Goal: Information Seeking & Learning: Learn about a topic

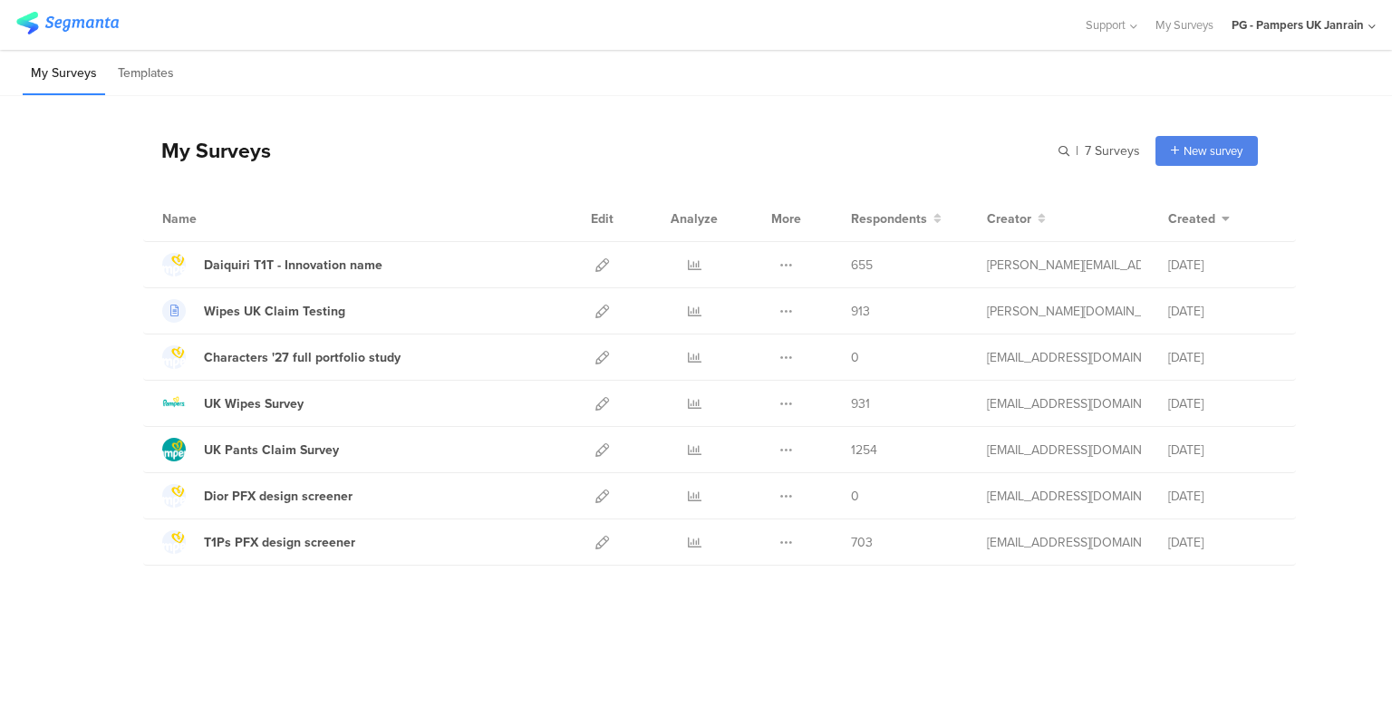
click at [693, 260] on icon at bounding box center [695, 265] width 14 height 14
click at [788, 260] on icon at bounding box center [786, 265] width 14 height 14
click at [606, 265] on icon at bounding box center [602, 265] width 14 height 14
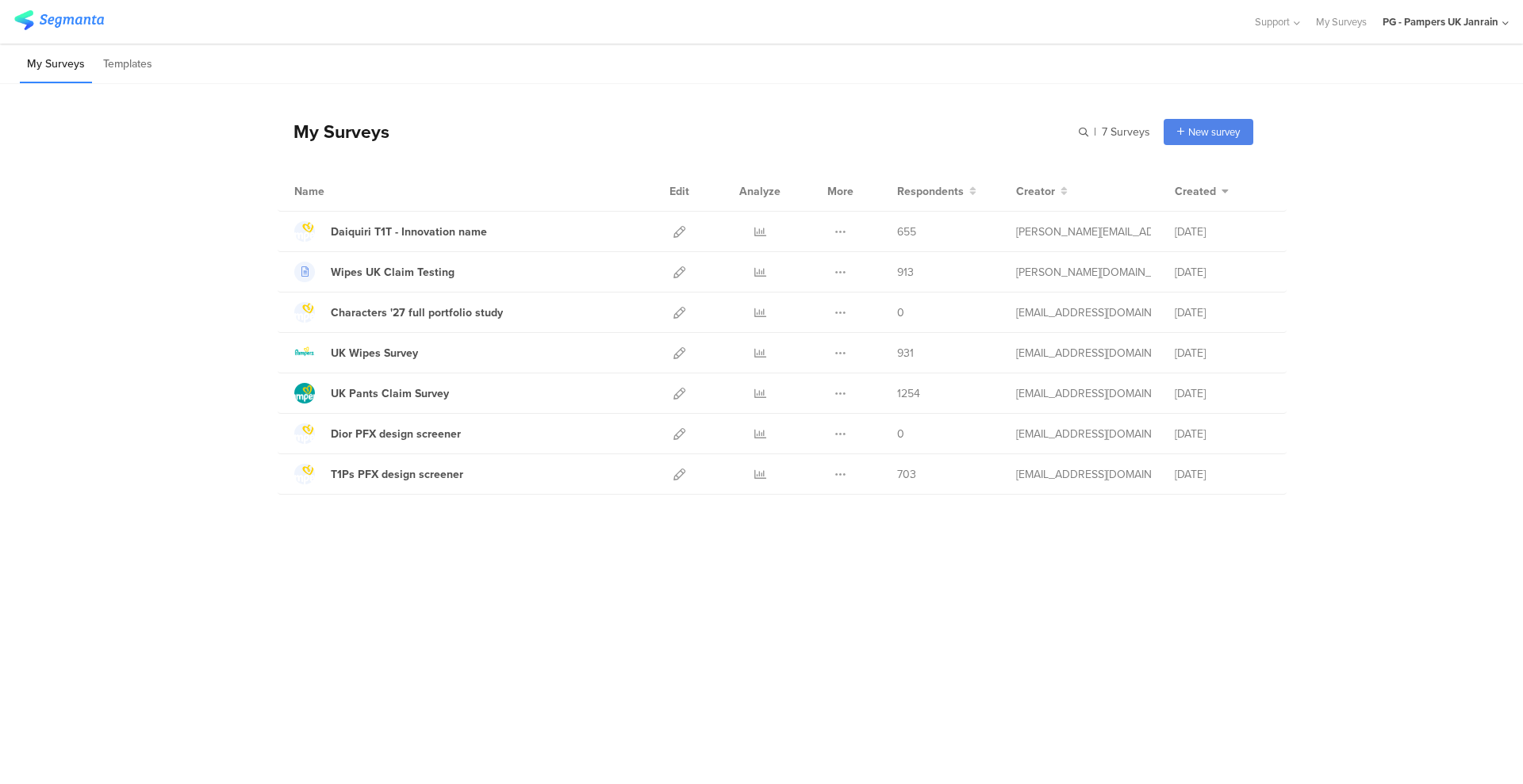
click at [679, 231] on icon at bounding box center [679, 232] width 12 height 12
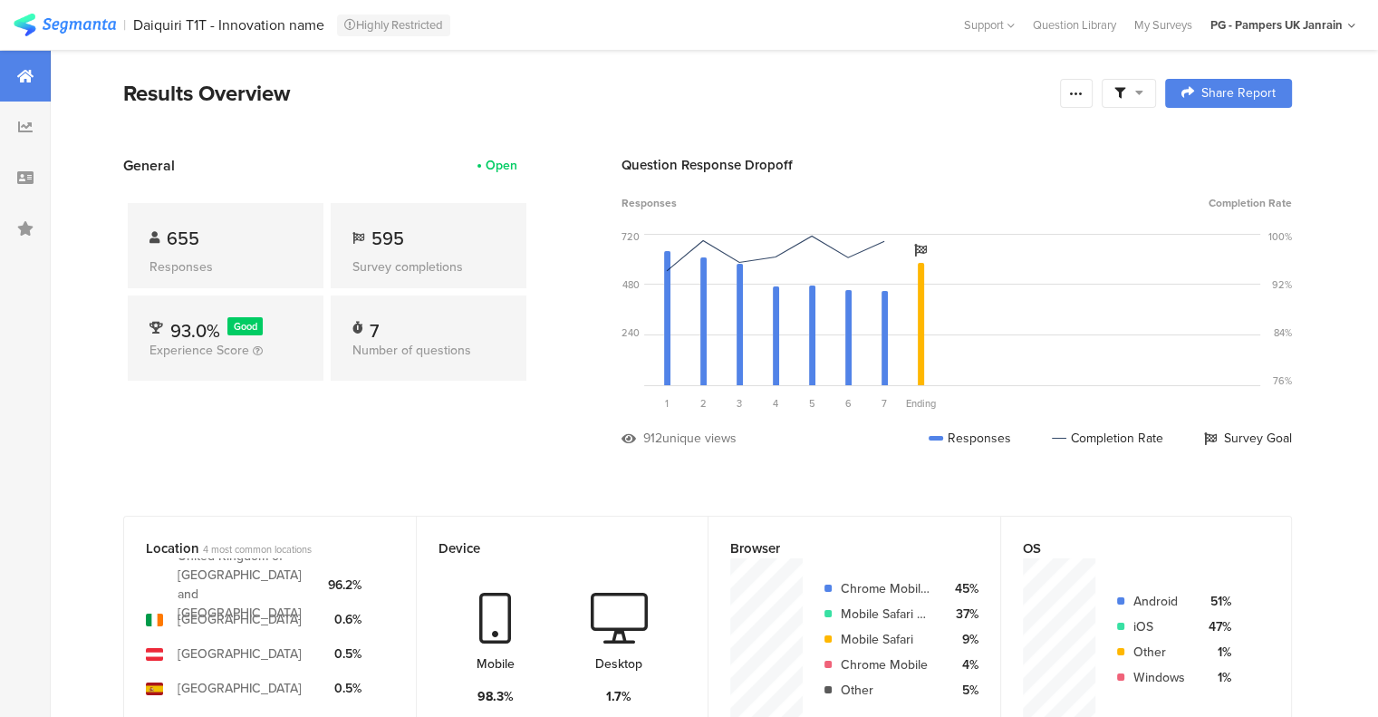
click at [1083, 90] on icon at bounding box center [1076, 93] width 14 height 14
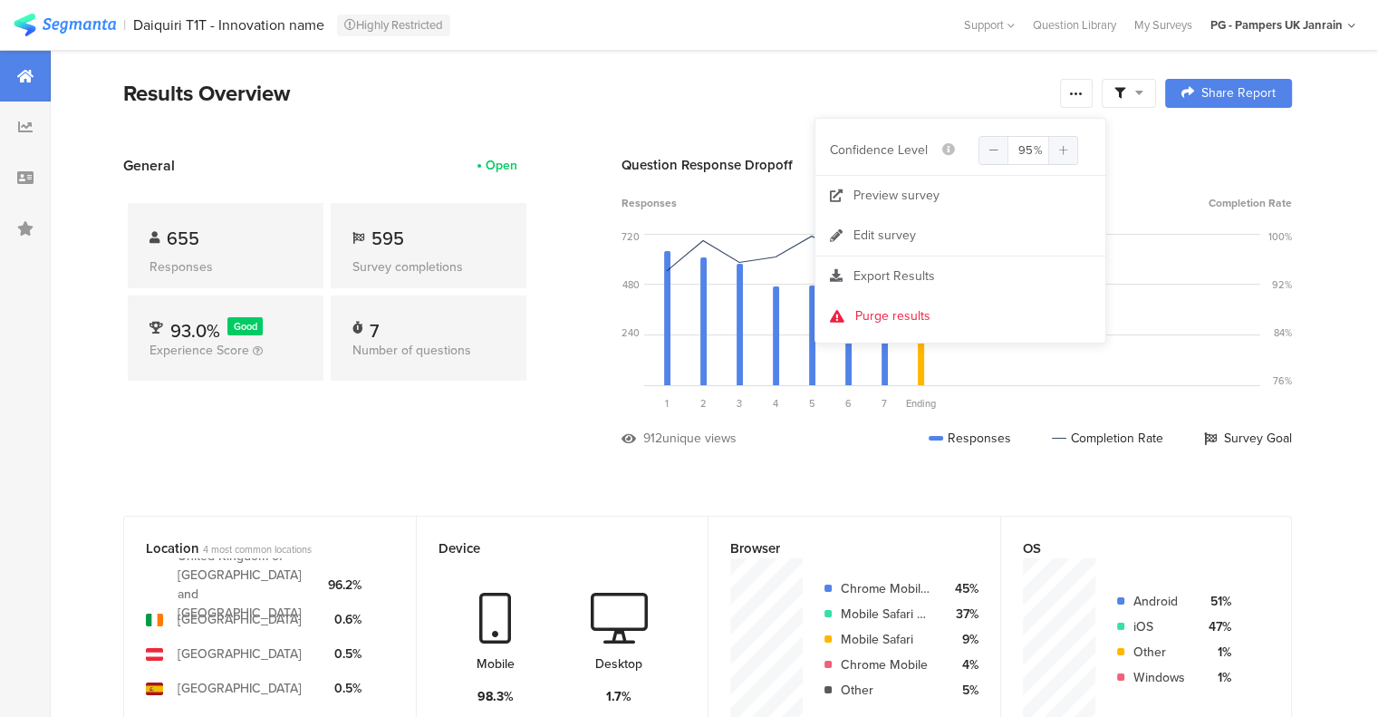
click at [1156, 90] on div at bounding box center [1129, 93] width 54 height 29
click at [981, 82] on div "Results Overview" at bounding box center [587, 93] width 928 height 33
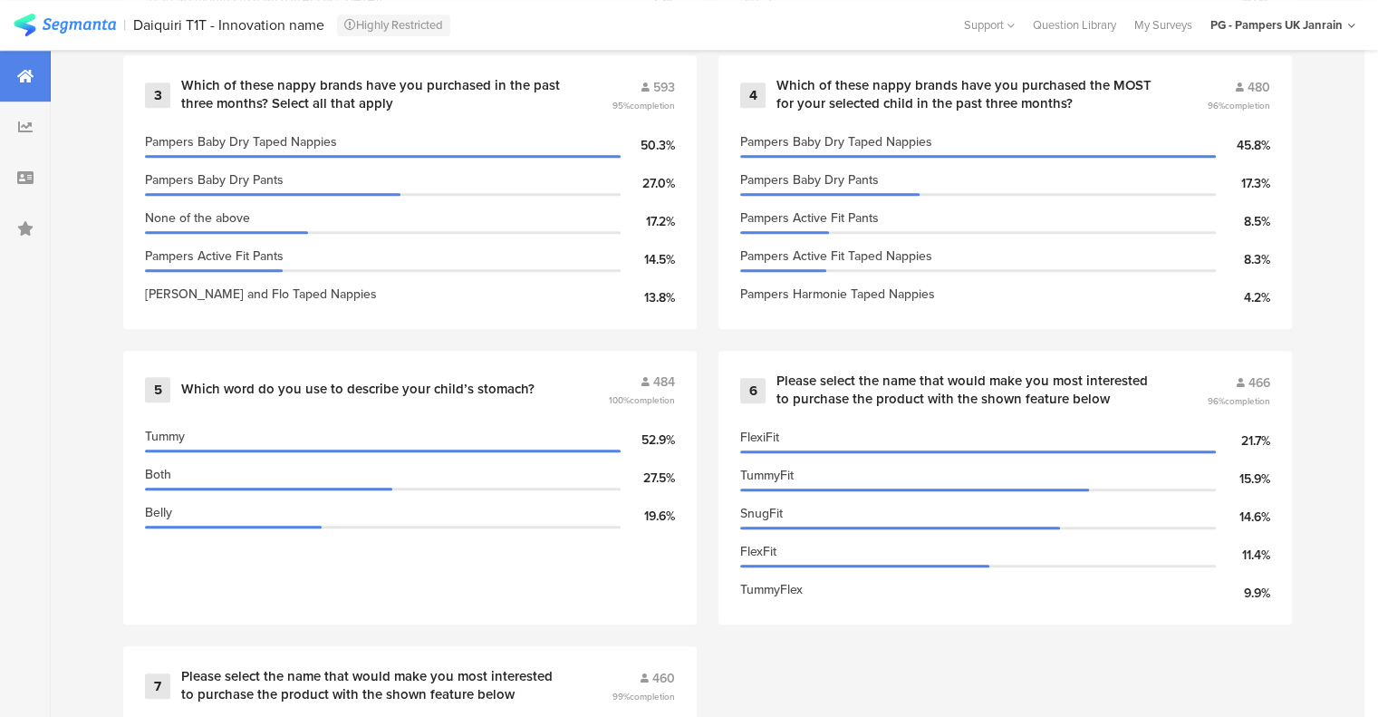
scroll to position [1178, 0]
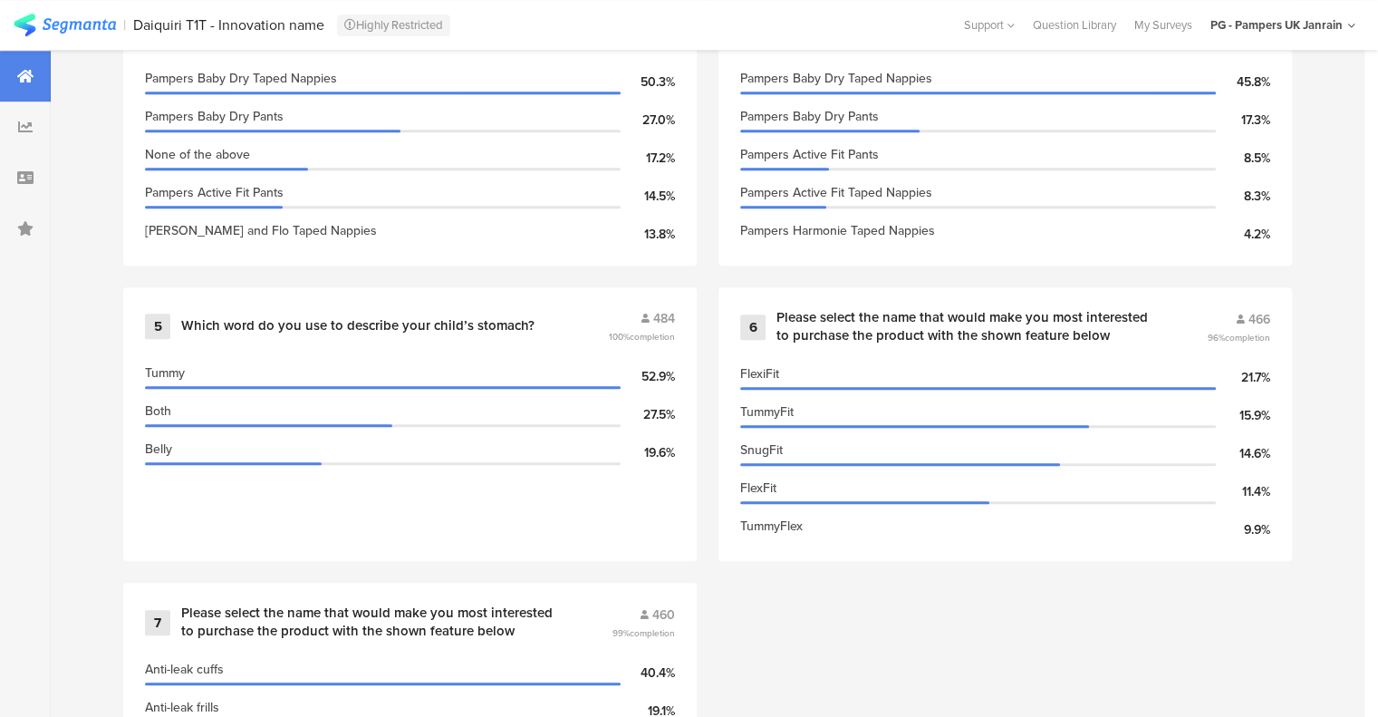
click at [530, 323] on div "Which word do you use to describe your child’s stomach?" at bounding box center [392, 326] width 423 height 18
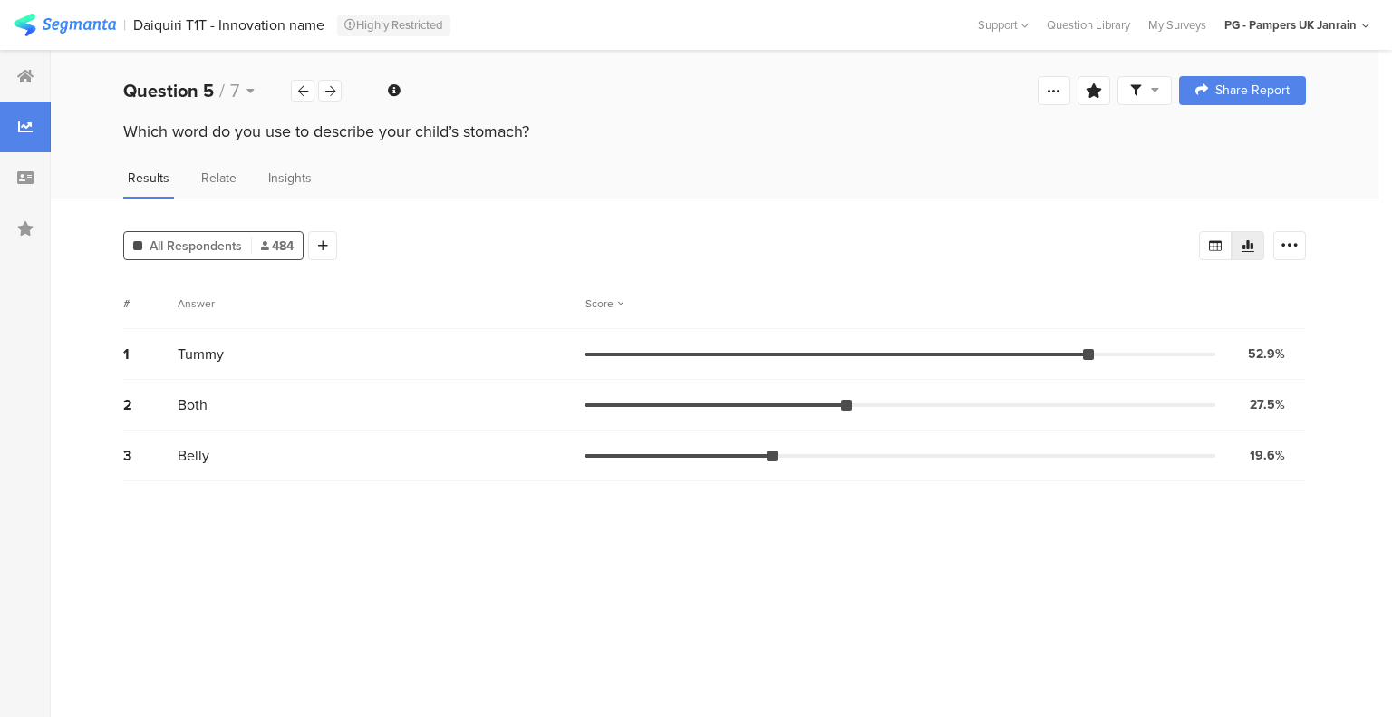
click at [333, 87] on icon at bounding box center [330, 91] width 10 height 12
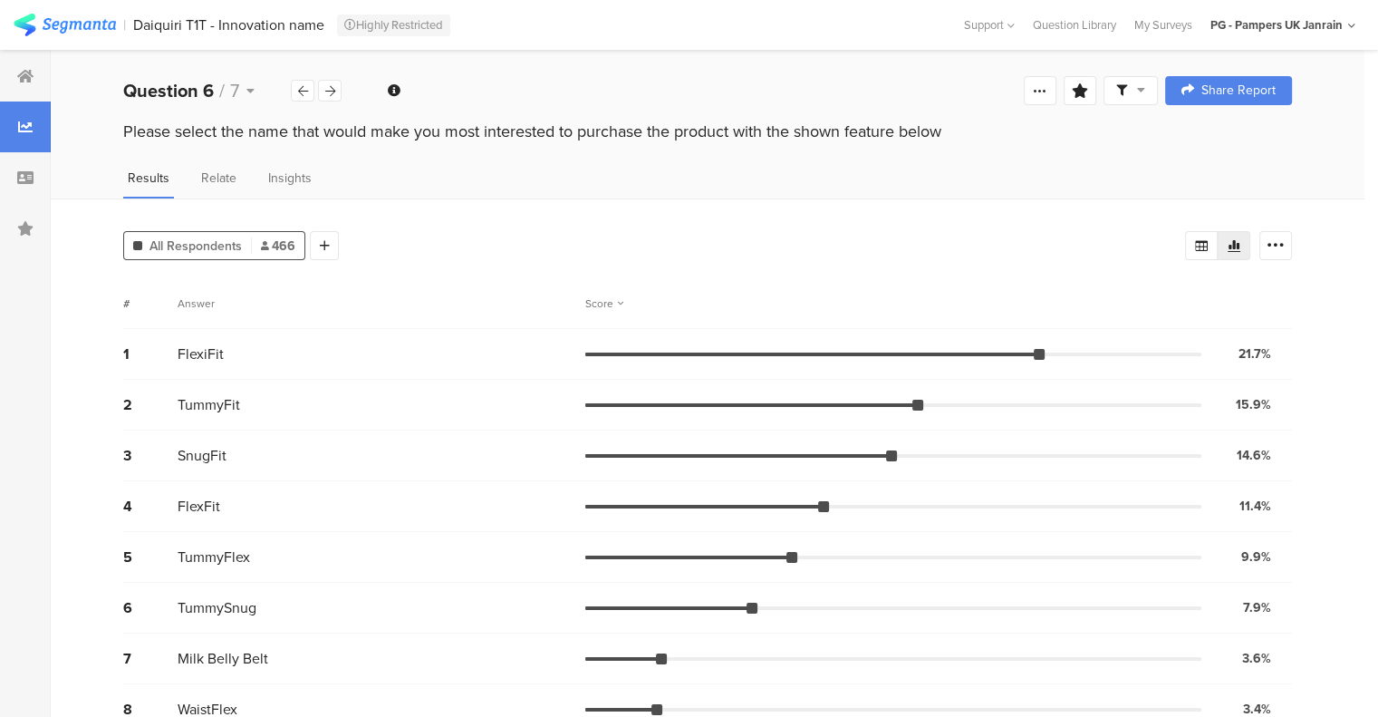
click at [328, 94] on icon at bounding box center [330, 91] width 10 height 12
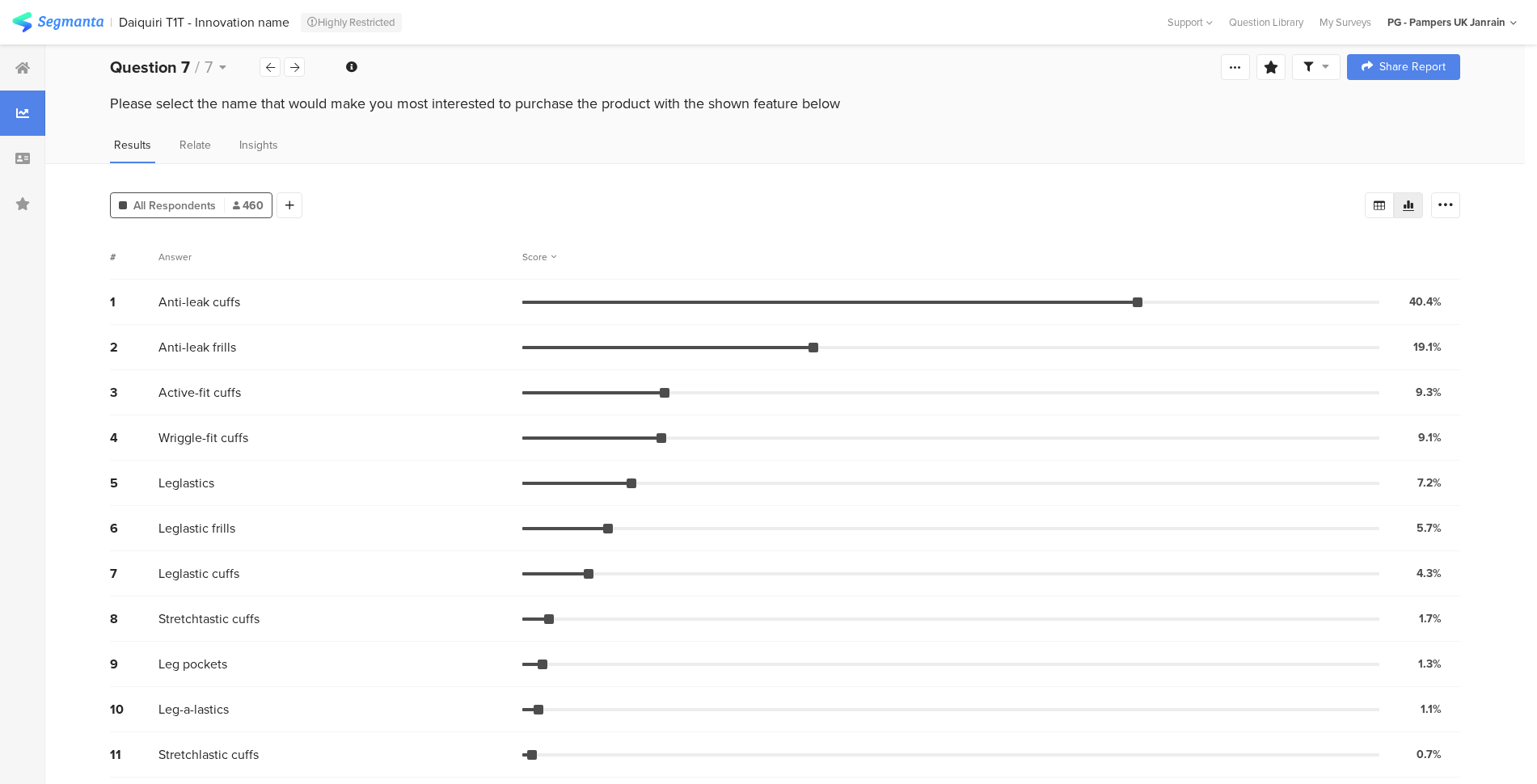
scroll to position [18, 0]
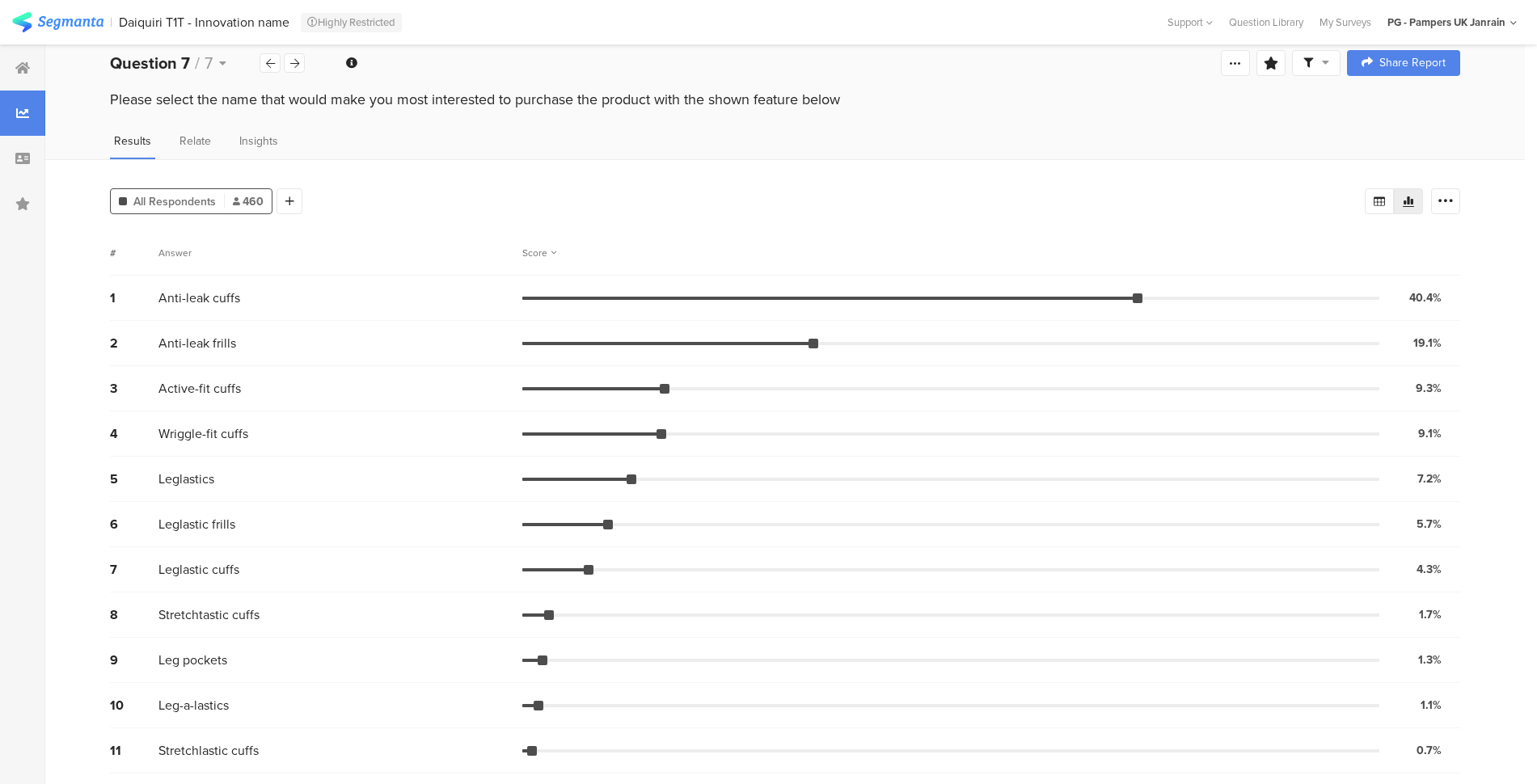
click at [267, 61] on icon at bounding box center [270, 63] width 9 height 11
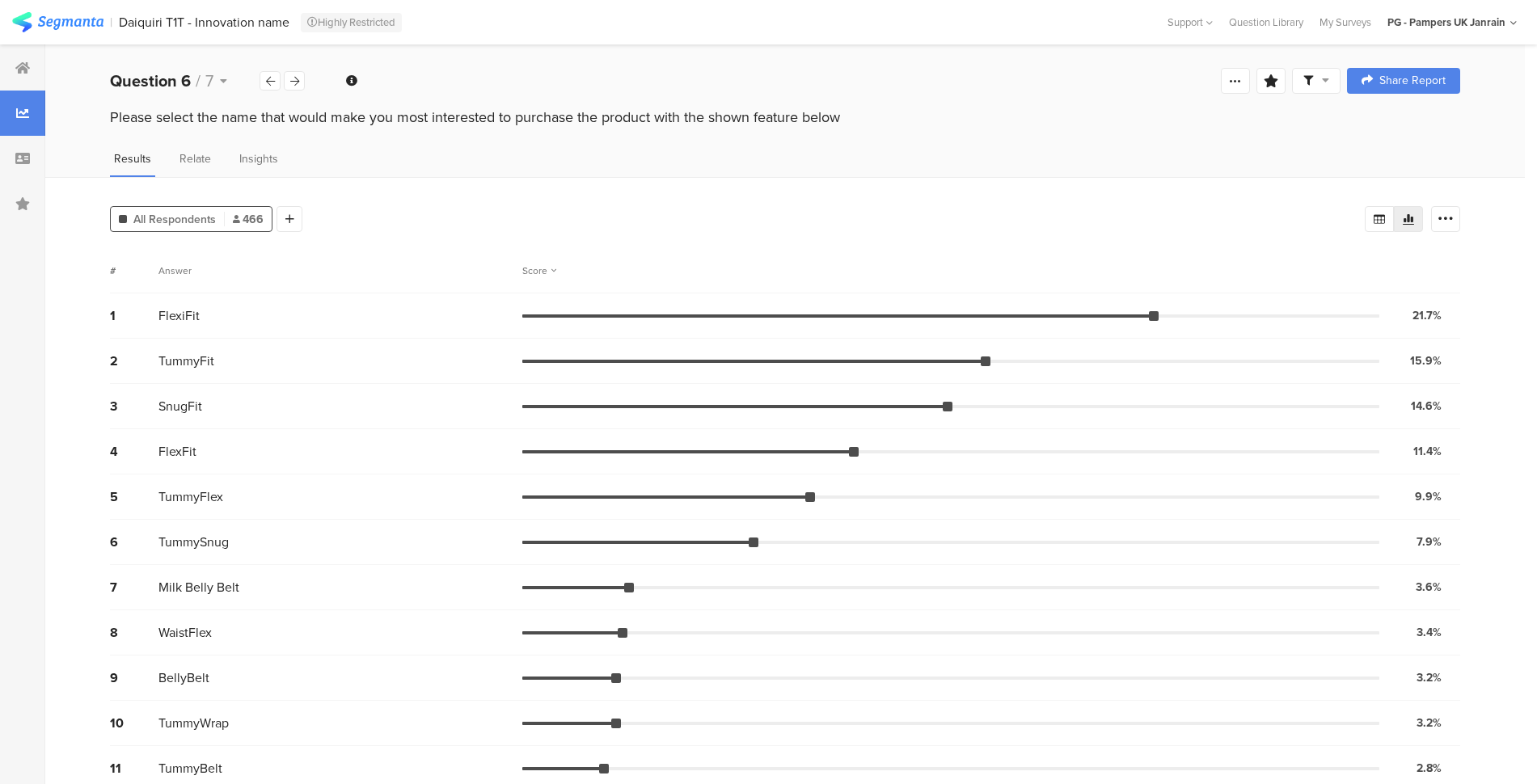
click at [293, 69] on div "Question 6 / 7" at bounding box center [207, 80] width 195 height 24
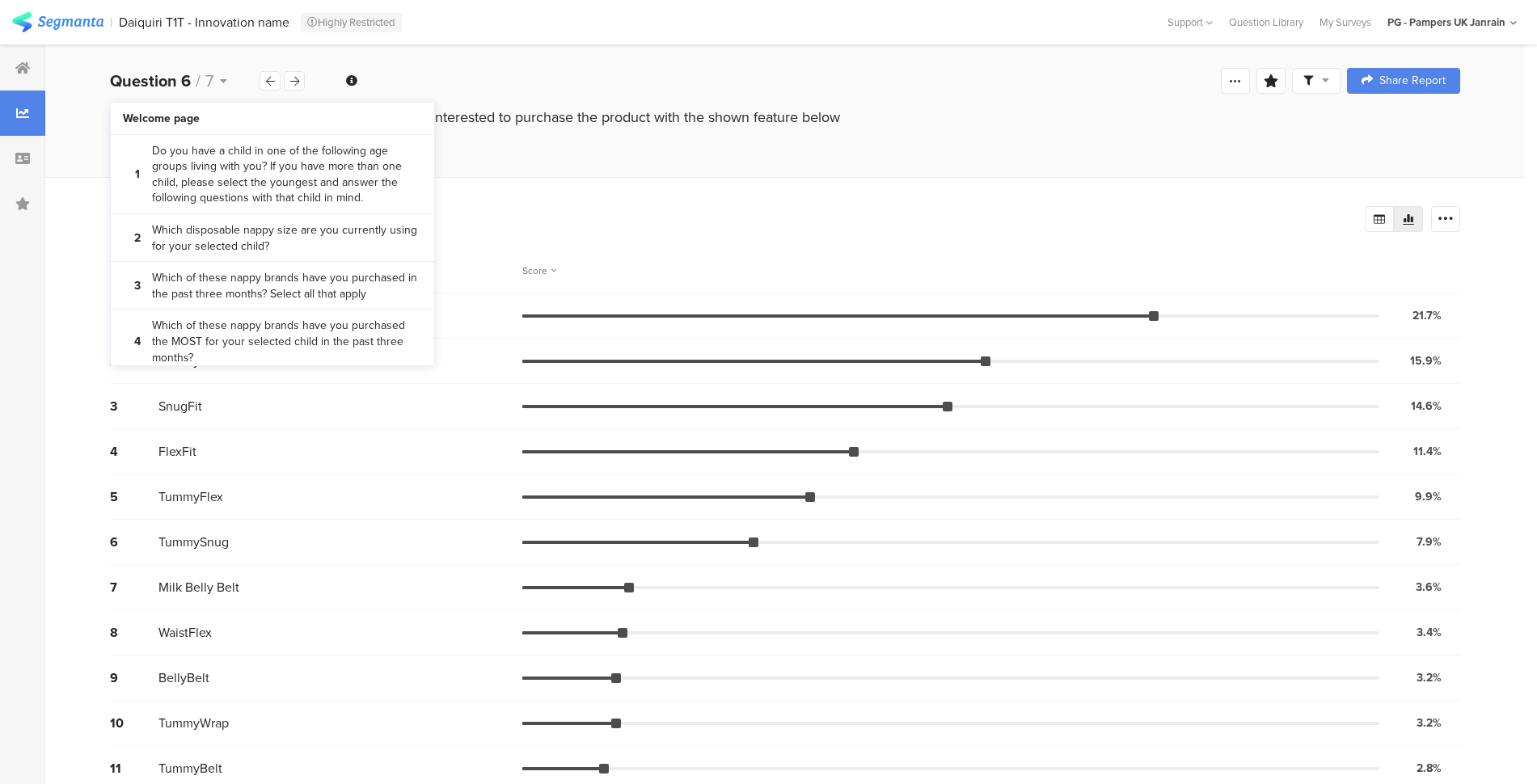
click at [293, 83] on icon at bounding box center [294, 81] width 9 height 11
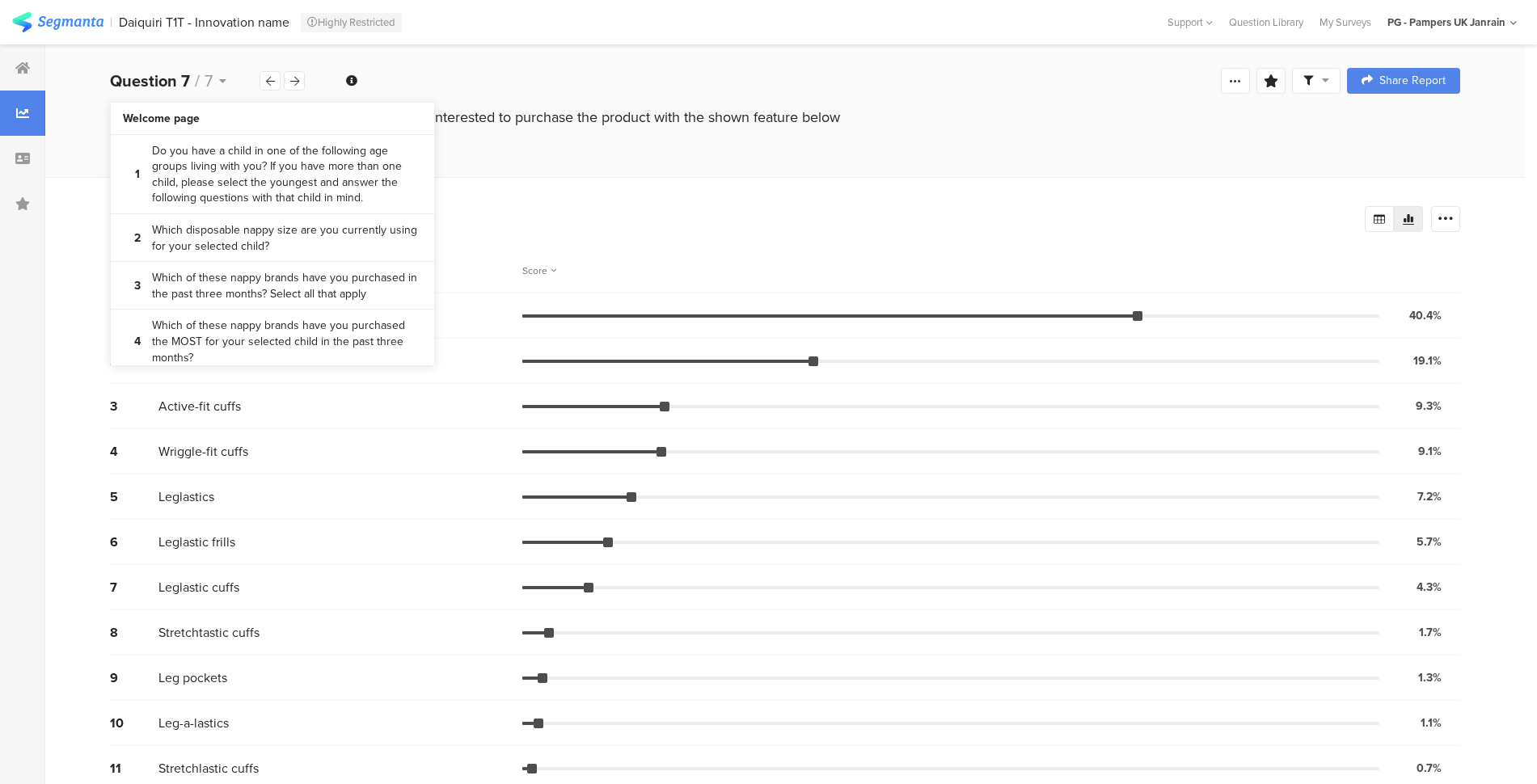
click at [702, 137] on div "Please select the name that would make you most interested to purchase the prod…" at bounding box center [785, 133] width 1479 height 52
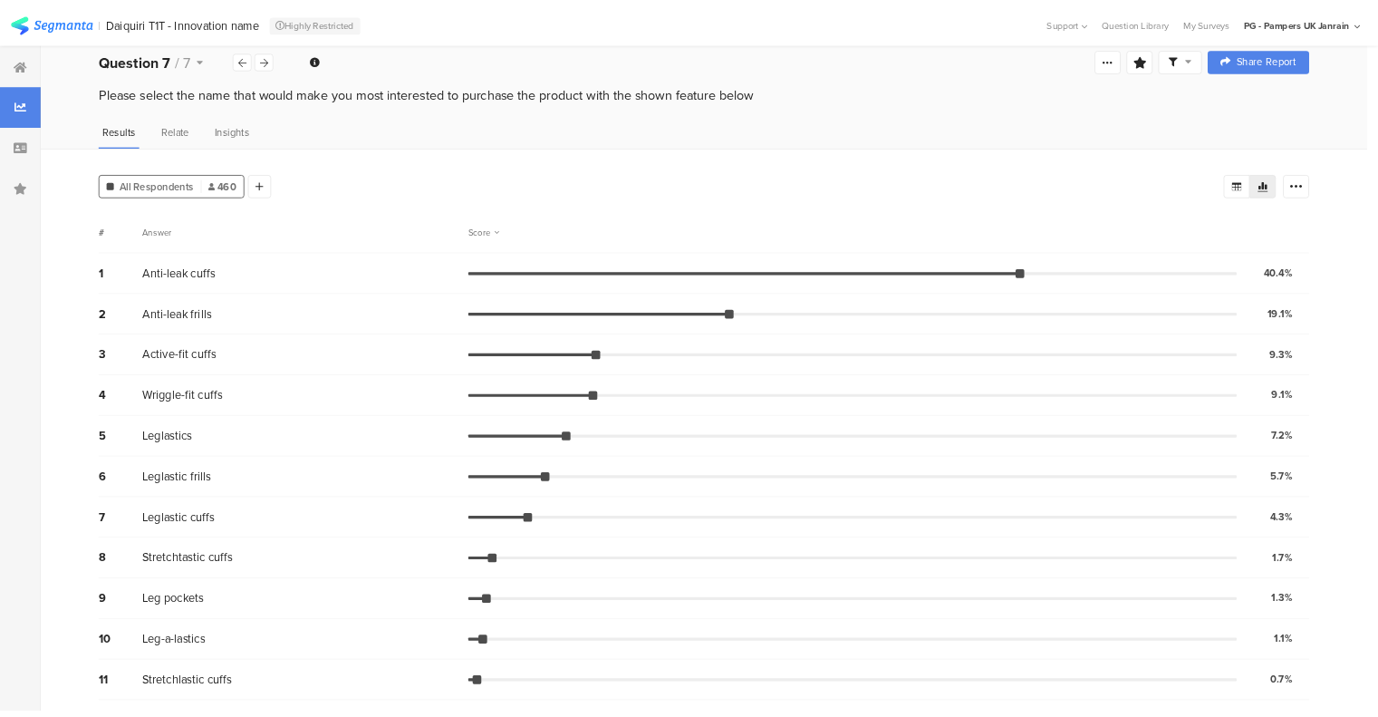
scroll to position [20, 0]
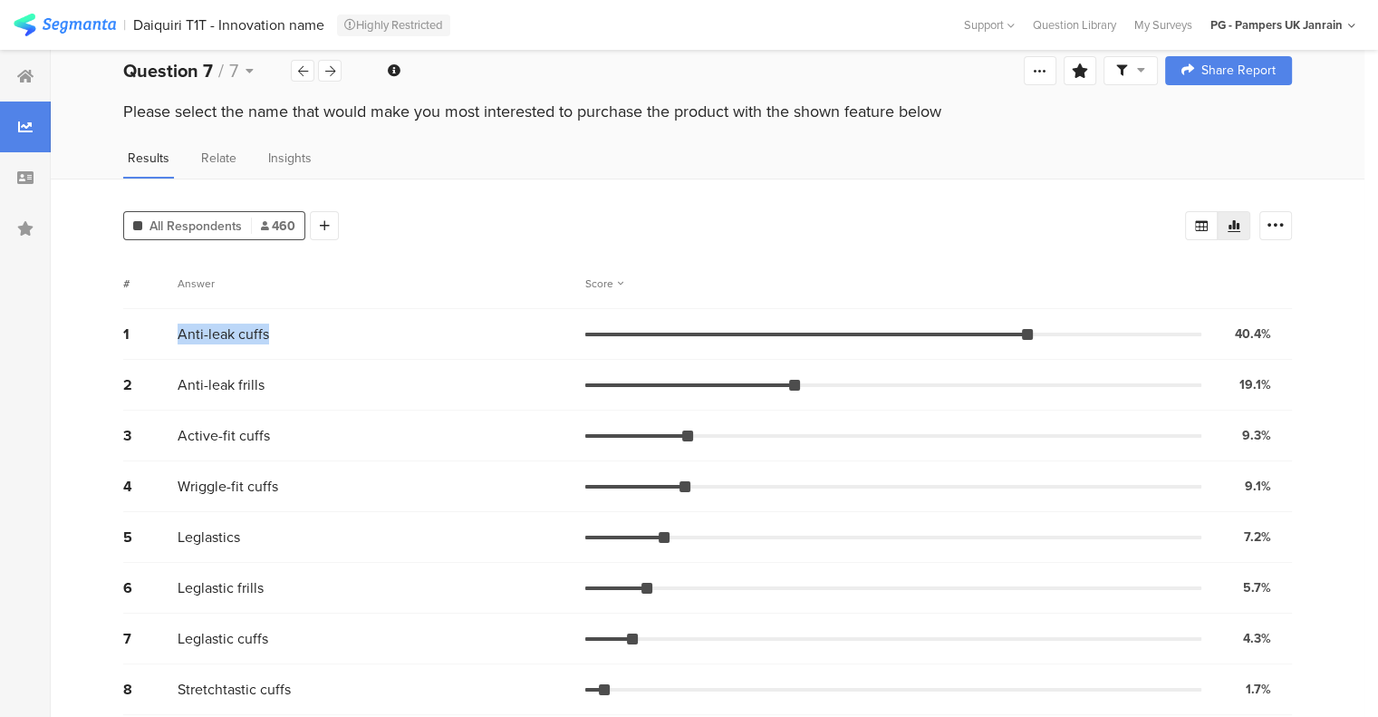
drag, startPoint x: 184, startPoint y: 330, endPoint x: 275, endPoint y: 330, distance: 91.5
click at [275, 330] on div "1 Anti-leak cuffs 40.4% 186 votes" at bounding box center [707, 334] width 1169 height 51
copy div "Anti-leak cuffs"
click at [859, 227] on div "All Respondents 460 Add Segment" at bounding box center [654, 222] width 1062 height 36
click at [304, 71] on icon at bounding box center [303, 71] width 10 height 12
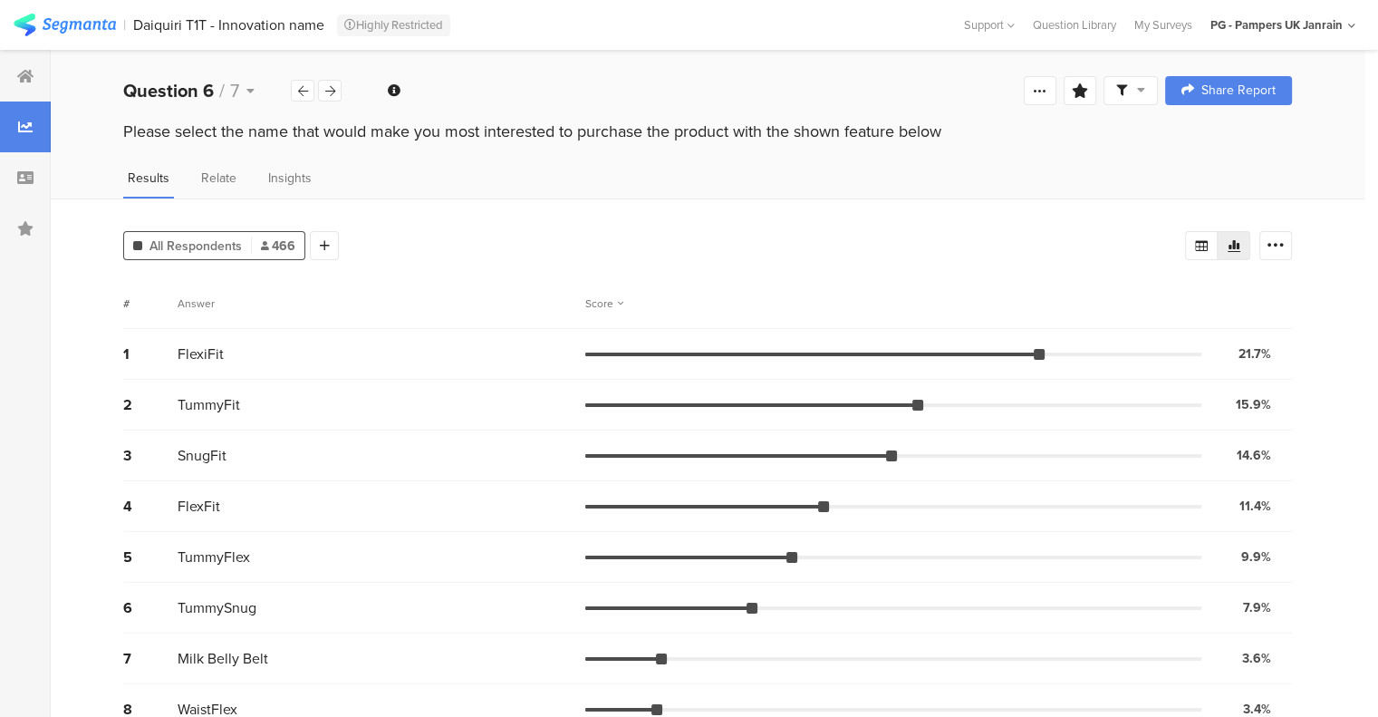
click at [302, 87] on icon at bounding box center [303, 91] width 10 height 12
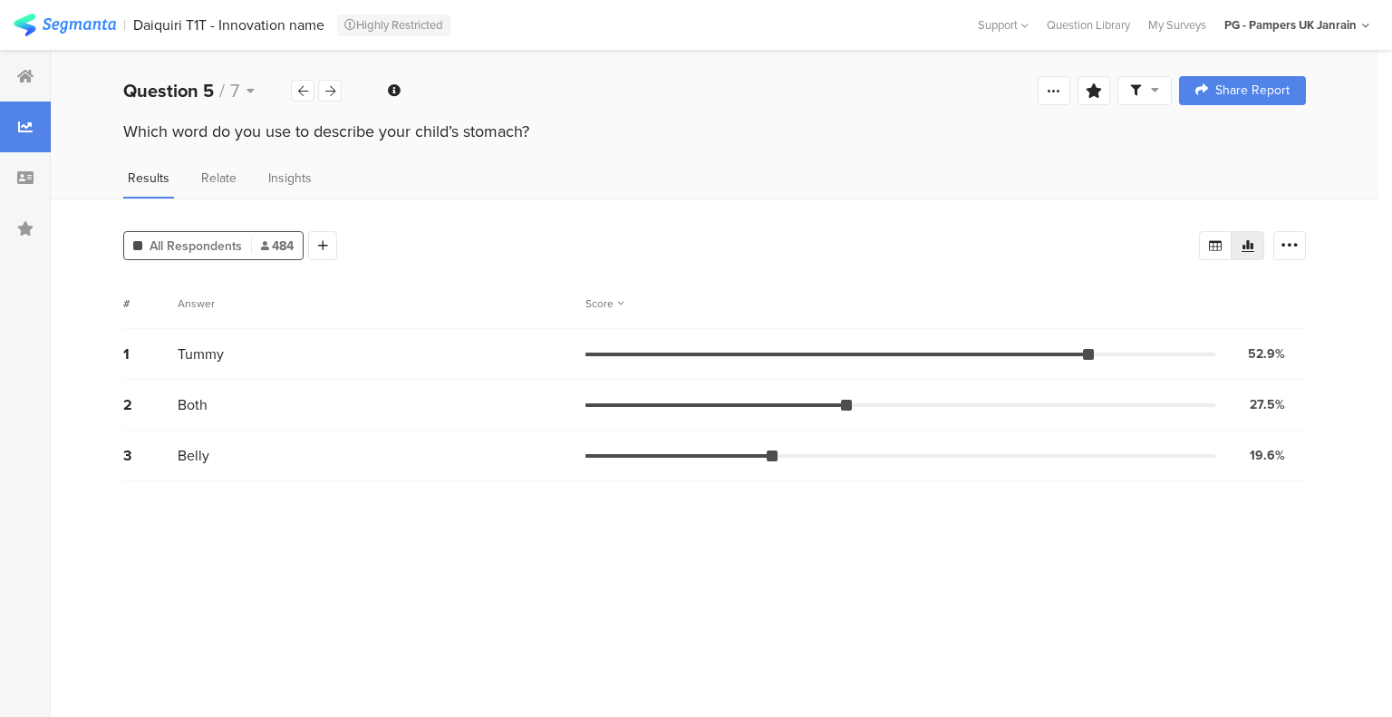
click at [302, 87] on icon at bounding box center [303, 91] width 10 height 12
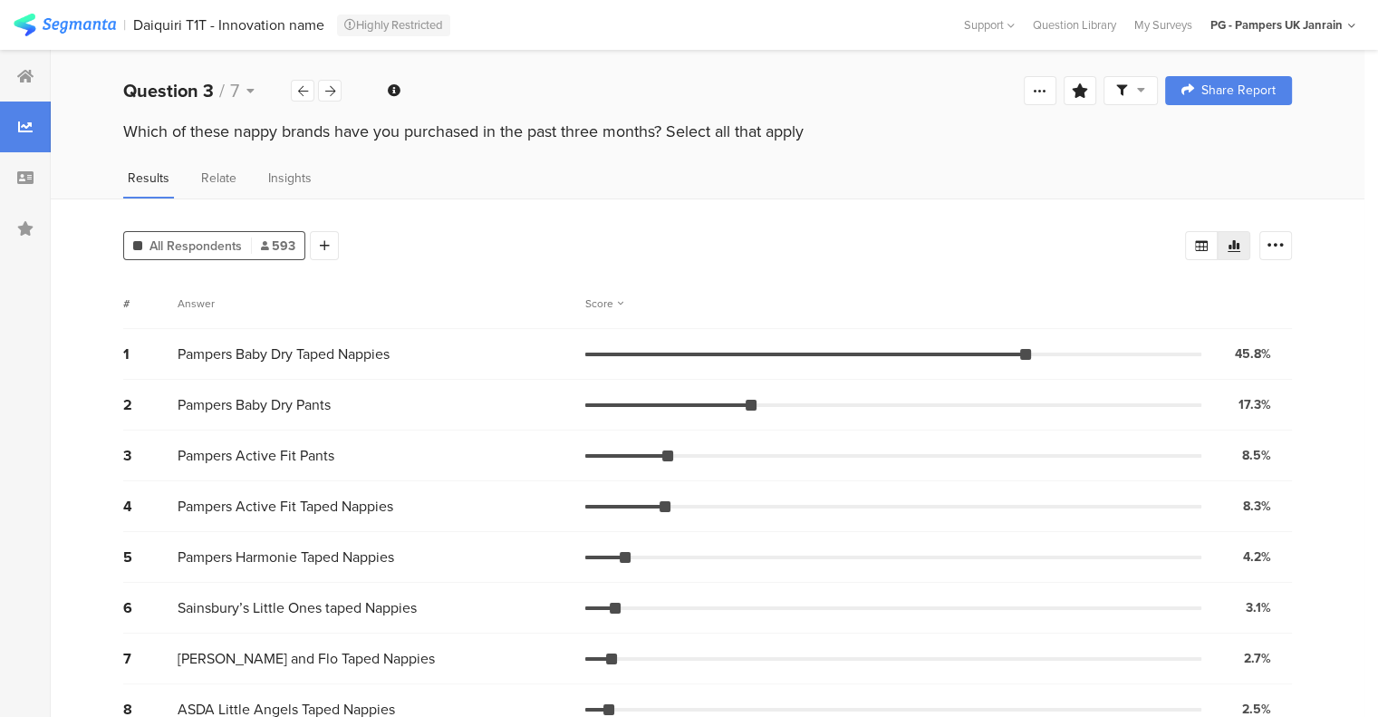
click at [302, 87] on icon at bounding box center [303, 91] width 10 height 12
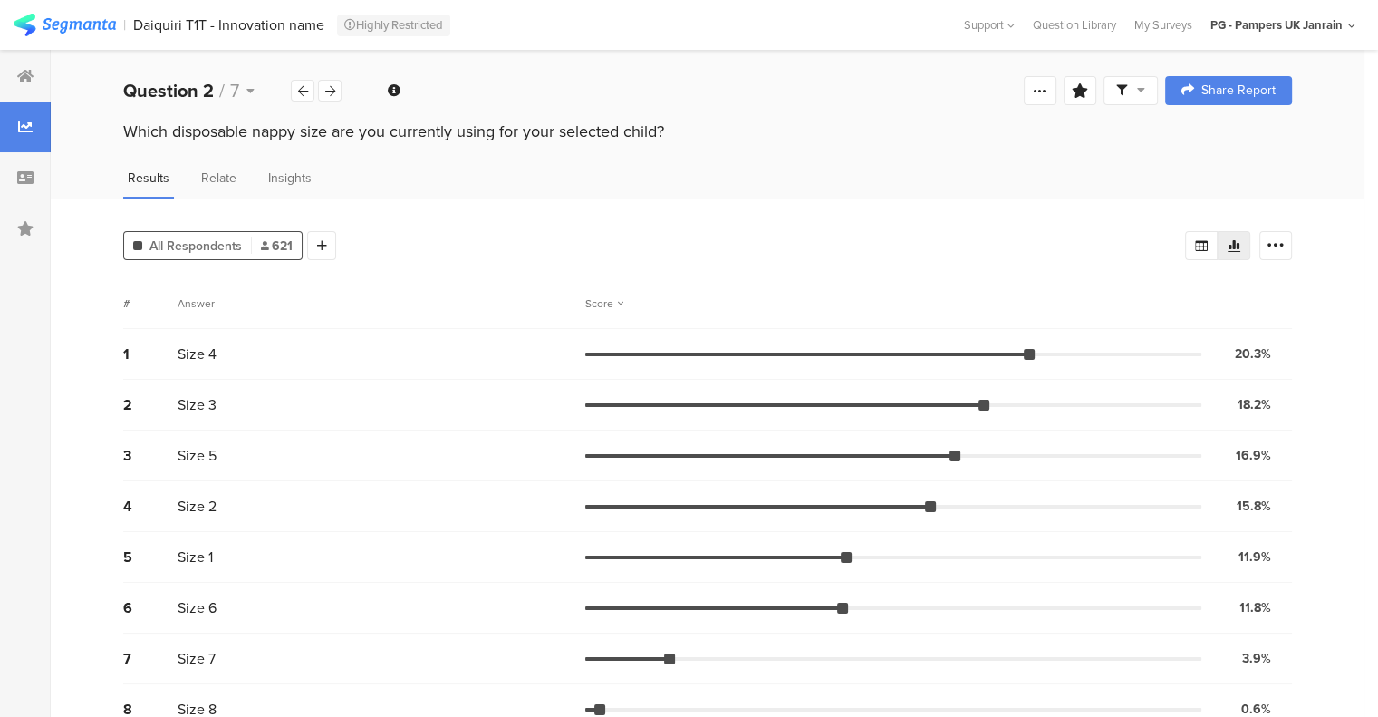
click at [302, 87] on icon at bounding box center [303, 91] width 10 height 12
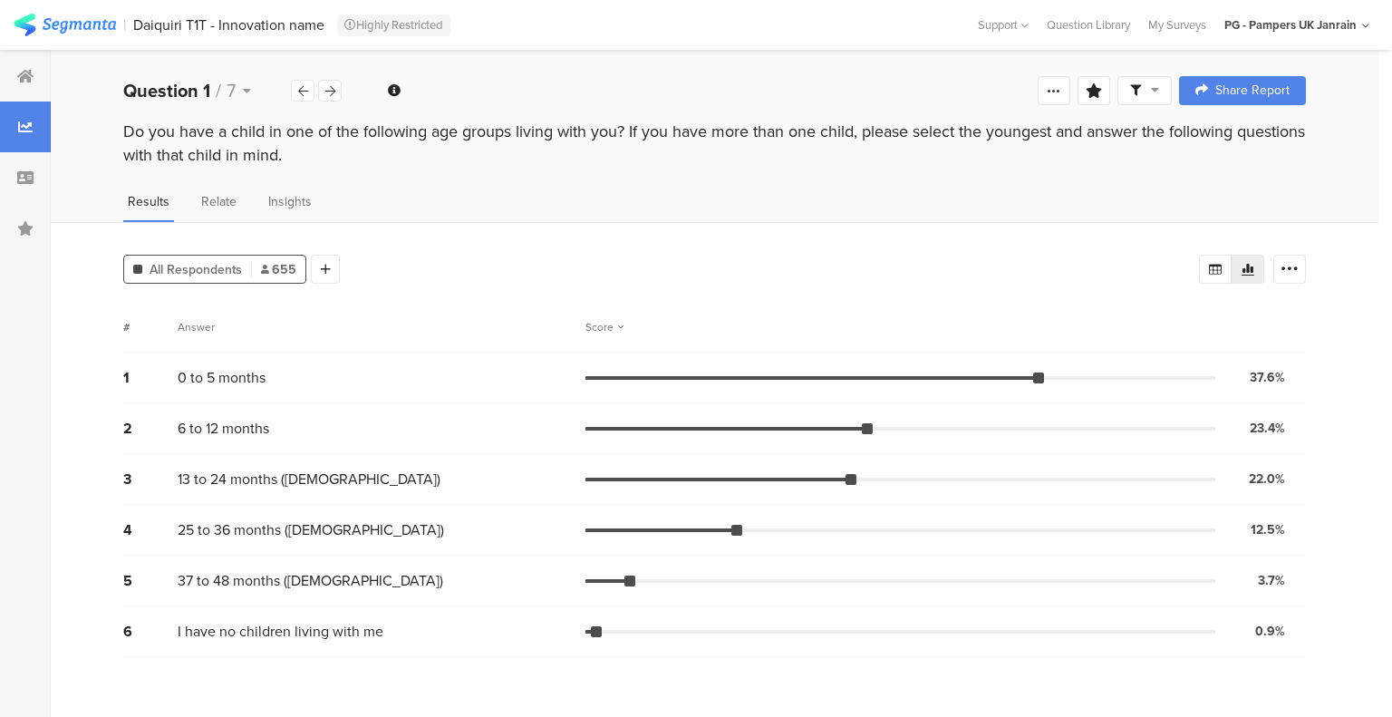
click at [331, 87] on icon at bounding box center [330, 91] width 10 height 12
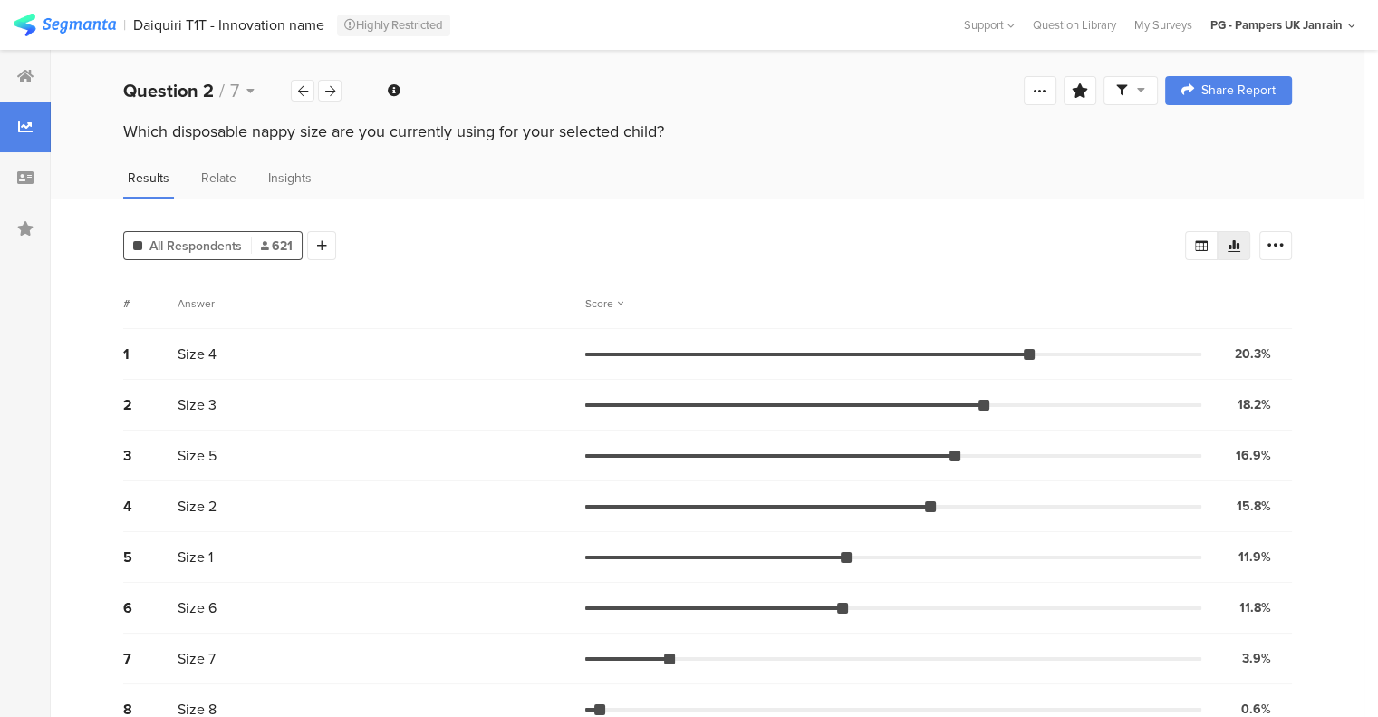
click at [331, 87] on icon at bounding box center [330, 91] width 10 height 12
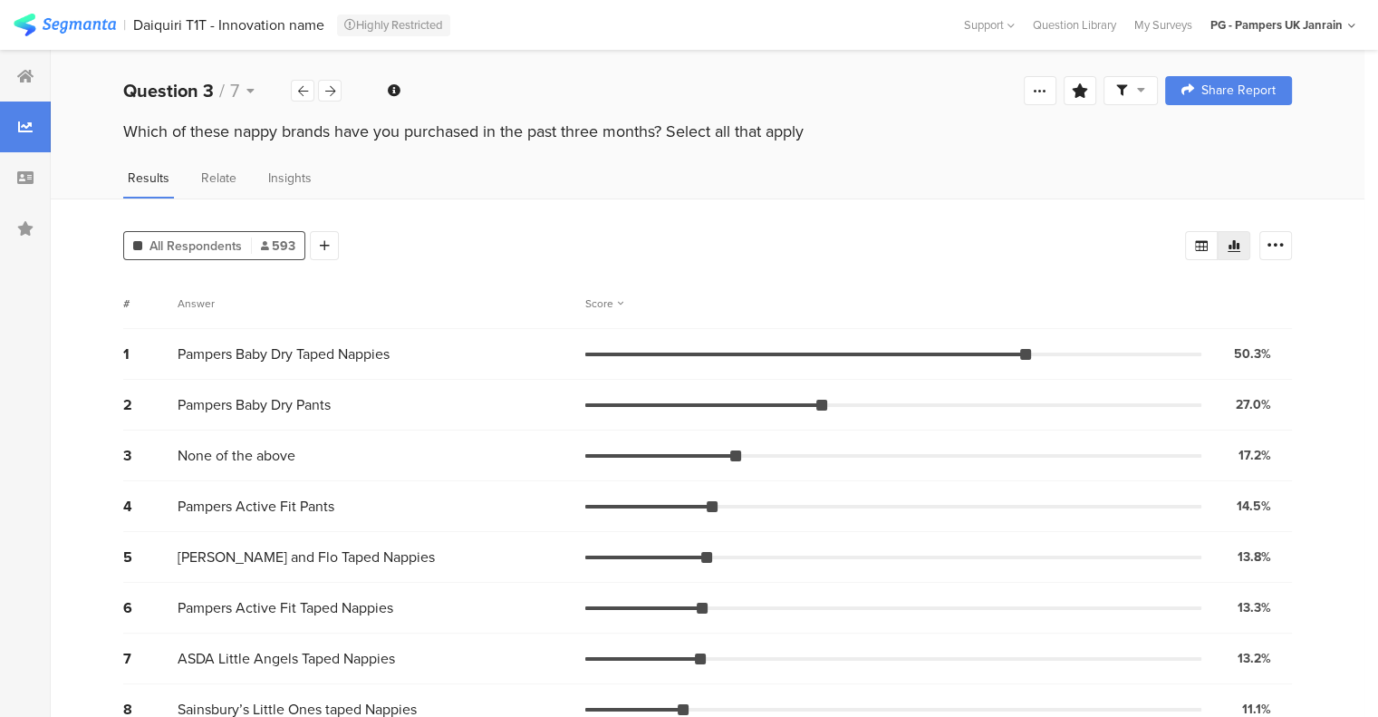
click at [331, 87] on icon at bounding box center [330, 91] width 10 height 12
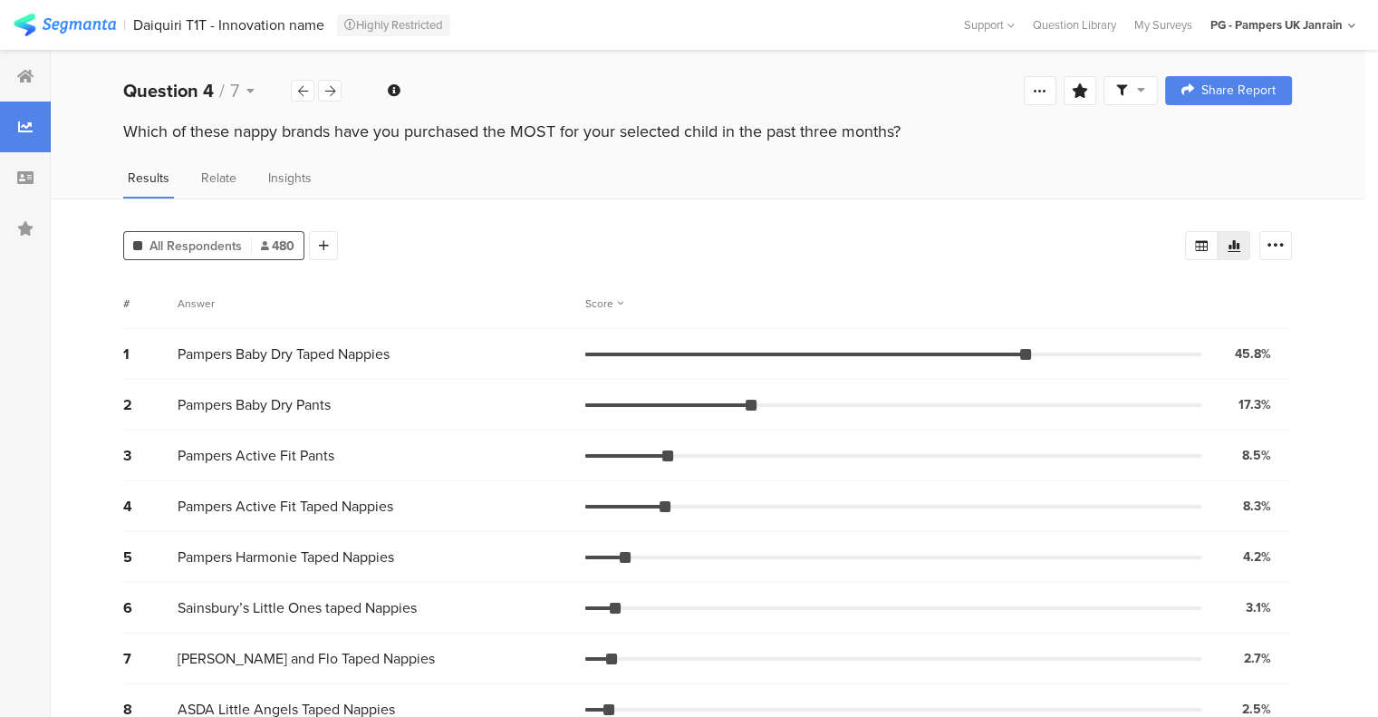
click at [310, 91] on div at bounding box center [303, 91] width 24 height 22
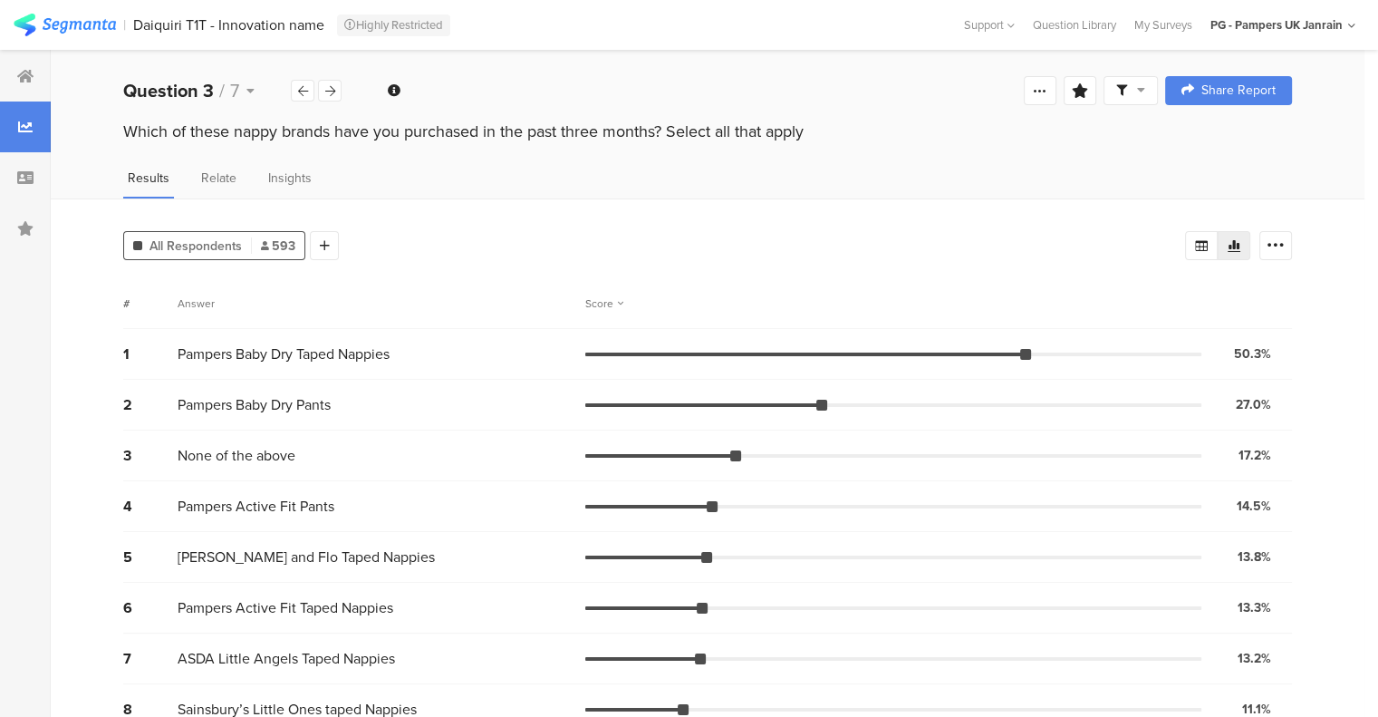
click at [337, 91] on div at bounding box center [330, 91] width 24 height 22
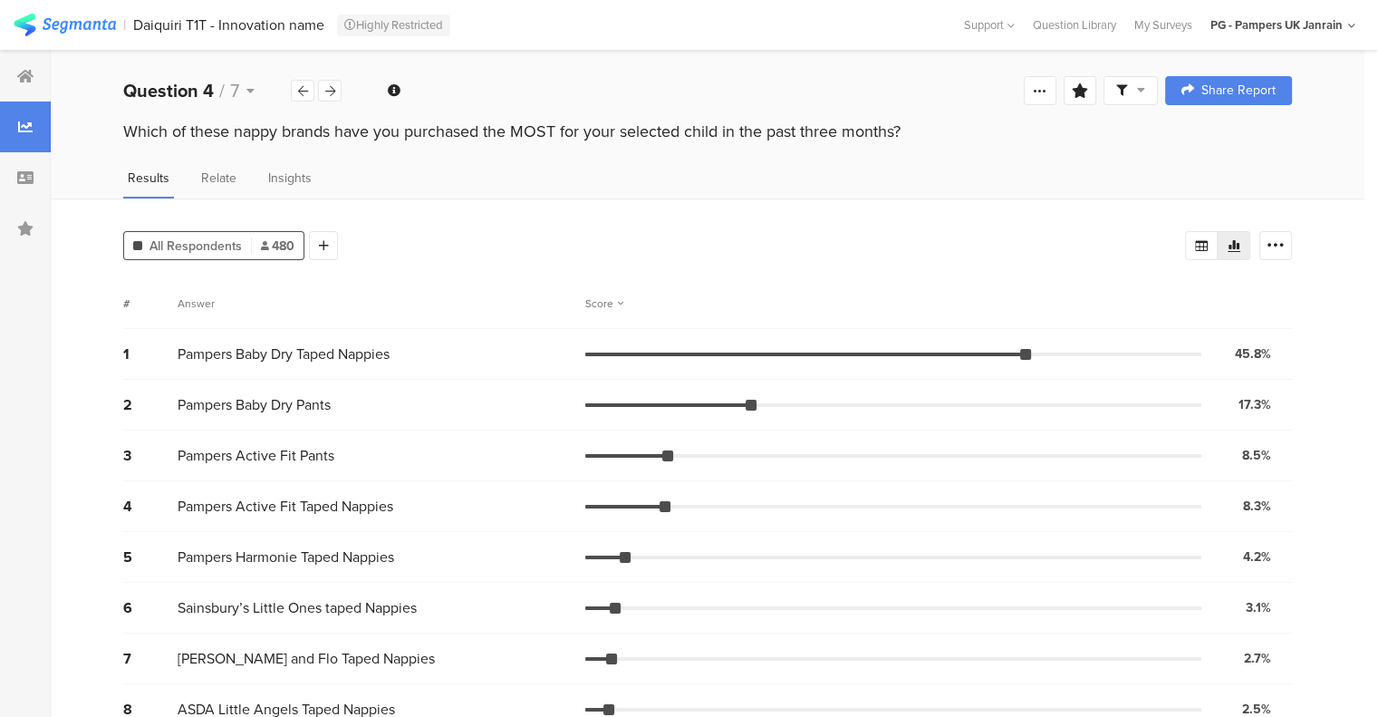
click at [337, 91] on div at bounding box center [330, 91] width 24 height 22
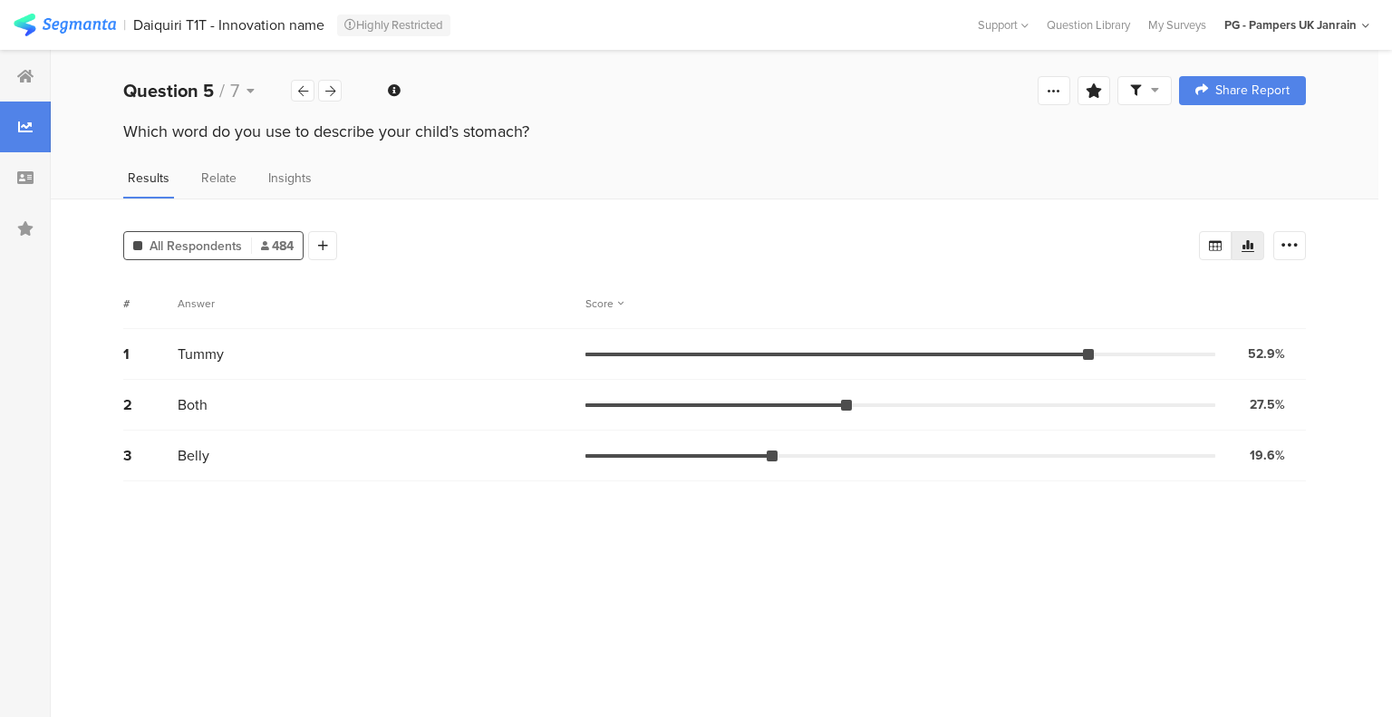
click at [304, 88] on icon at bounding box center [303, 91] width 10 height 12
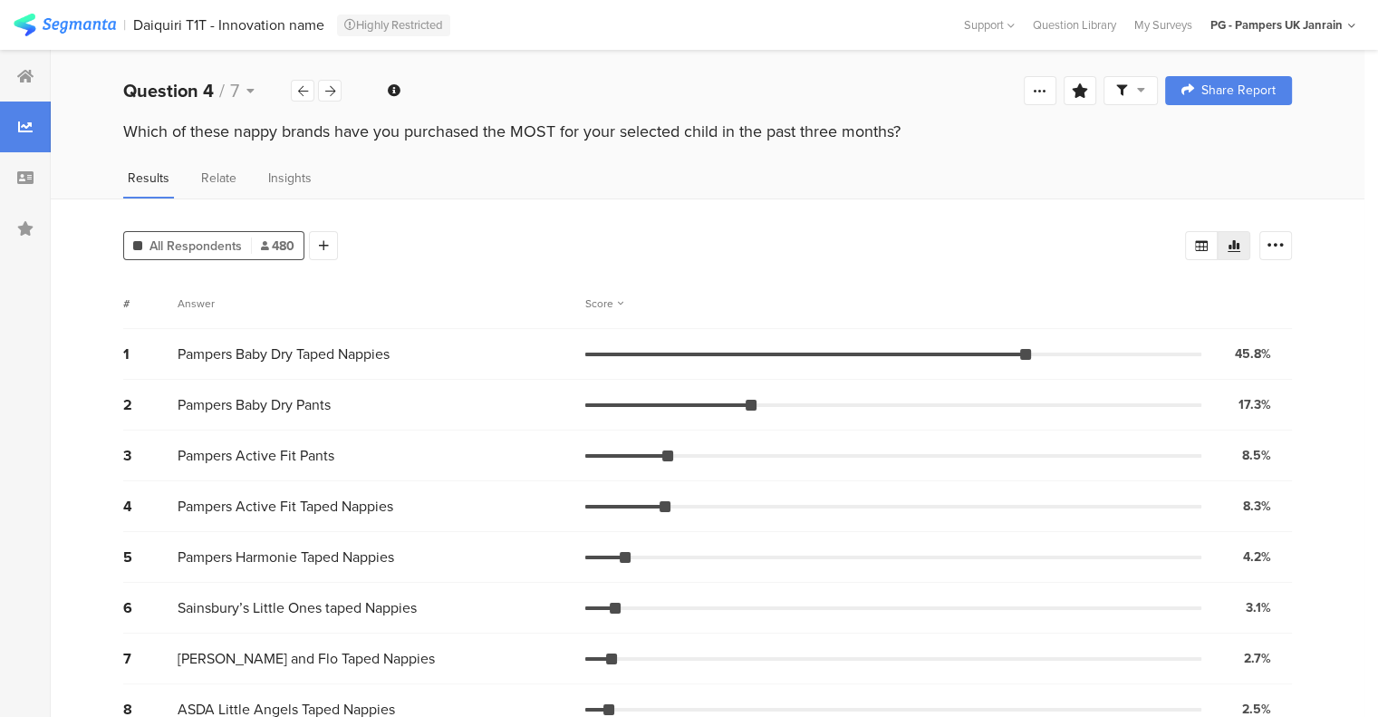
click at [333, 90] on icon at bounding box center [330, 91] width 10 height 12
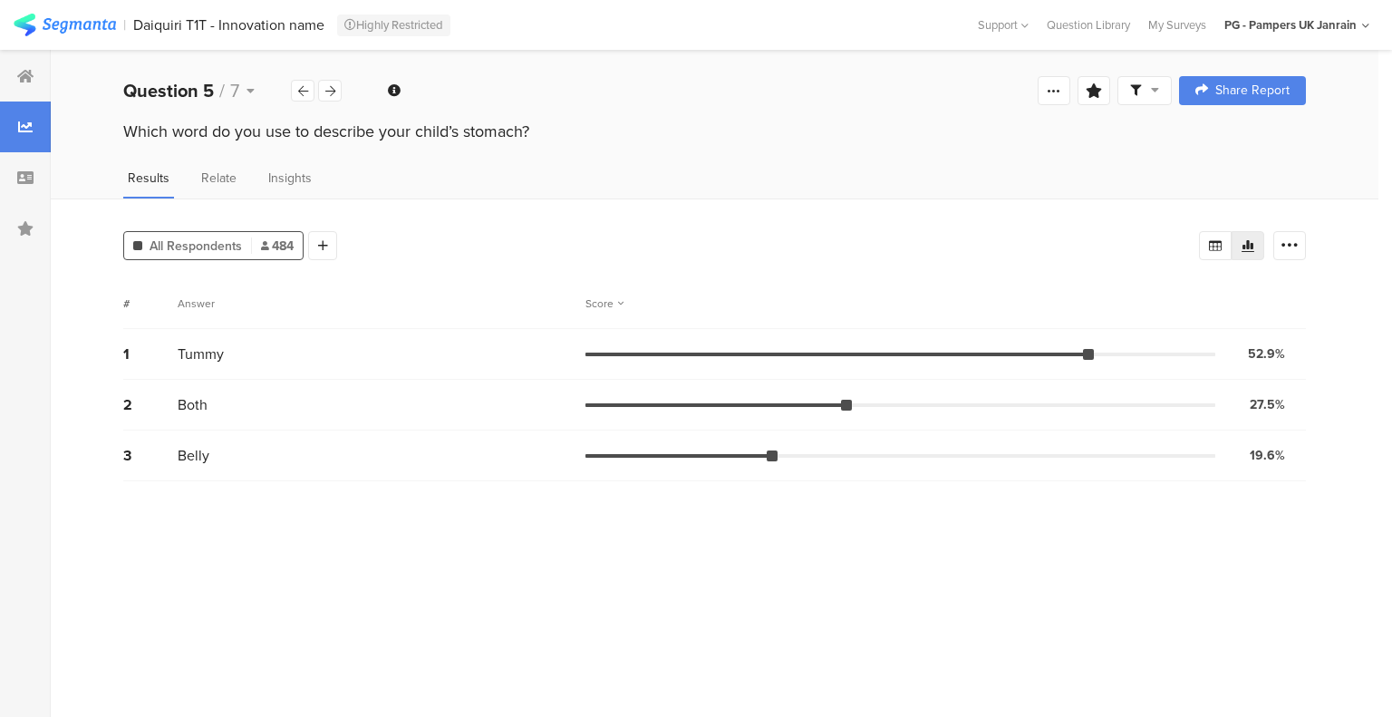
click at [333, 90] on icon at bounding box center [330, 91] width 10 height 12
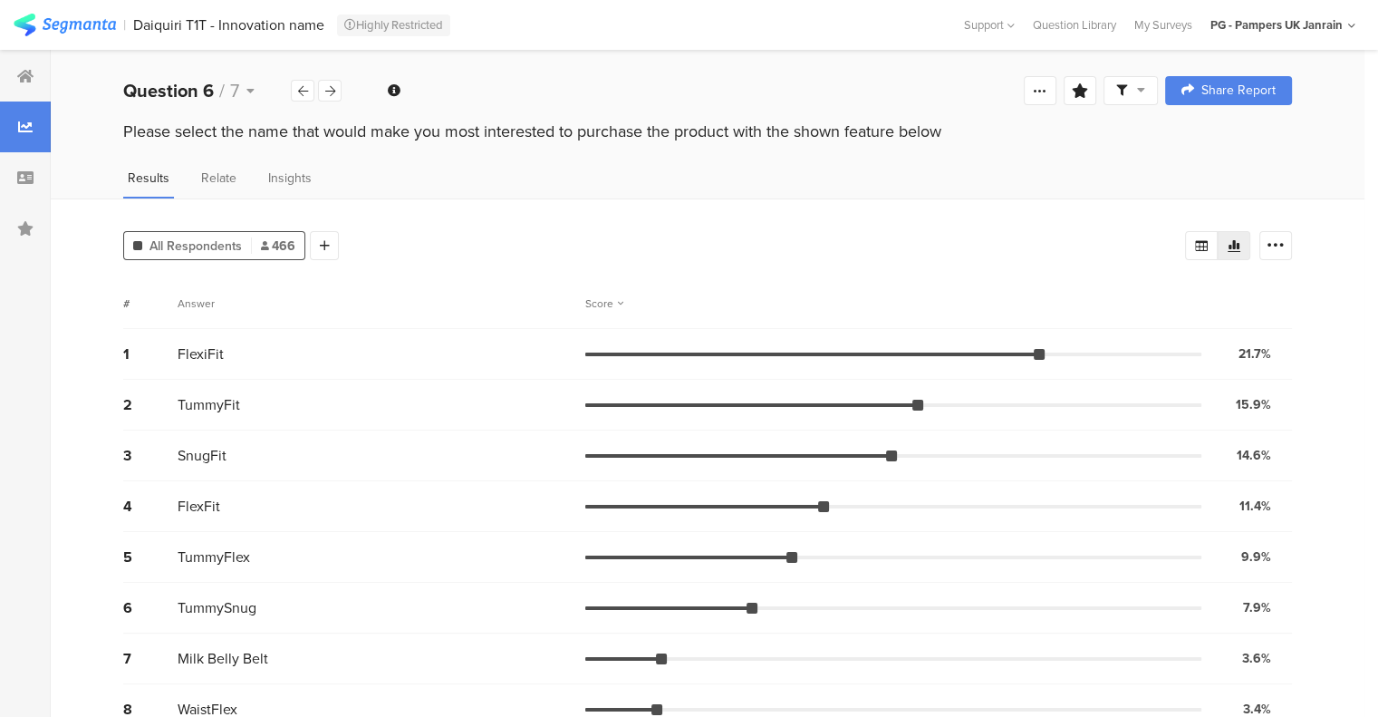
click at [333, 90] on icon at bounding box center [330, 91] width 10 height 12
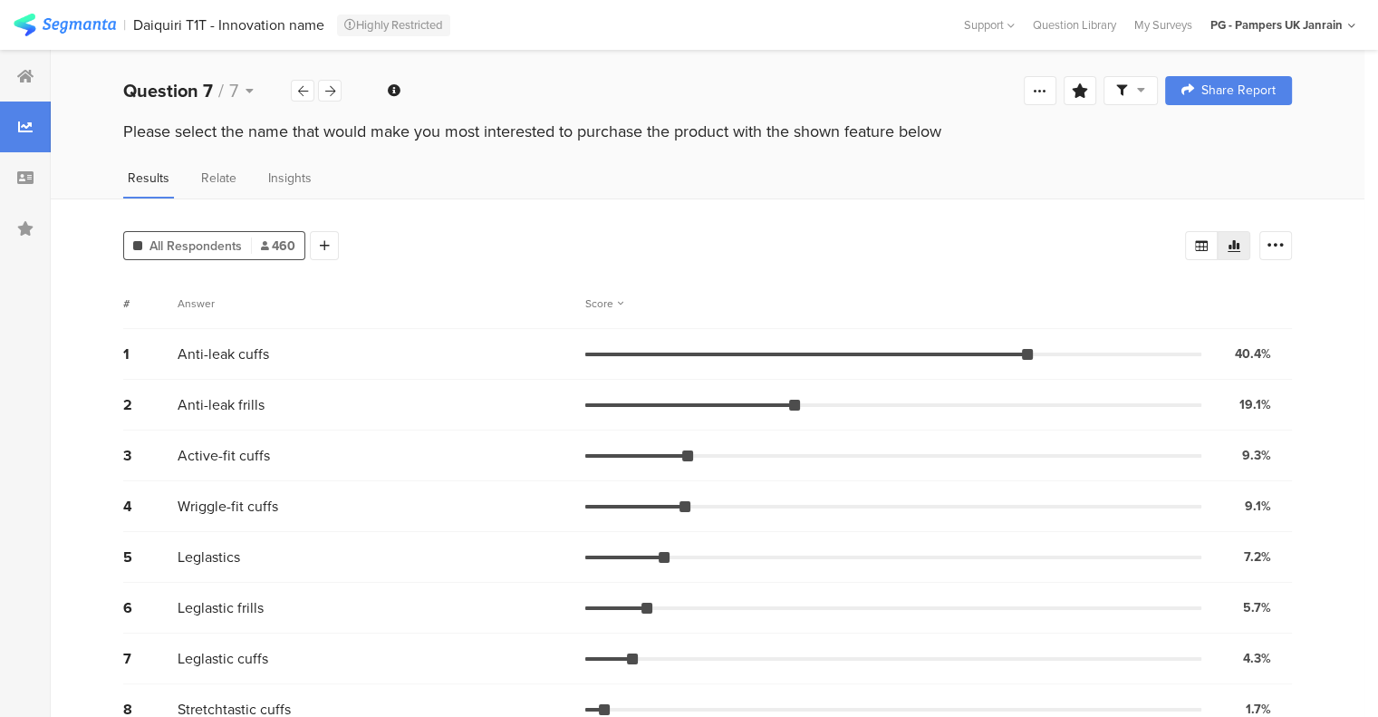
click at [333, 86] on icon at bounding box center [330, 91] width 10 height 12
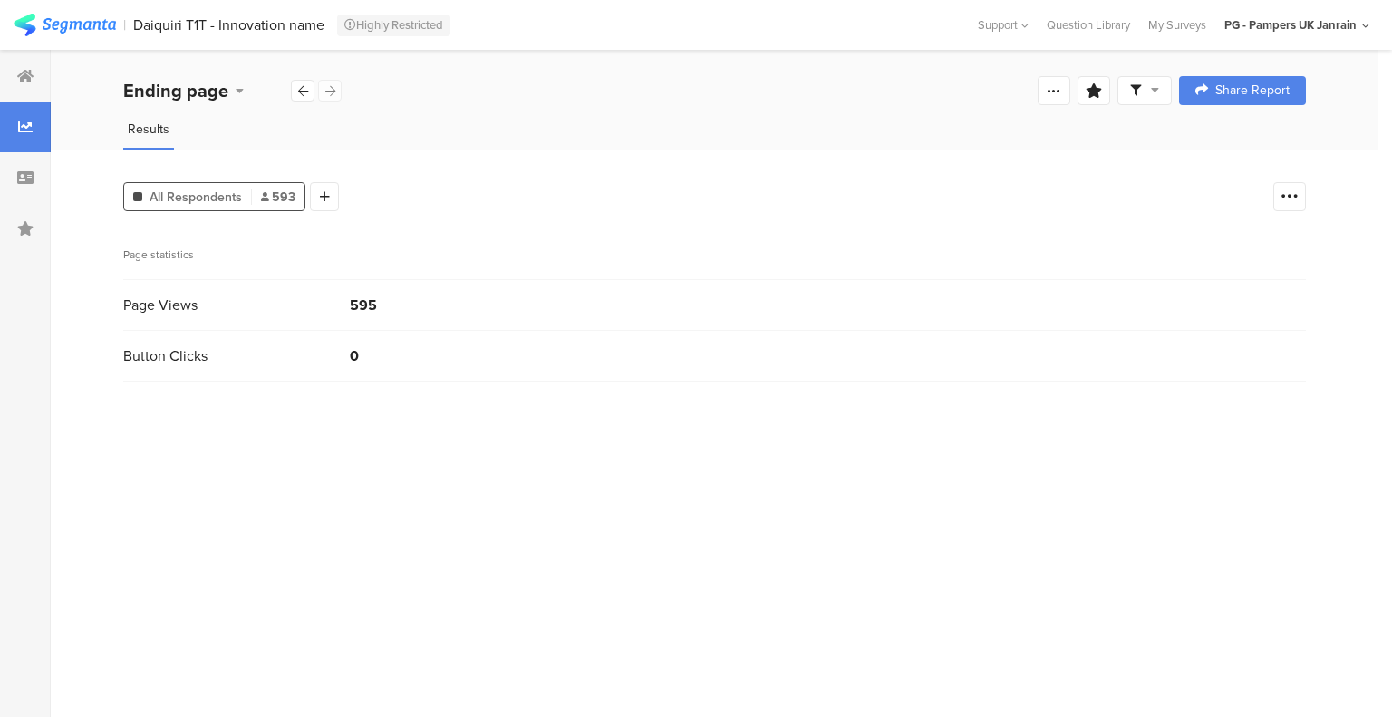
click at [301, 92] on icon at bounding box center [303, 91] width 10 height 12
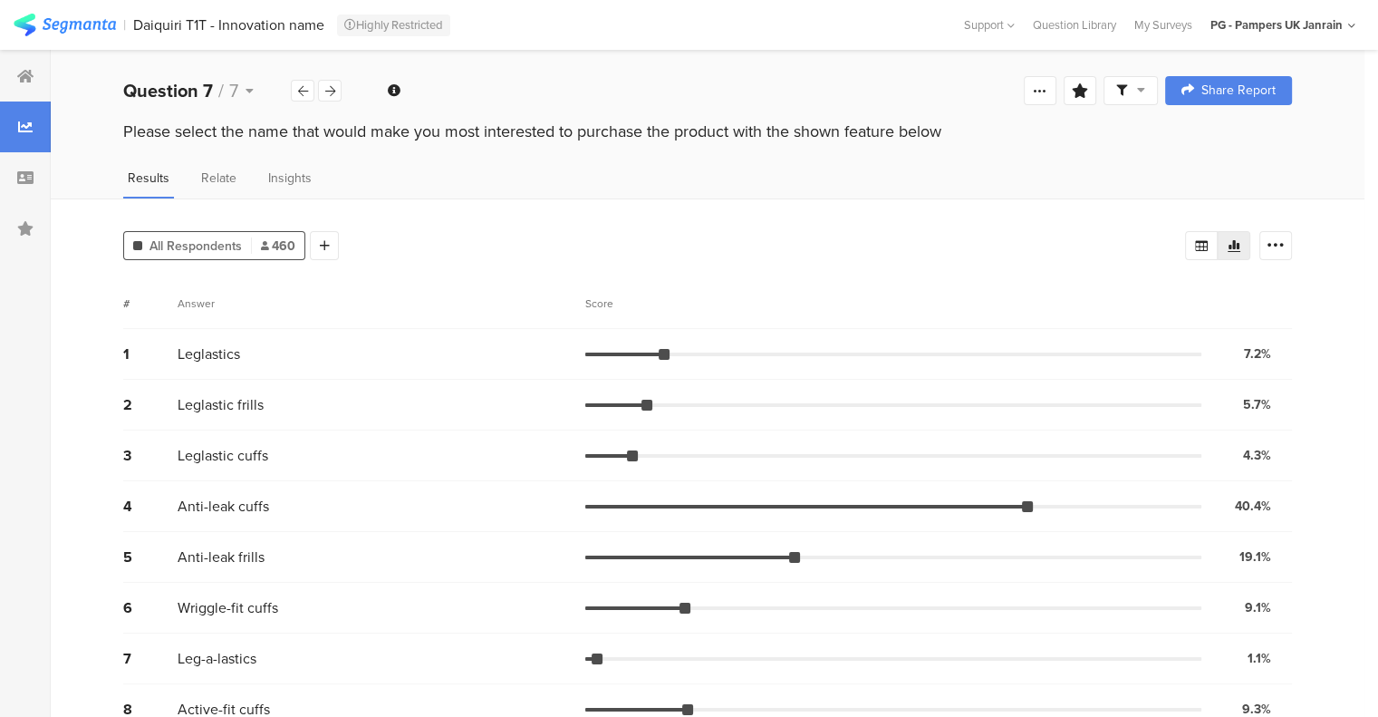
click at [301, 92] on icon at bounding box center [303, 91] width 10 height 12
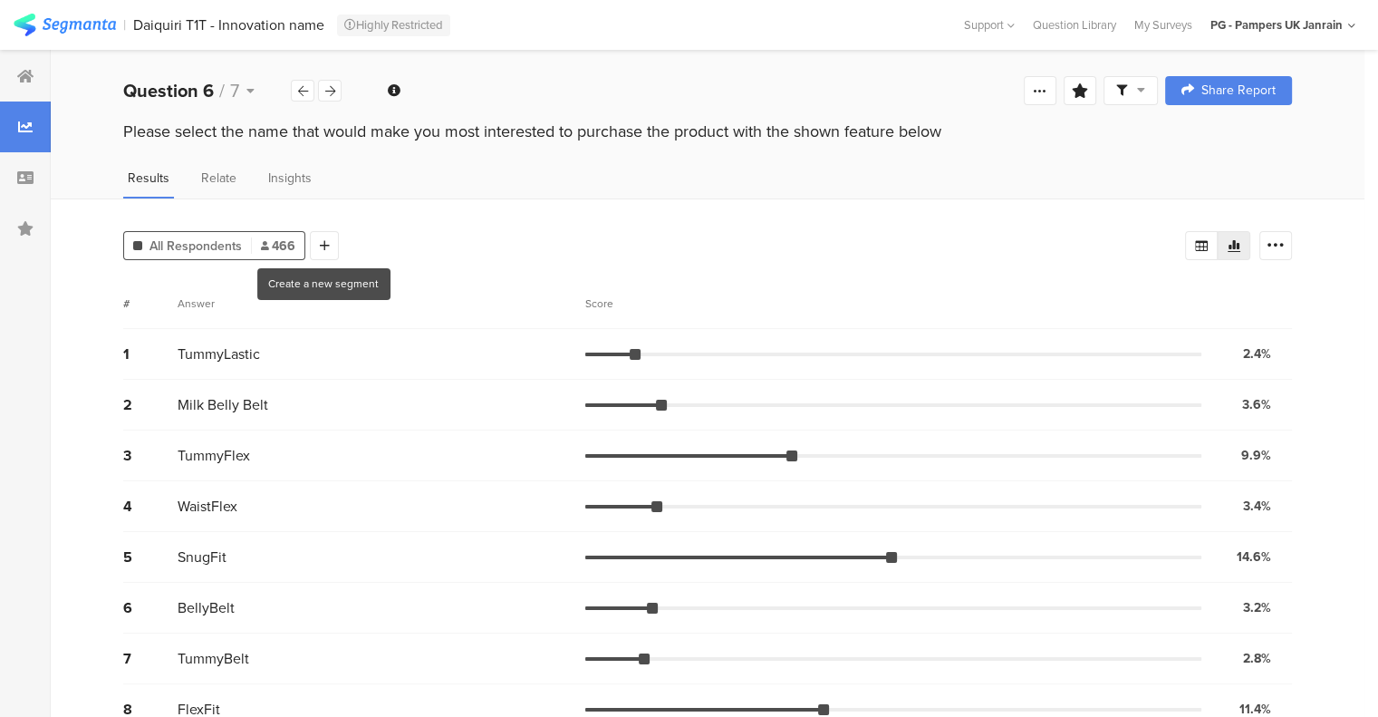
click at [326, 241] on icon at bounding box center [325, 245] width 10 height 13
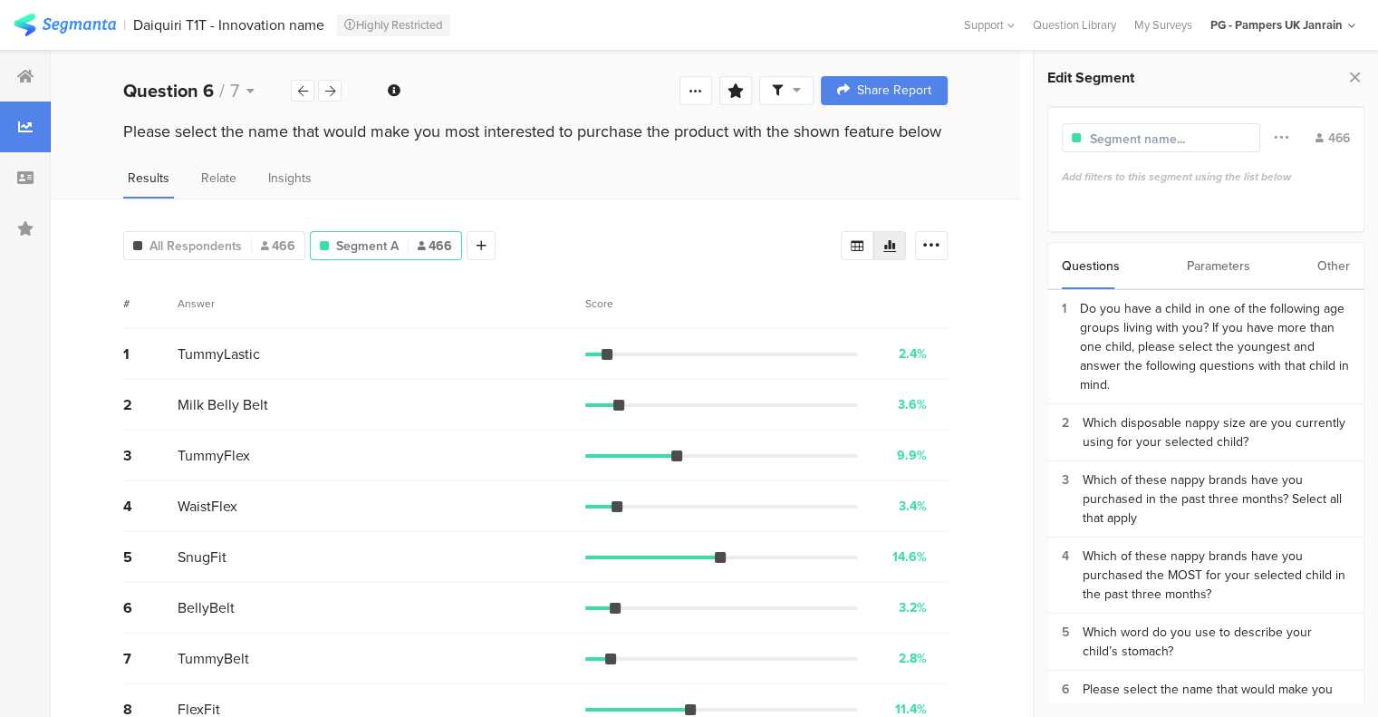
click at [1182, 324] on div "Do you have a child in one of the following age groups living with you? If you …" at bounding box center [1215, 346] width 270 height 95
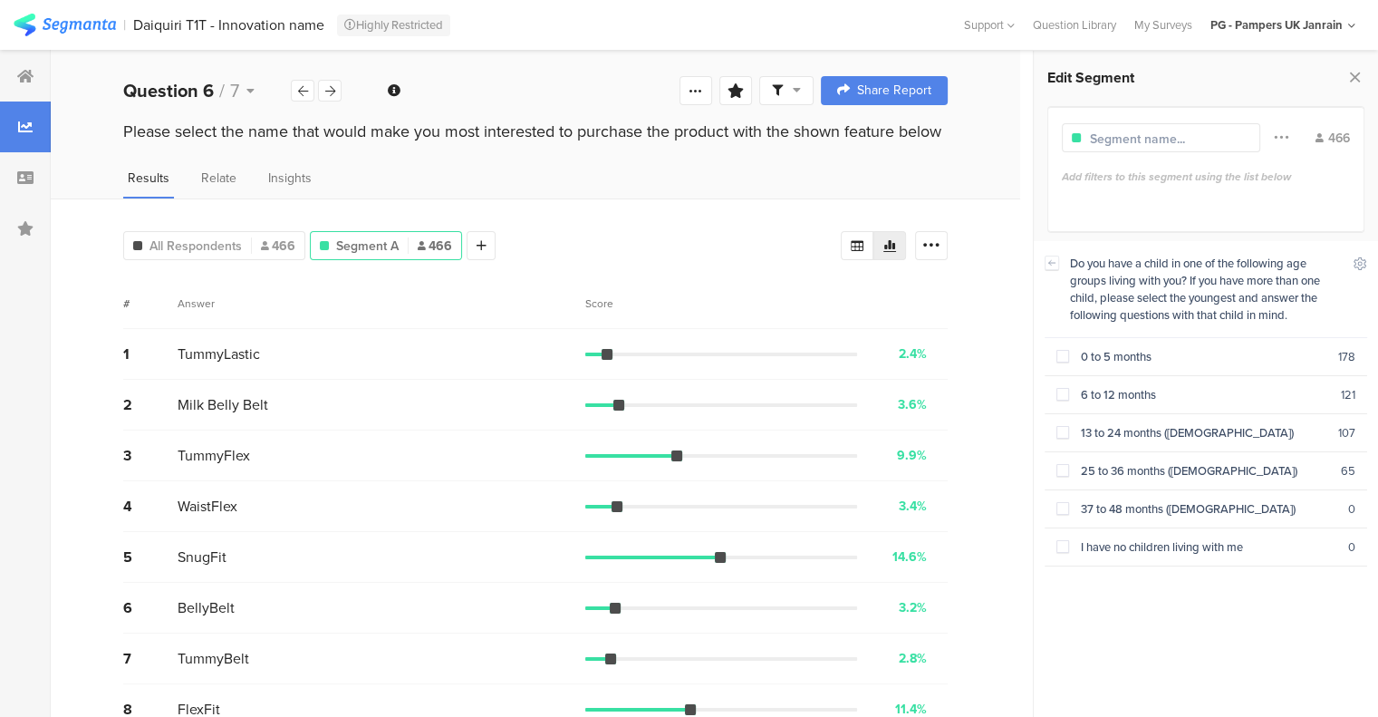
click at [1065, 354] on span at bounding box center [1063, 356] width 13 height 13
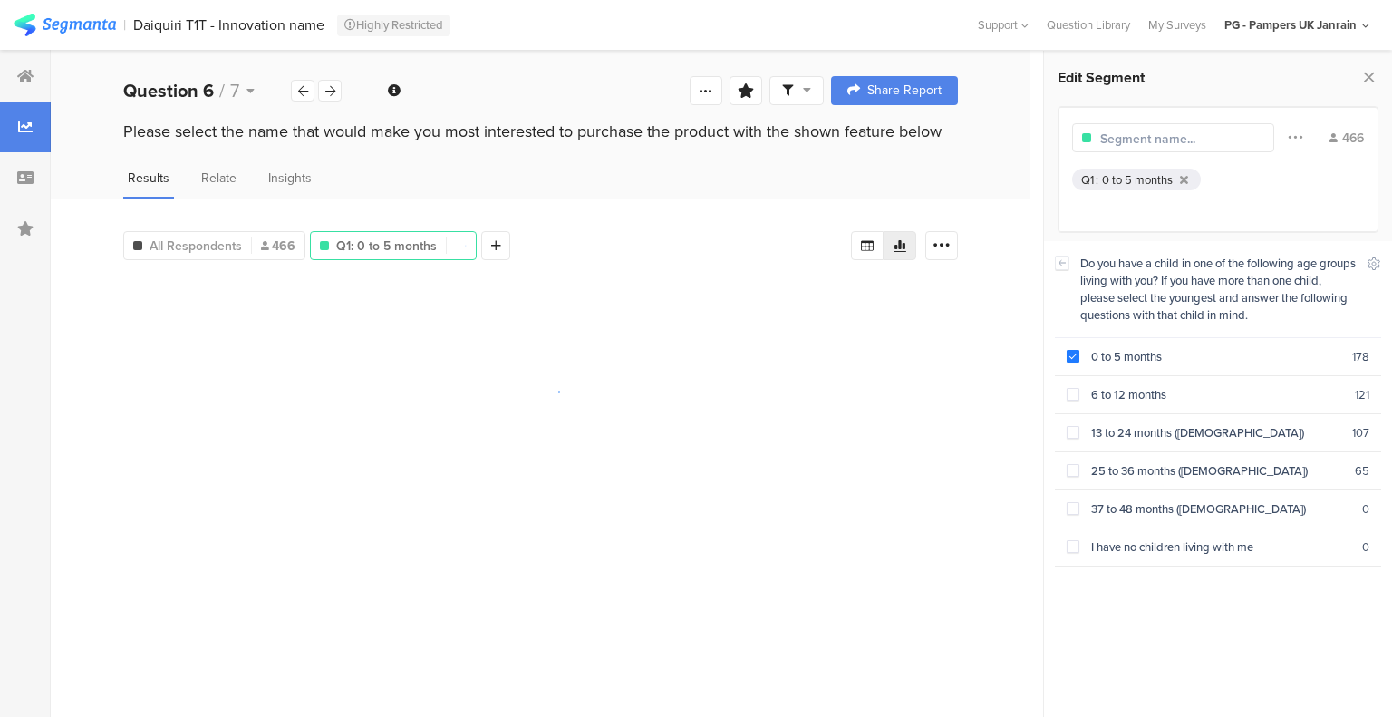
click at [1151, 132] on input "text" at bounding box center [1179, 139] width 158 height 19
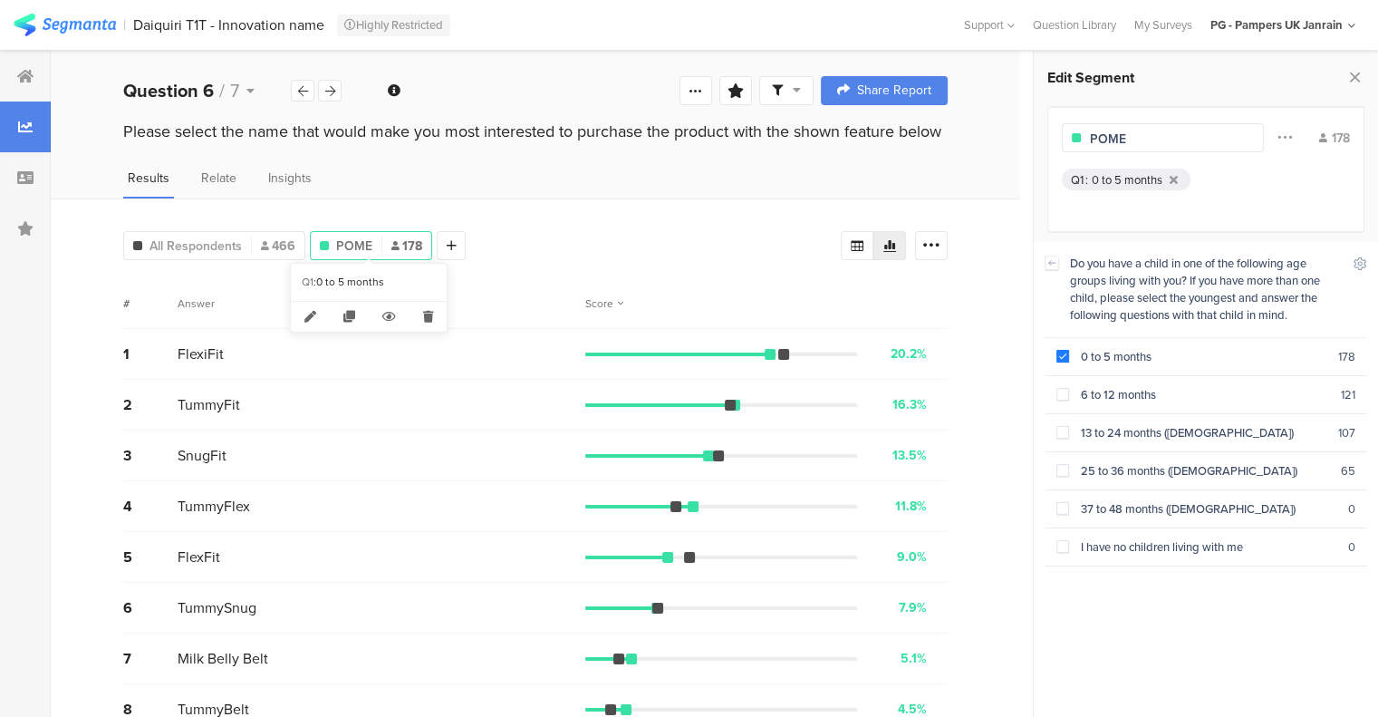
type input "POME"
click at [453, 244] on div at bounding box center [451, 245] width 29 height 29
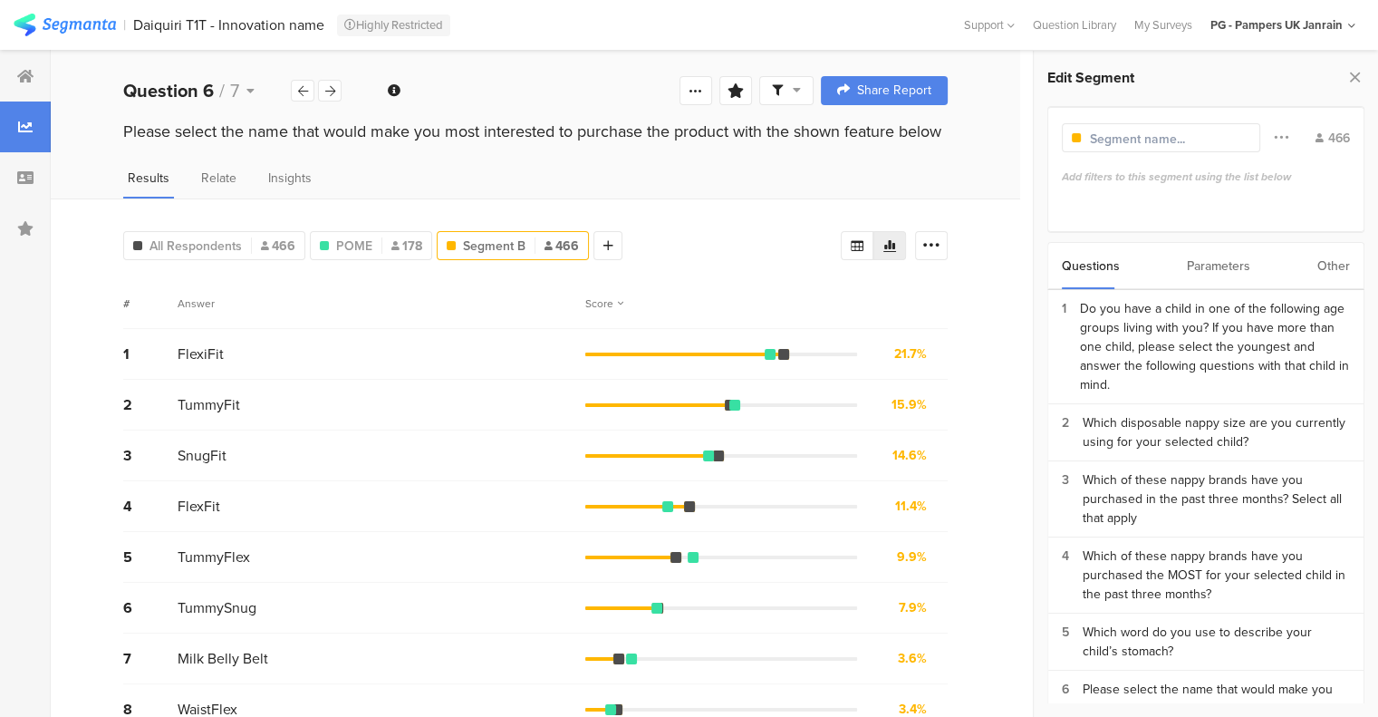
click at [1192, 333] on div "Do you have a child in one of the following age groups living with you? If you …" at bounding box center [1215, 346] width 270 height 95
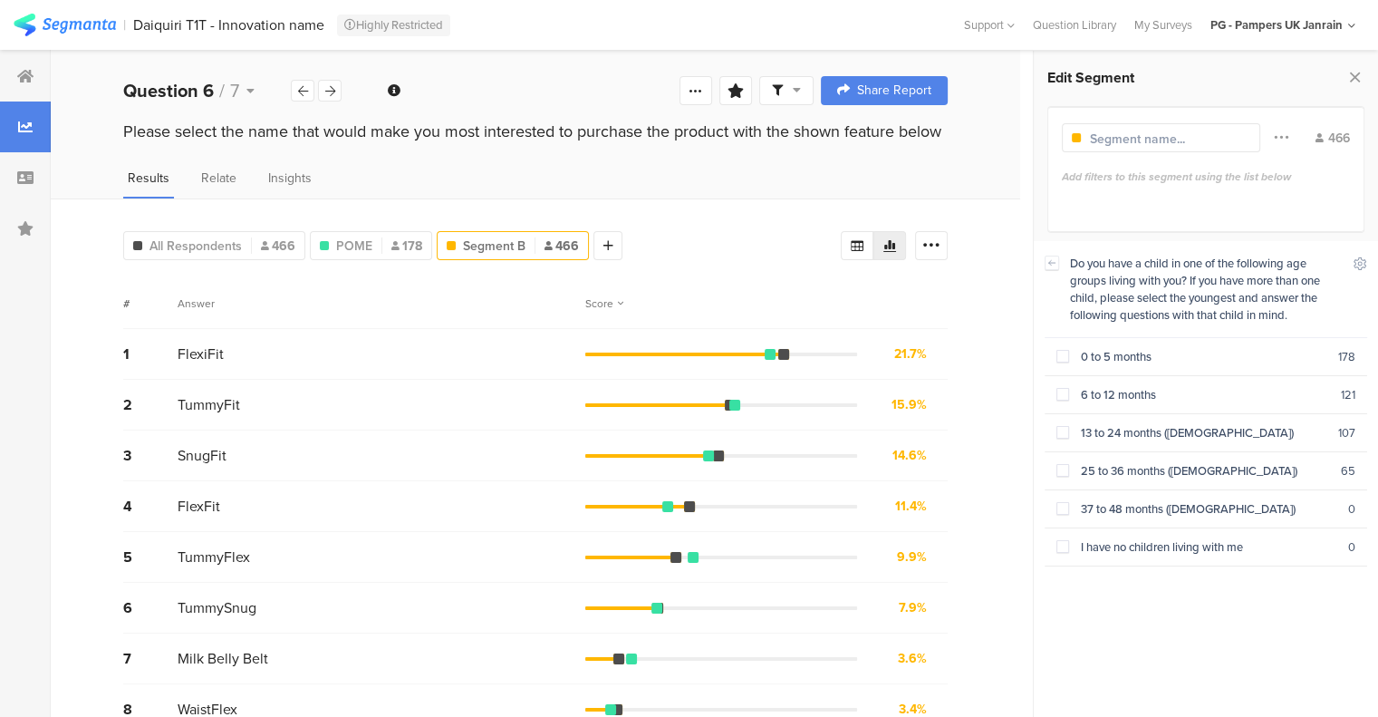
click at [1058, 391] on span at bounding box center [1063, 394] width 13 height 13
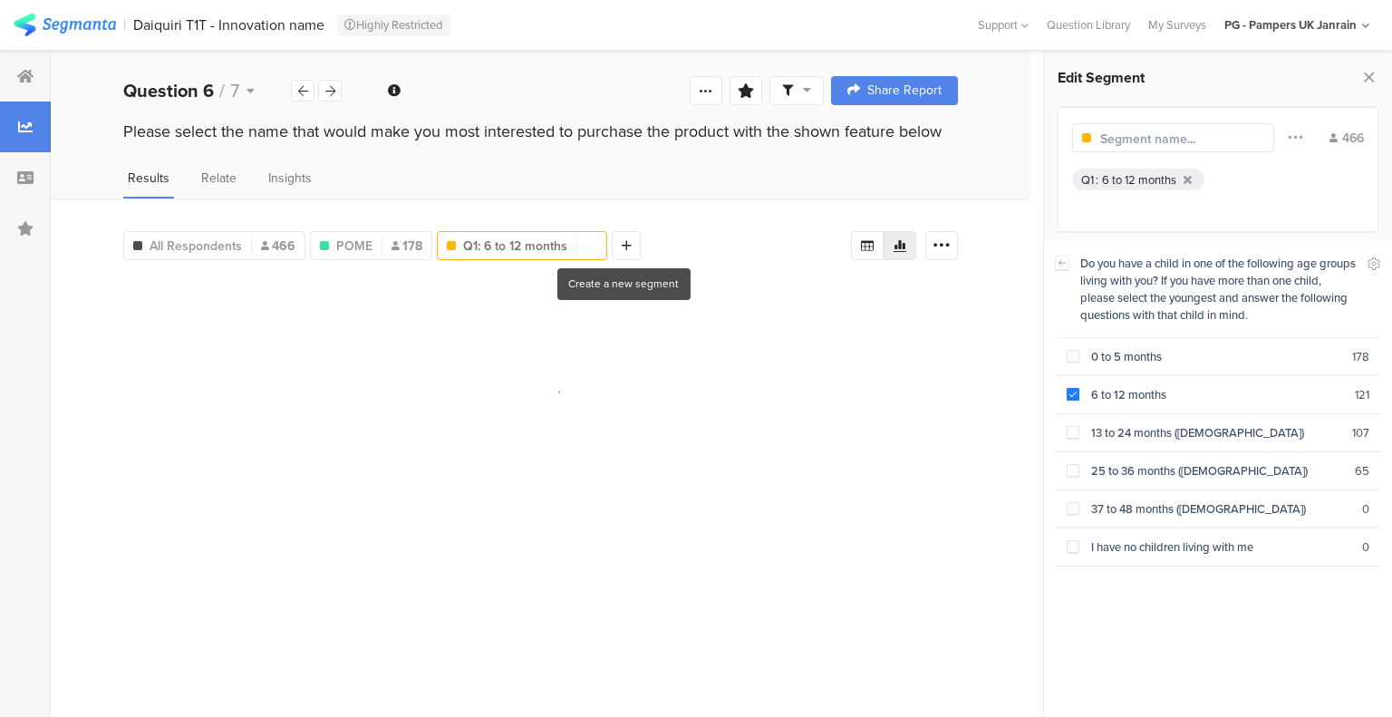
click at [644, 242] on div "All Respondents 466 POME 178 Q1 : 6 to 12 months Q1: 6 to 12 months 466 Add Seg…" at bounding box center [487, 242] width 728 height 36
click at [633, 242] on div at bounding box center [626, 245] width 29 height 29
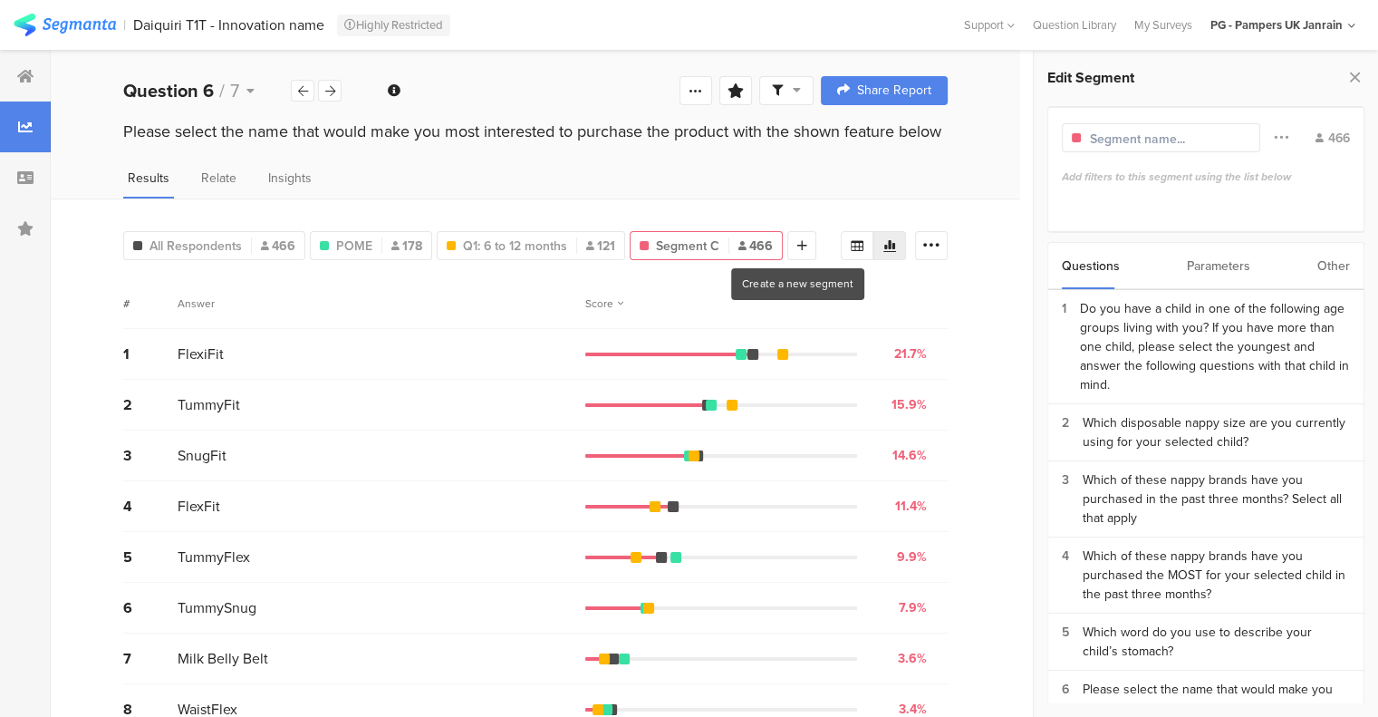
click at [794, 250] on div at bounding box center [801, 245] width 29 height 29
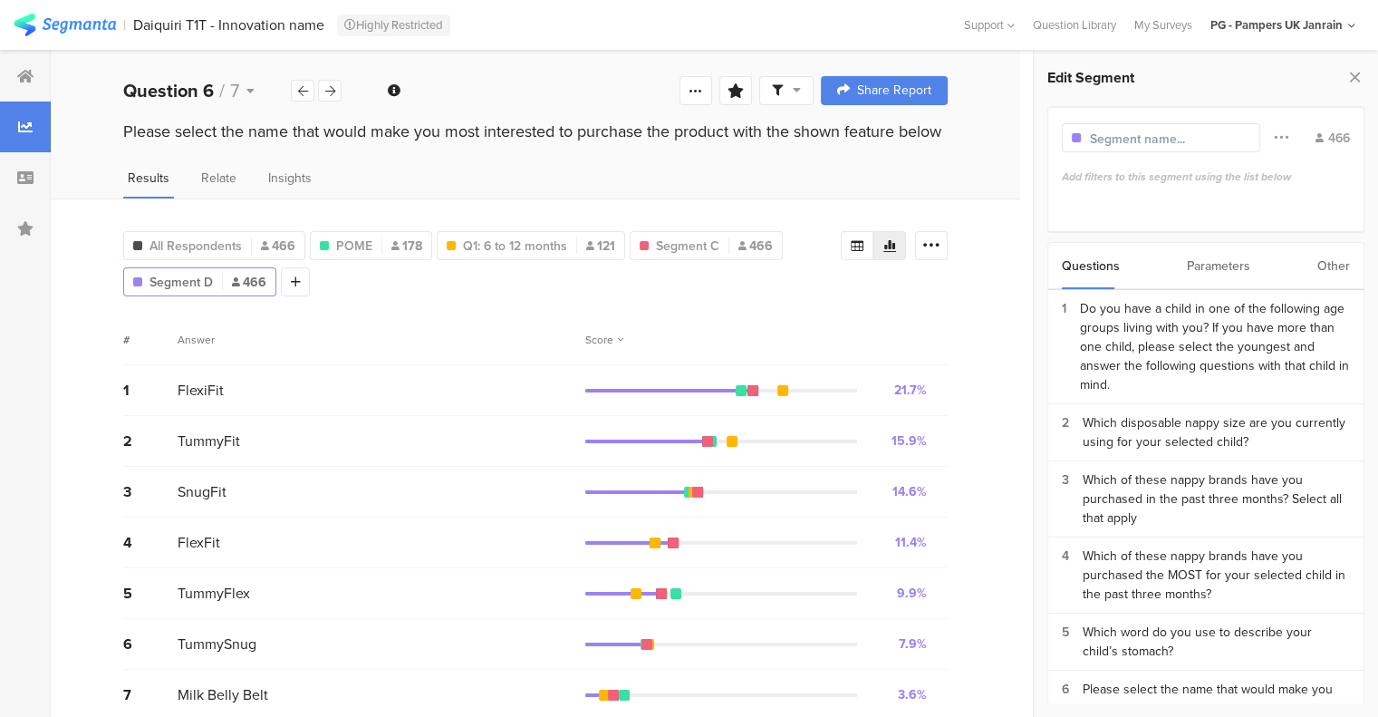
click at [1156, 325] on div "Do you have a child in one of the following age groups living with you? If you …" at bounding box center [1215, 346] width 270 height 95
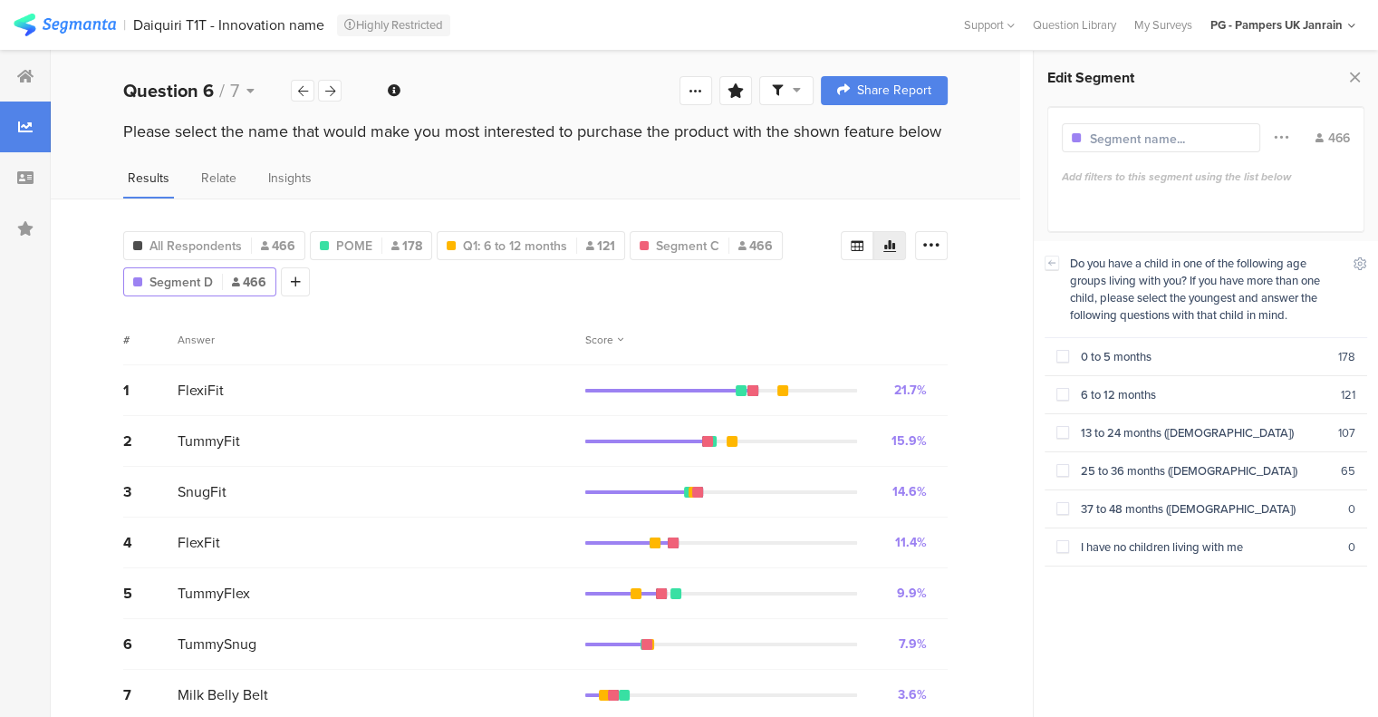
click at [1057, 430] on span at bounding box center [1063, 432] width 13 height 13
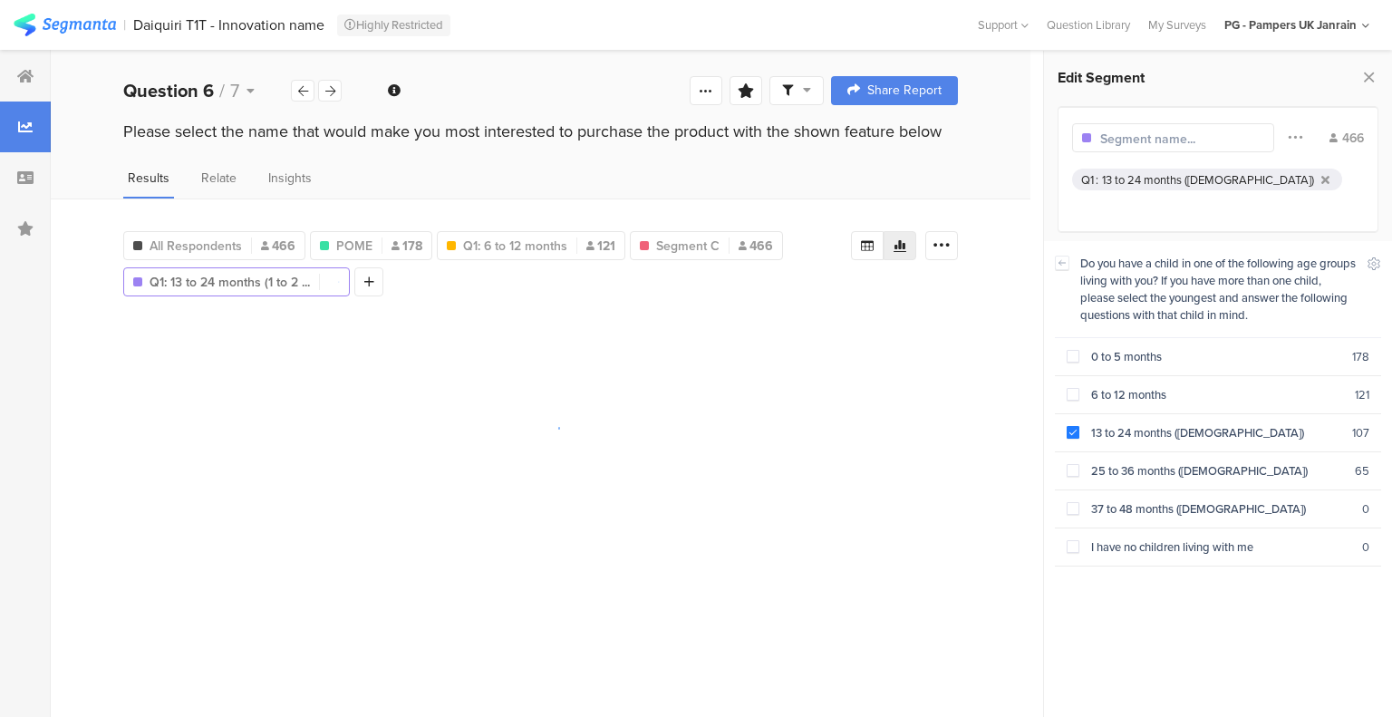
click at [1067, 464] on span at bounding box center [1073, 470] width 13 height 13
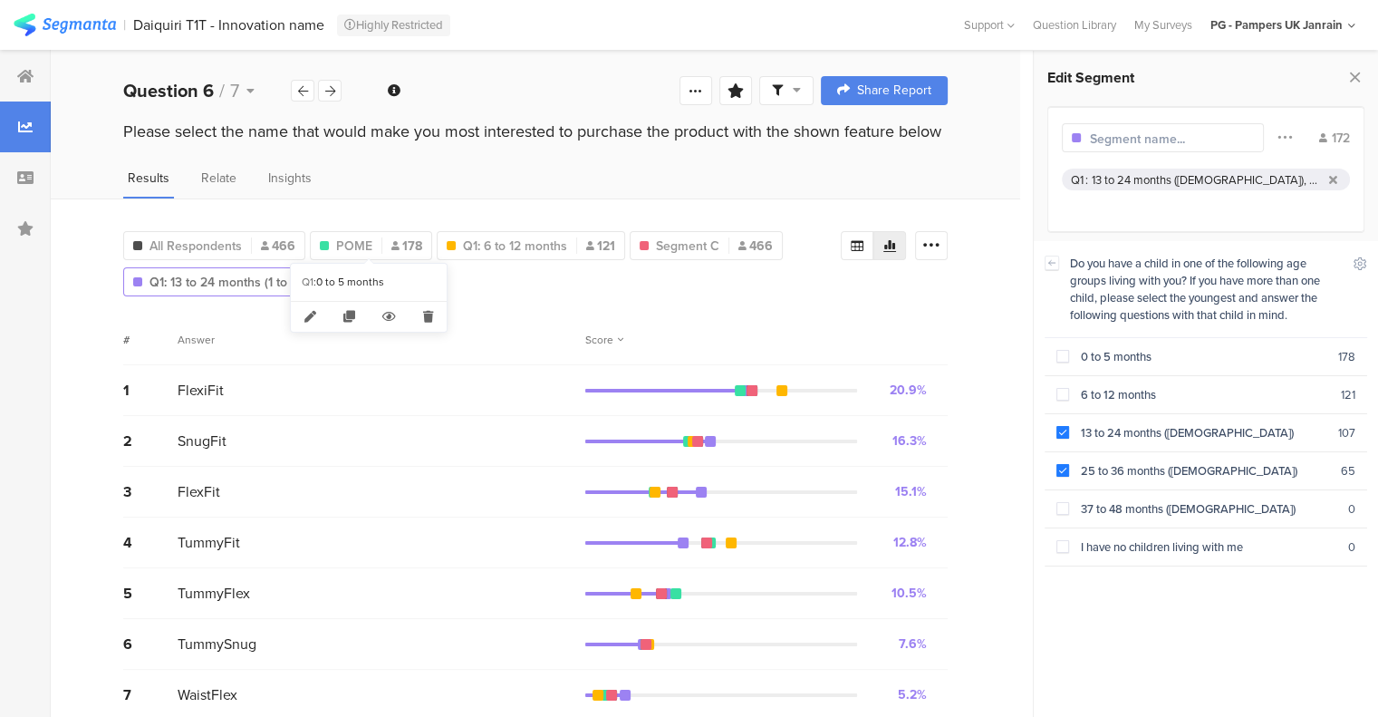
click at [358, 237] on span "POME" at bounding box center [354, 246] width 36 height 19
type input "POME"
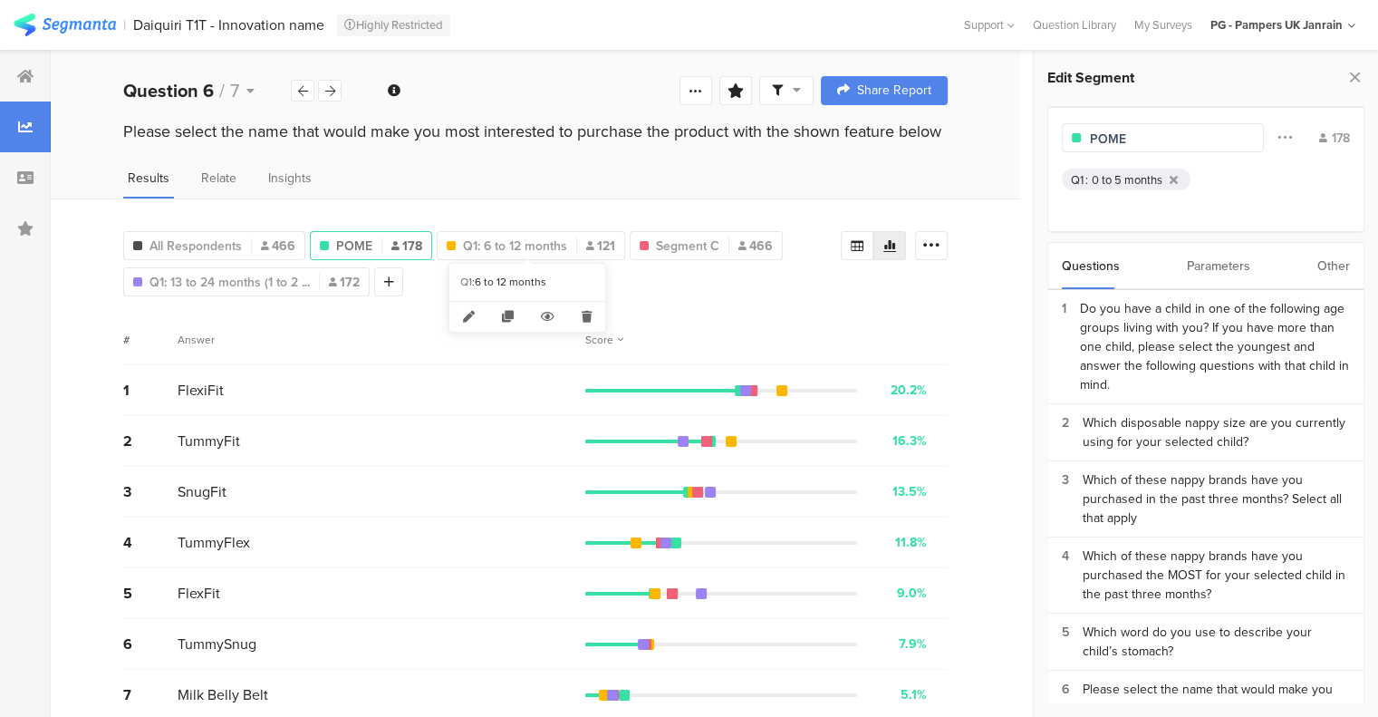
click at [490, 242] on span "Q1: 6 to 12 months" at bounding box center [515, 246] width 104 height 19
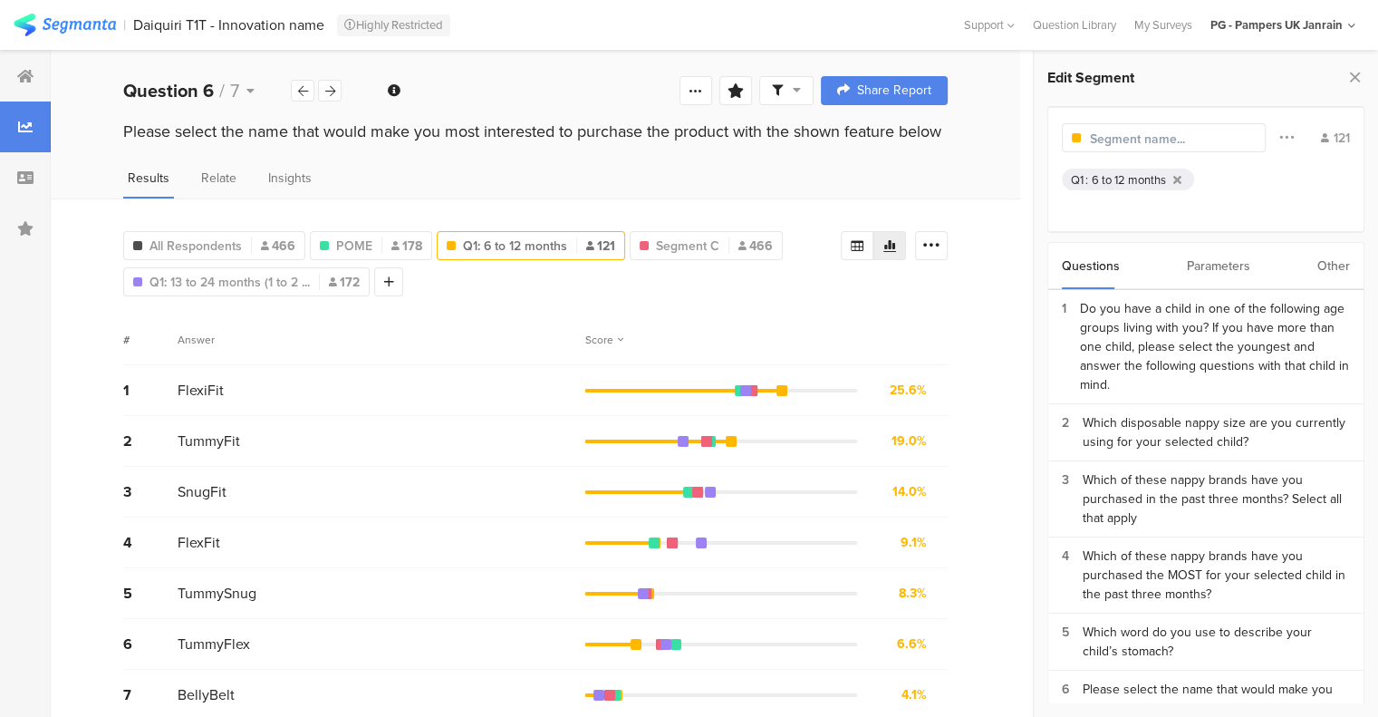
click at [1117, 140] on input "text" at bounding box center [1169, 139] width 158 height 19
type input "Infant"
click at [631, 254] on div "Segment C 466" at bounding box center [634, 245] width 153 height 29
click at [602, 237] on span "Segment C" at bounding box center [615, 246] width 63 height 19
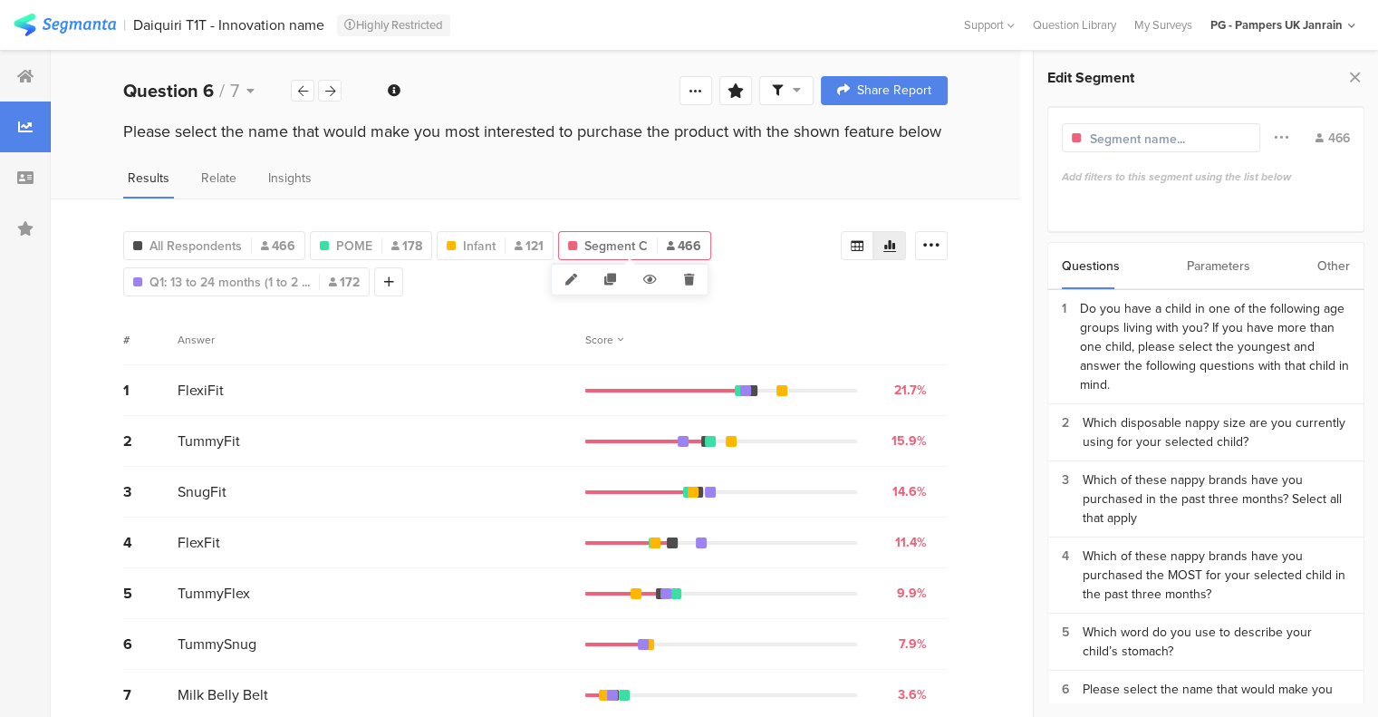
click at [690, 275] on icon at bounding box center [689, 280] width 37 height 30
type input "Infant"
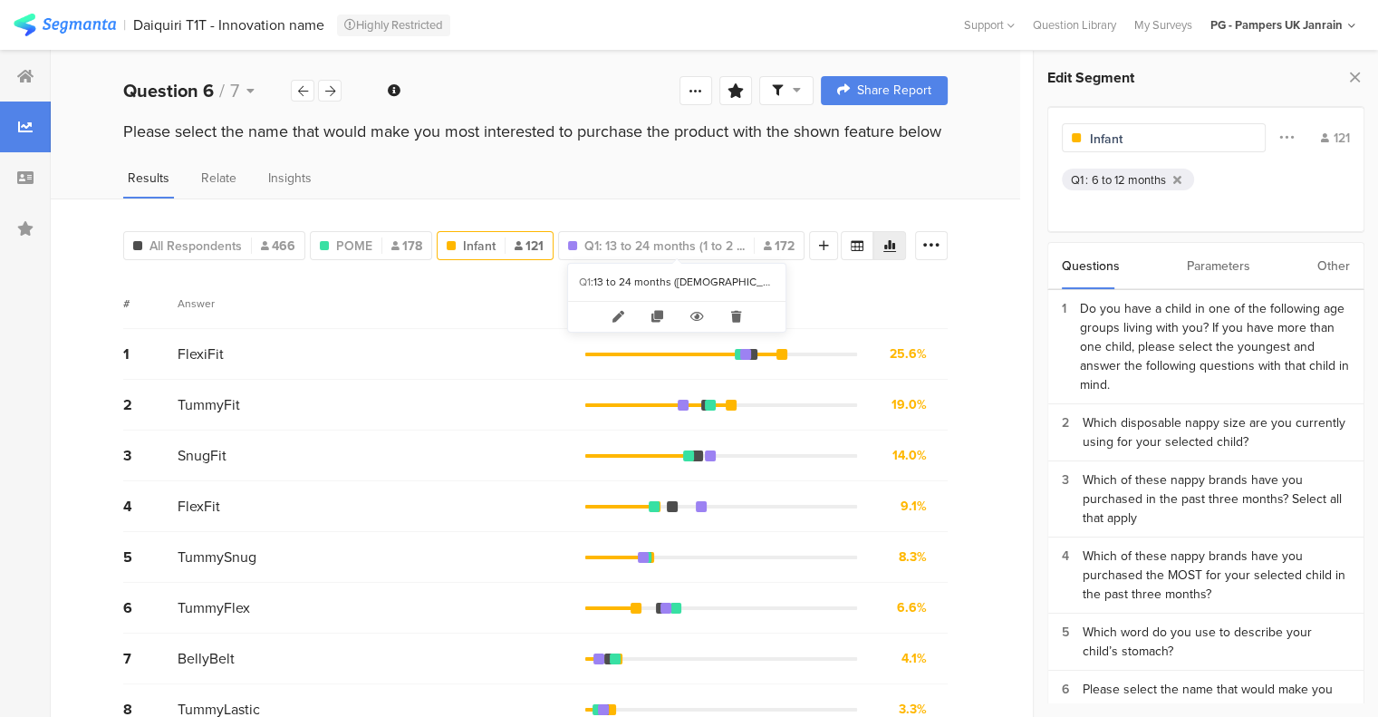
click at [679, 246] on span "Q1: 13 to 24 months (1 to 2 ..." at bounding box center [664, 246] width 160 height 19
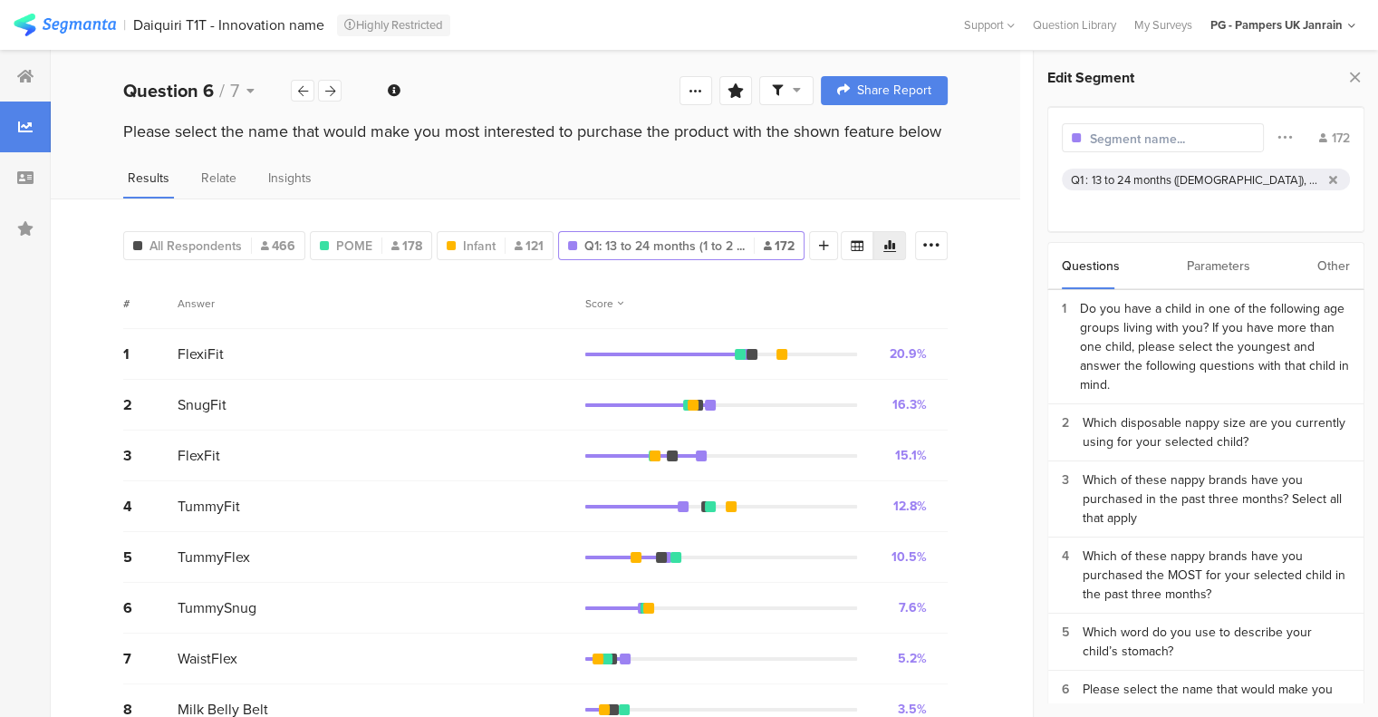
click at [1148, 141] on input "text" at bounding box center [1169, 139] width 158 height 19
type input "Toddler"
click at [198, 242] on span "All Respondents" at bounding box center [196, 246] width 92 height 19
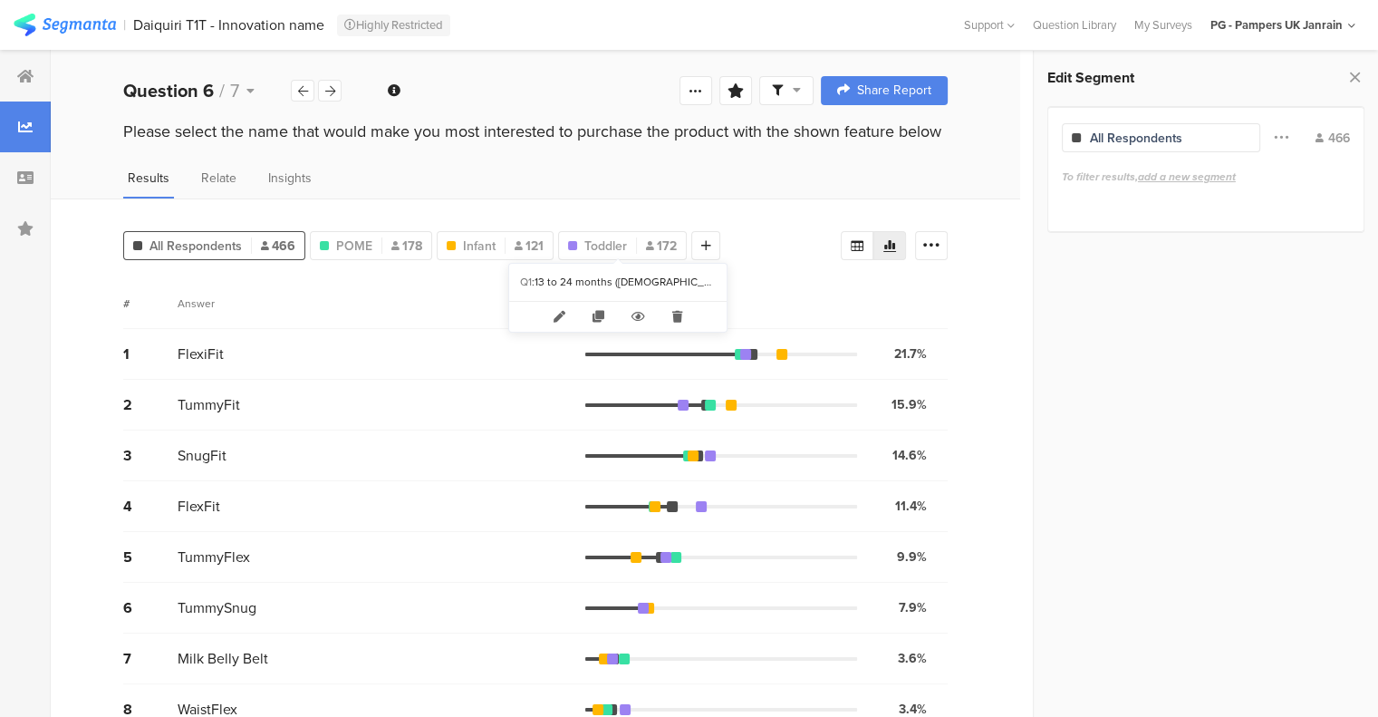
click at [609, 243] on span "Toddler" at bounding box center [605, 246] width 43 height 19
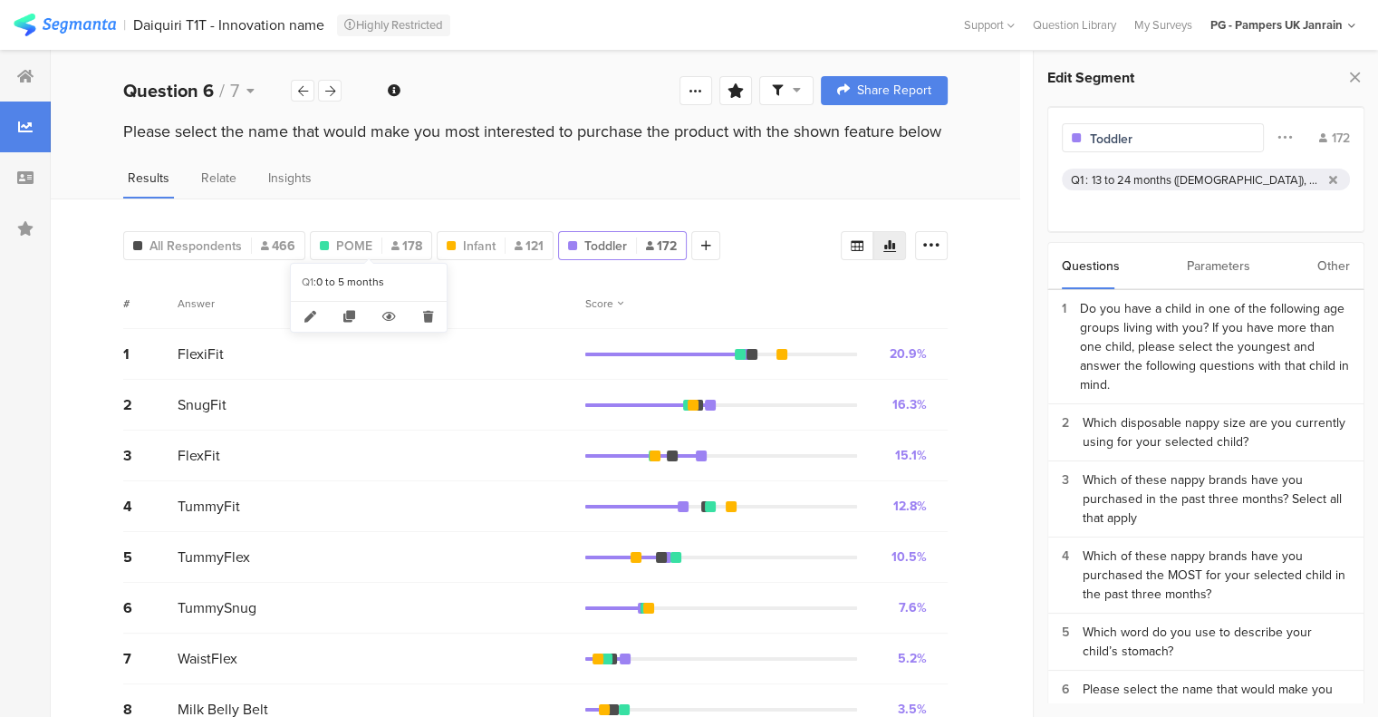
click at [371, 242] on div "POME 178" at bounding box center [371, 246] width 121 height 19
type input "POME"
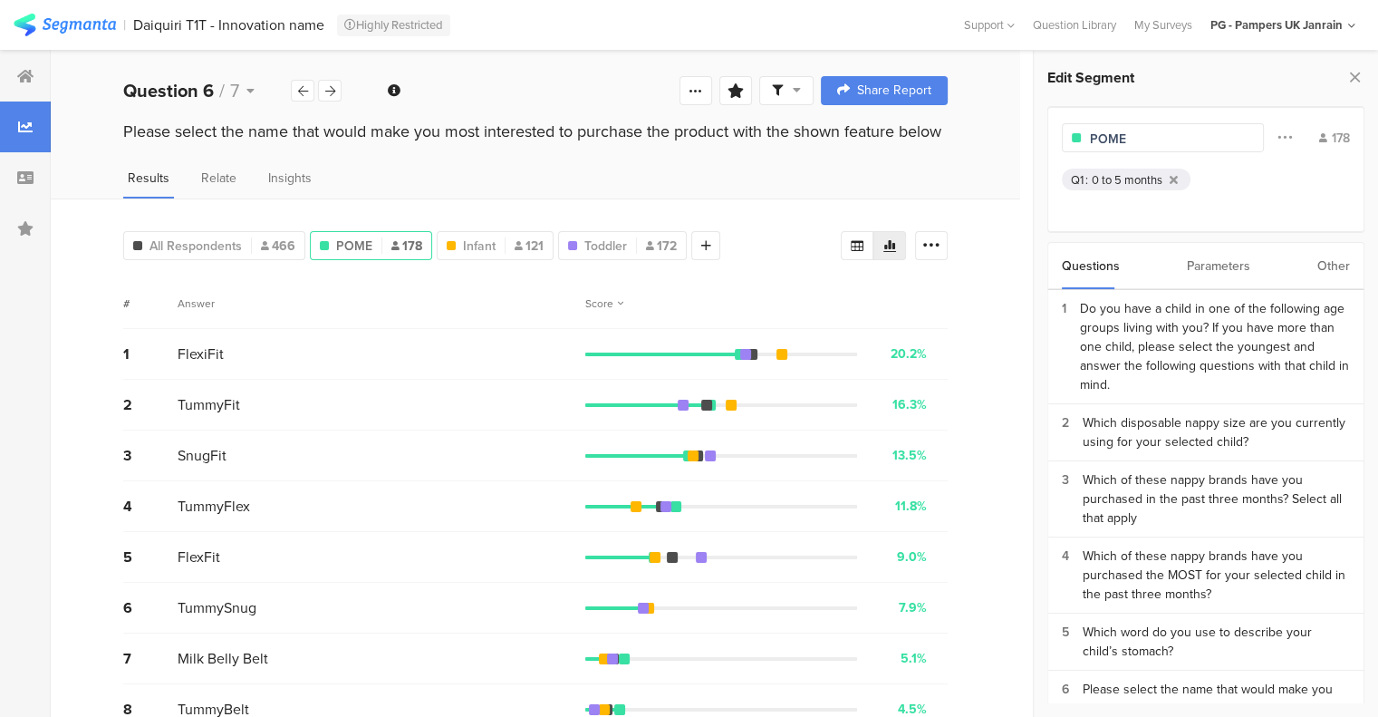
click at [234, 237] on span "All Respondents" at bounding box center [196, 246] width 92 height 19
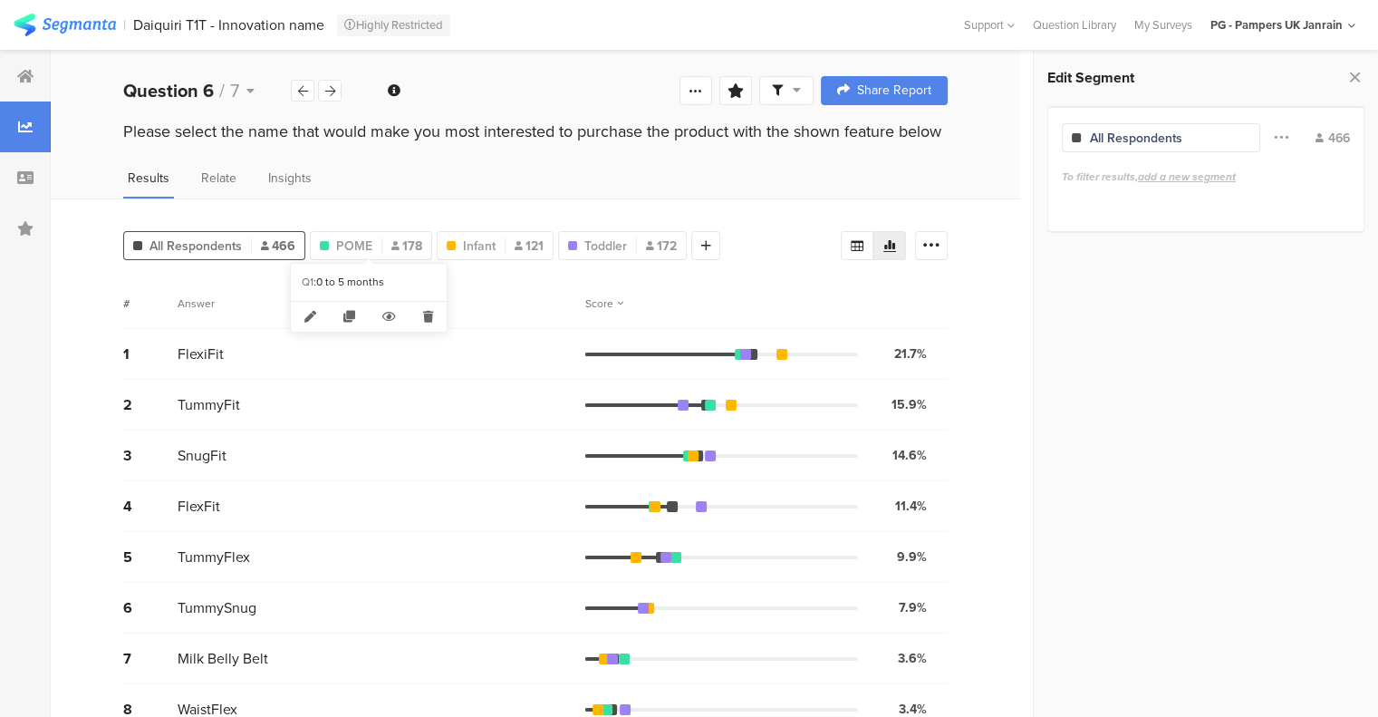
click at [359, 242] on span "POME" at bounding box center [354, 246] width 36 height 19
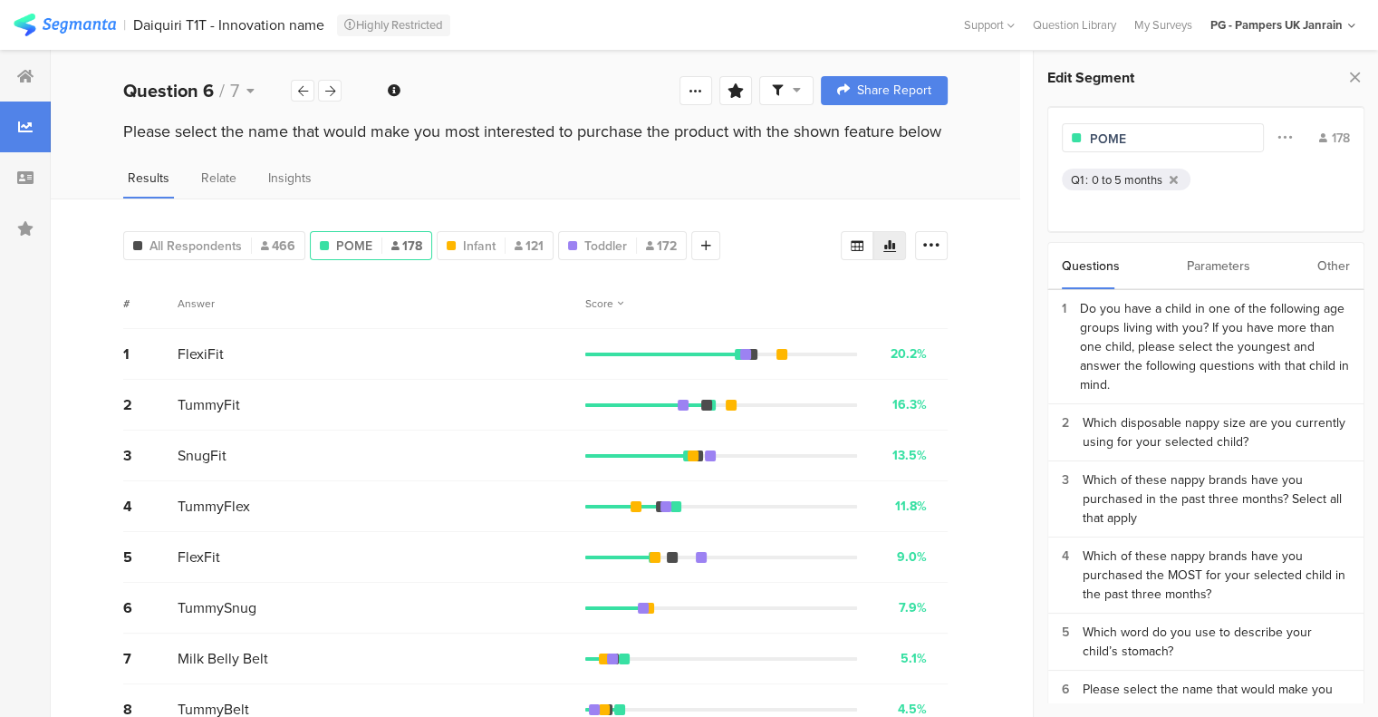
click at [193, 241] on span "All Respondents" at bounding box center [196, 246] width 92 height 19
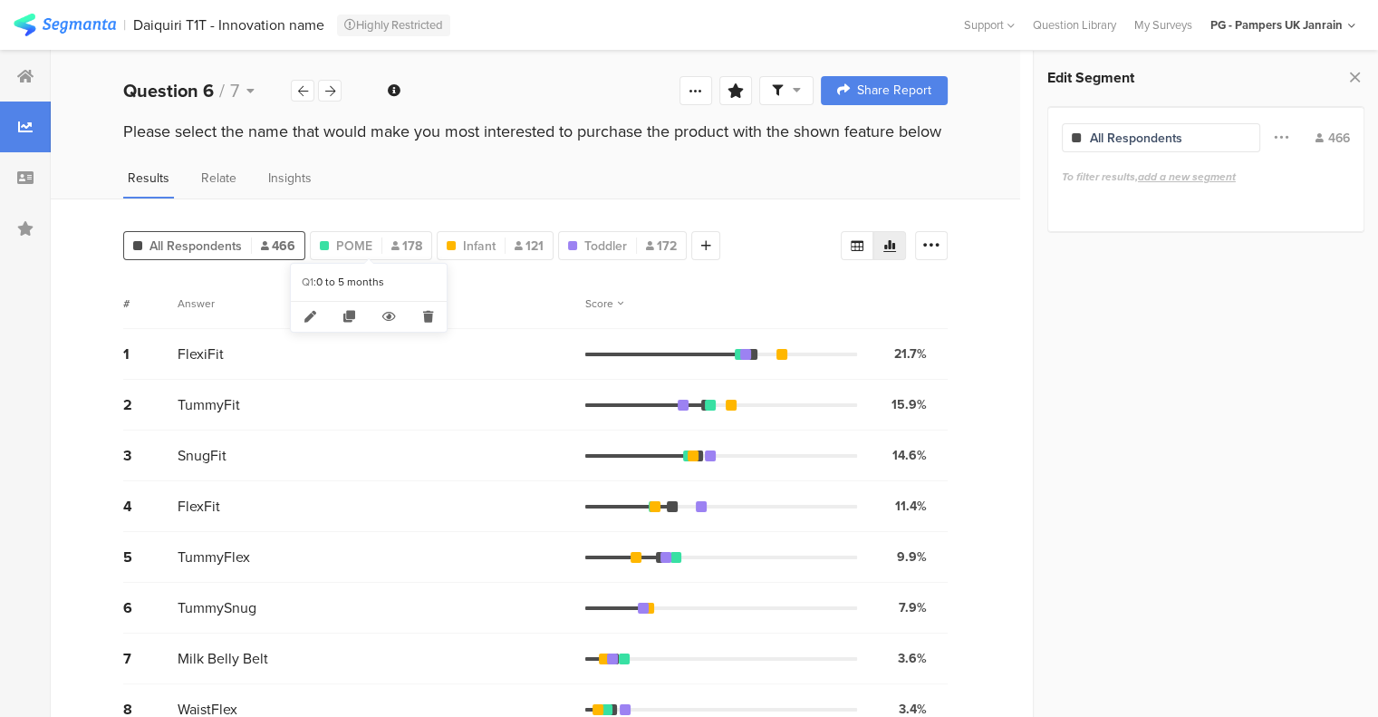
click at [356, 243] on span "POME" at bounding box center [354, 246] width 36 height 19
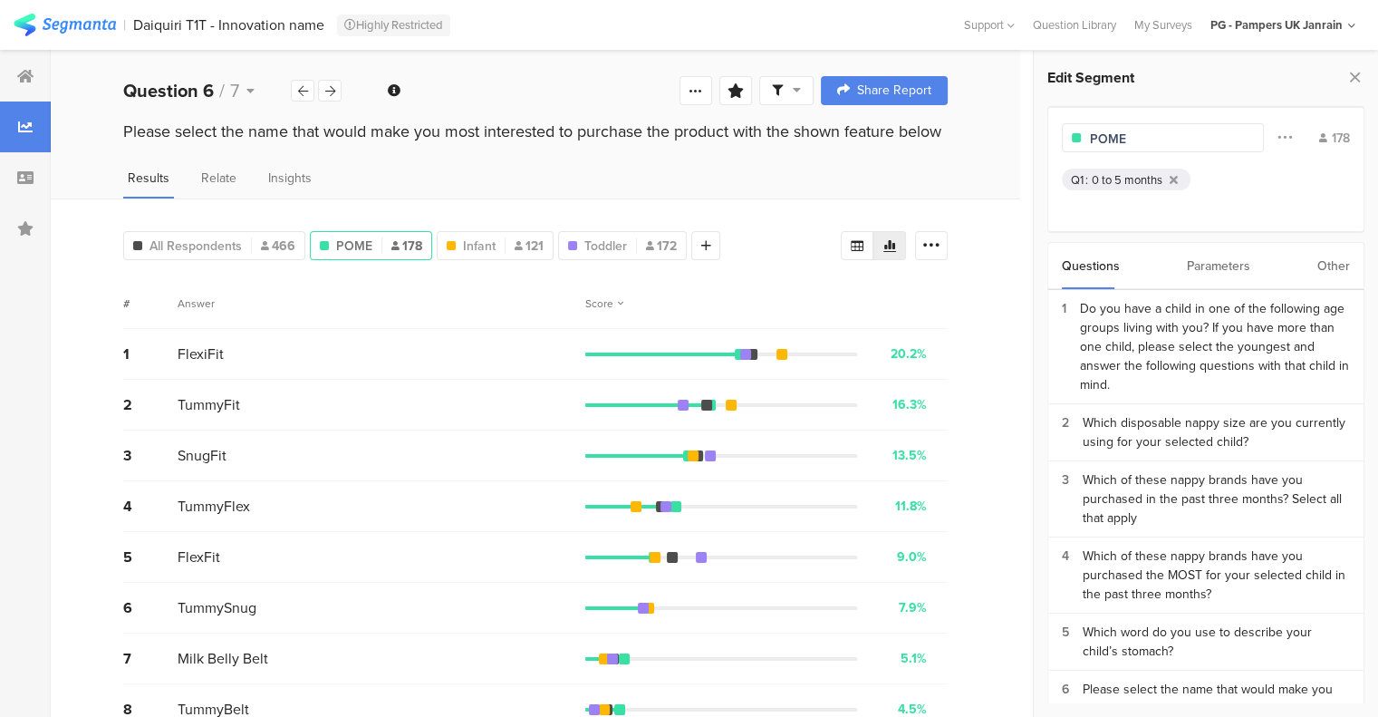
click at [225, 237] on span "All Respondents" at bounding box center [196, 246] width 92 height 19
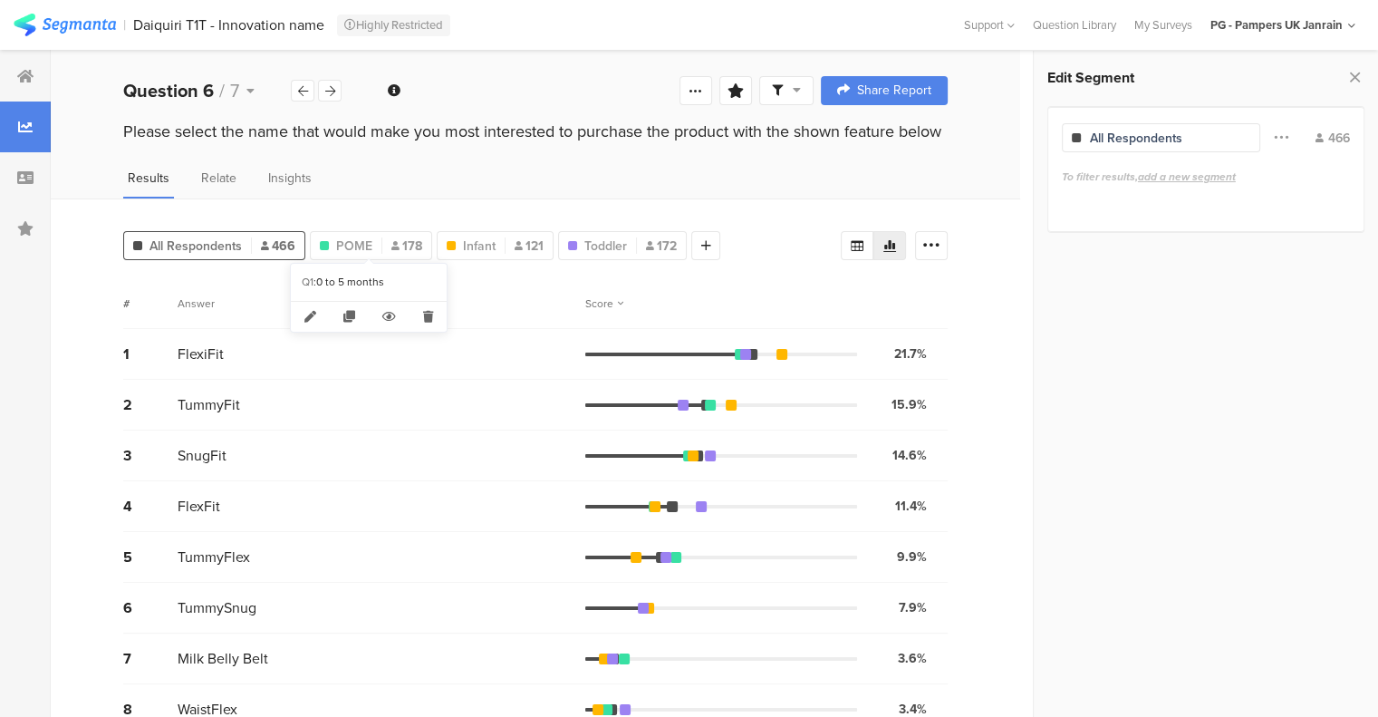
click at [381, 250] on div at bounding box center [381, 245] width 1 height 16
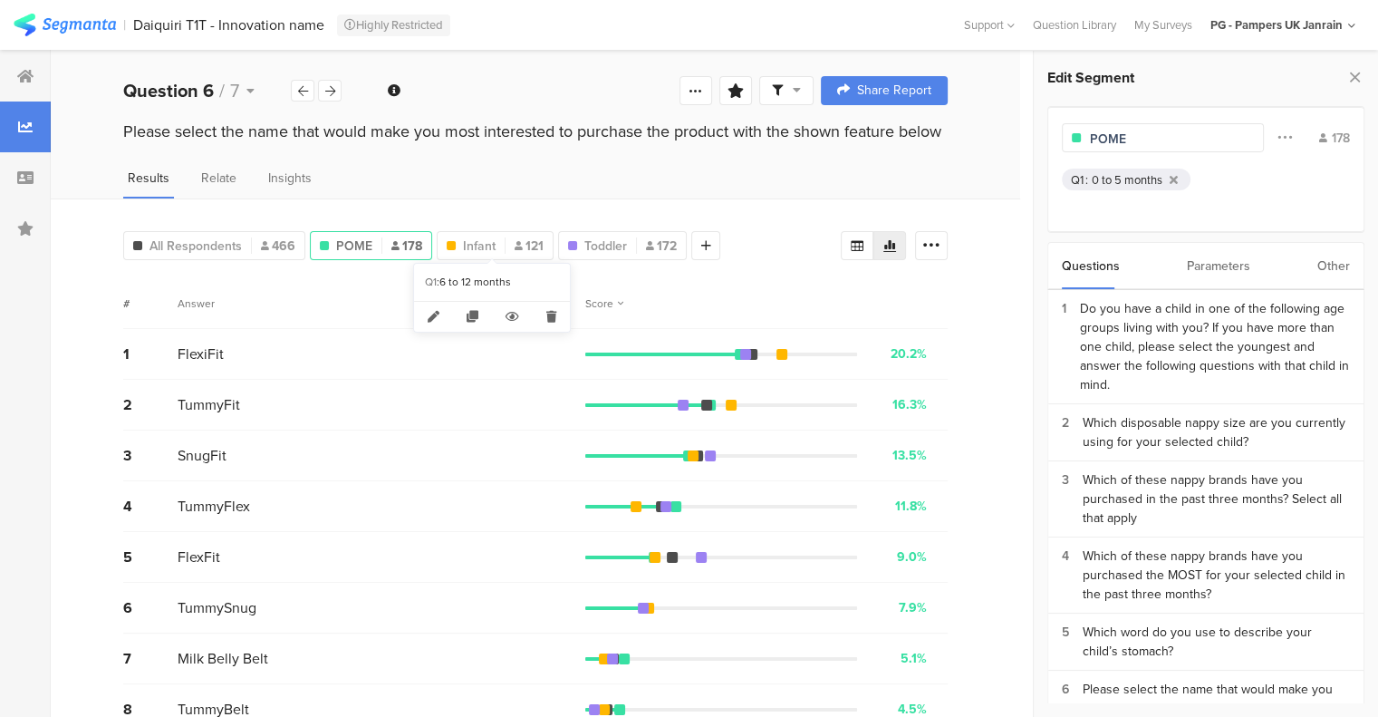
click at [483, 242] on span "Infant" at bounding box center [479, 246] width 33 height 19
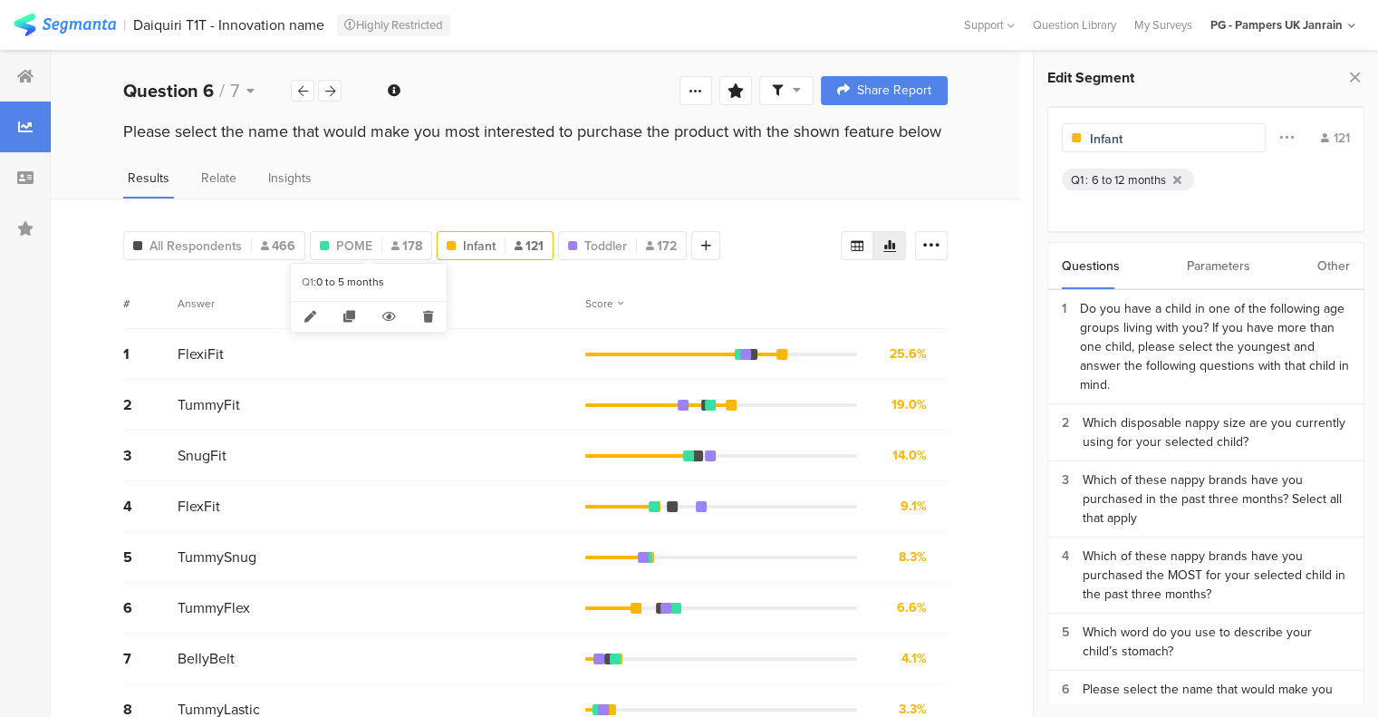
click at [337, 238] on span "POME" at bounding box center [354, 246] width 36 height 19
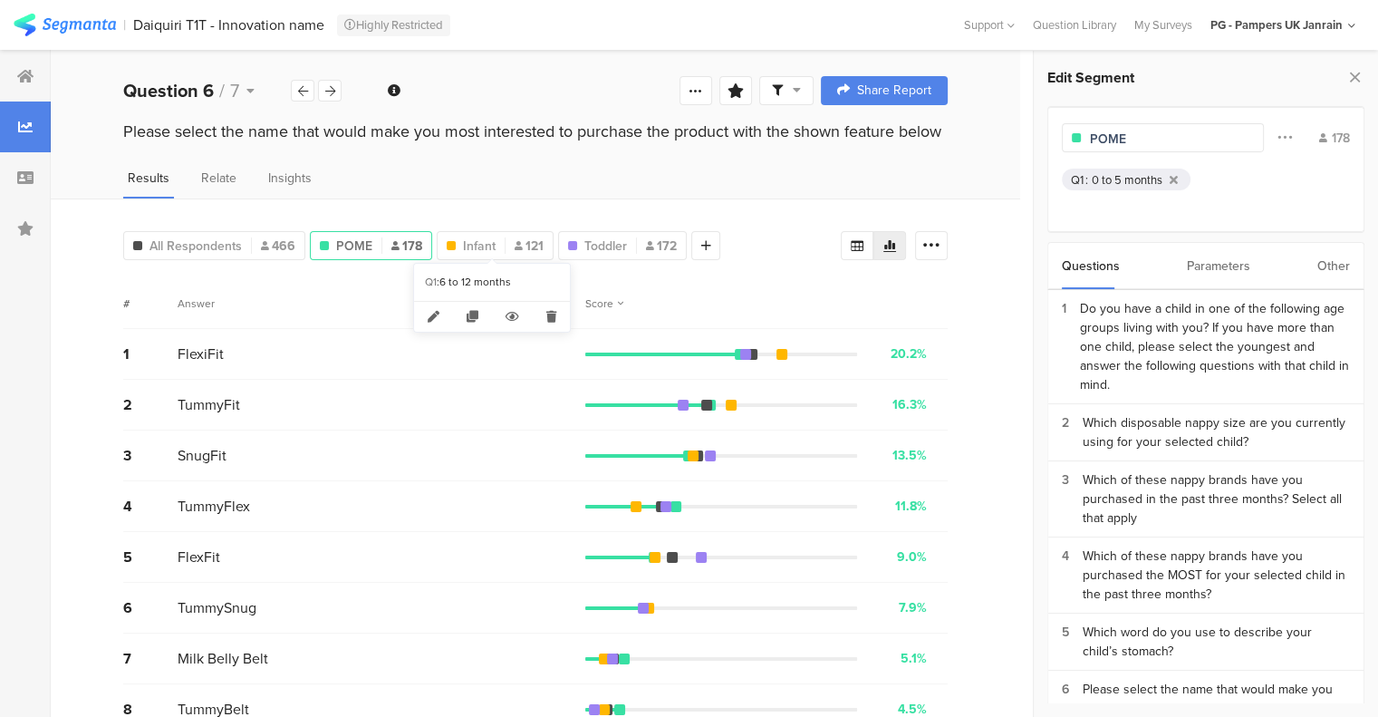
click at [467, 241] on span "Infant" at bounding box center [479, 246] width 33 height 19
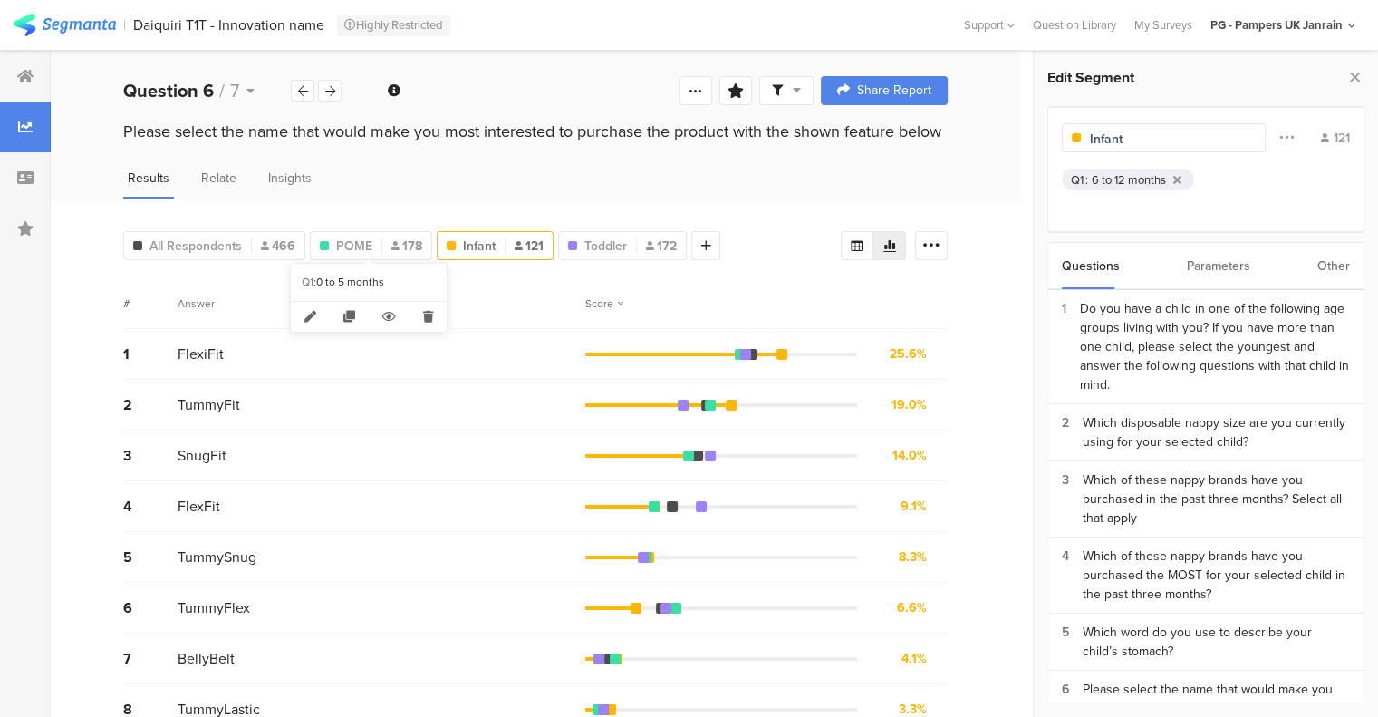
click at [358, 237] on span "POME" at bounding box center [354, 246] width 36 height 19
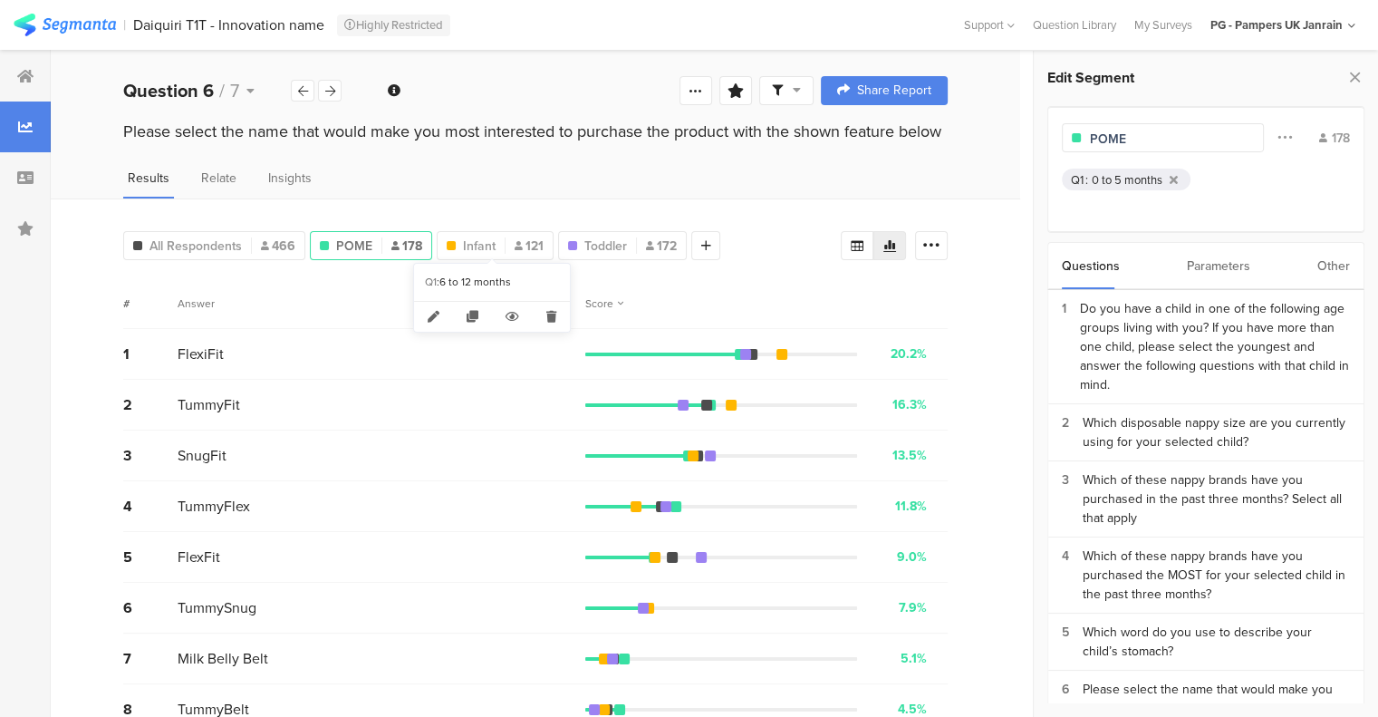
click at [502, 246] on div "Infant 121" at bounding box center [495, 246] width 115 height 19
type input "Infant"
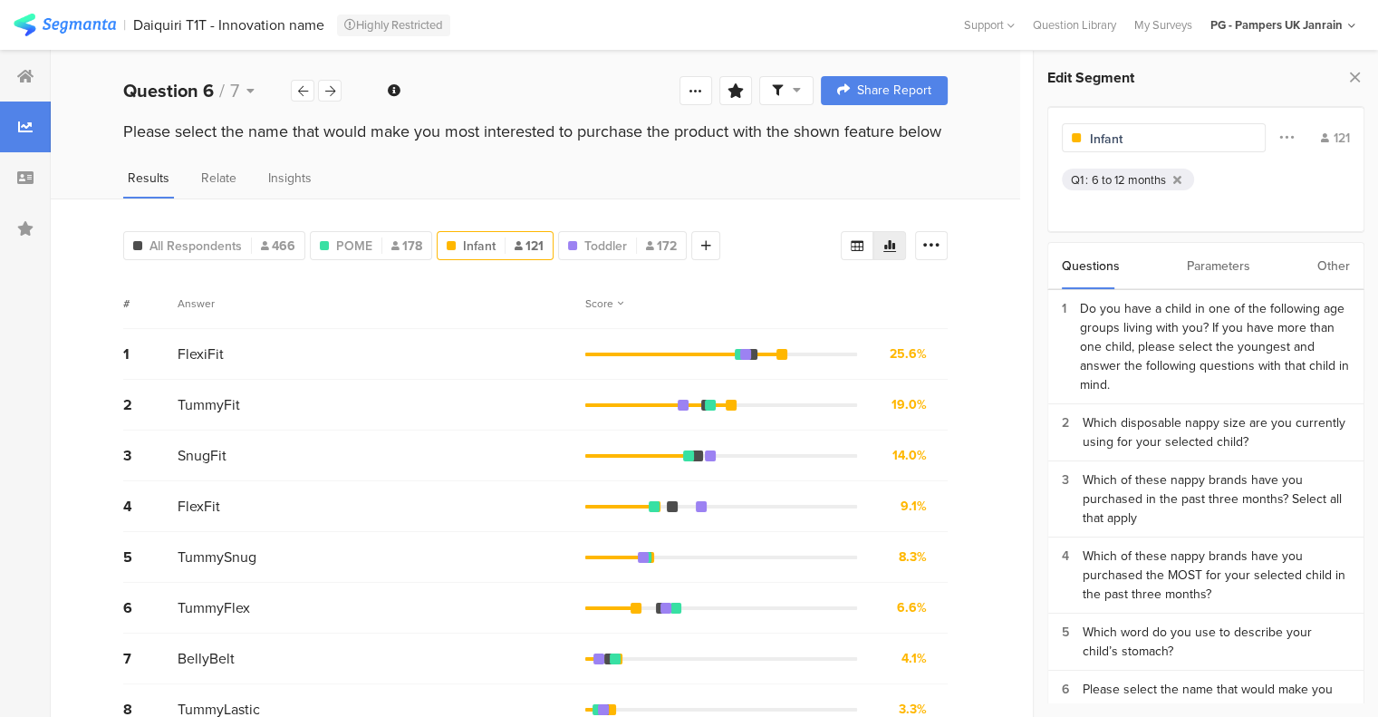
click at [214, 231] on div "All Respondents 466" at bounding box center [214, 245] width 182 height 29
click at [214, 237] on span "All Respondents" at bounding box center [196, 246] width 92 height 19
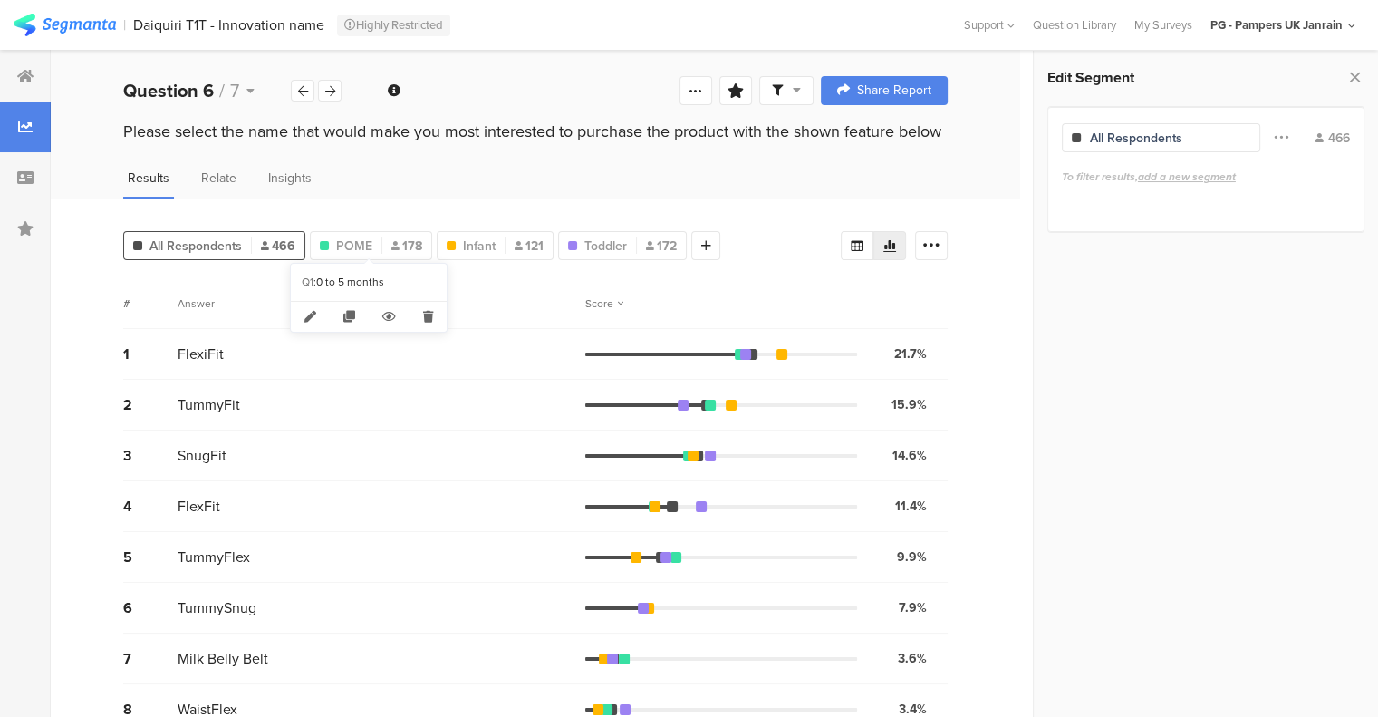
click at [369, 242] on span "POME" at bounding box center [354, 246] width 36 height 19
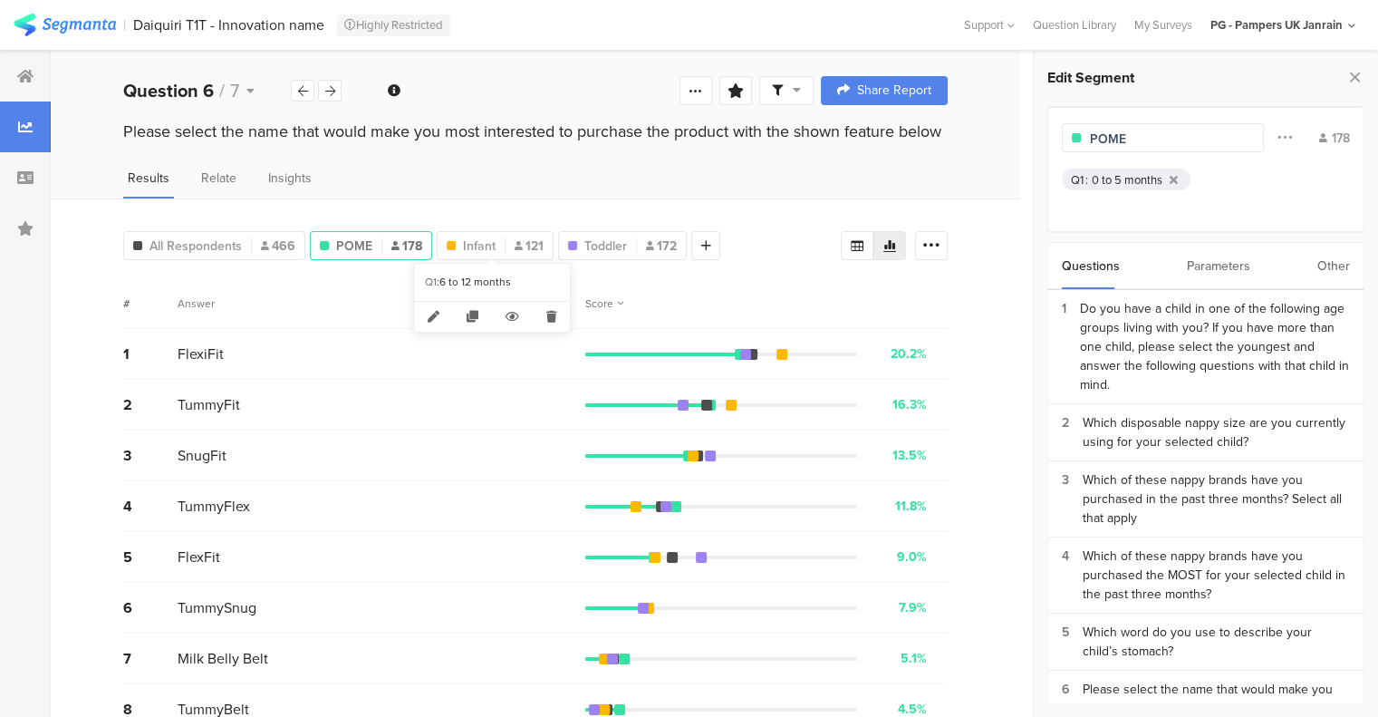
click at [469, 246] on span "Infant" at bounding box center [479, 246] width 33 height 19
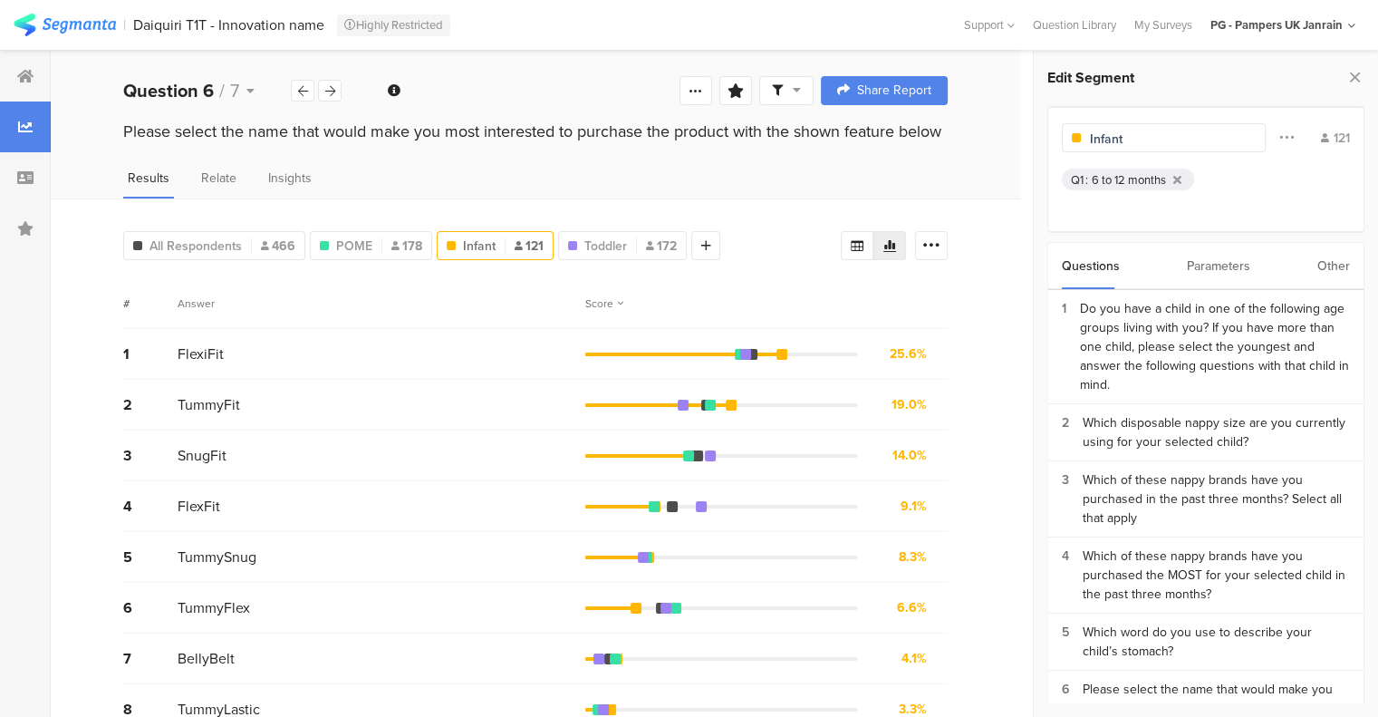
click at [603, 253] on div "Toddler 172" at bounding box center [622, 245] width 129 height 29
click at [617, 242] on span "Toddler" at bounding box center [605, 246] width 43 height 19
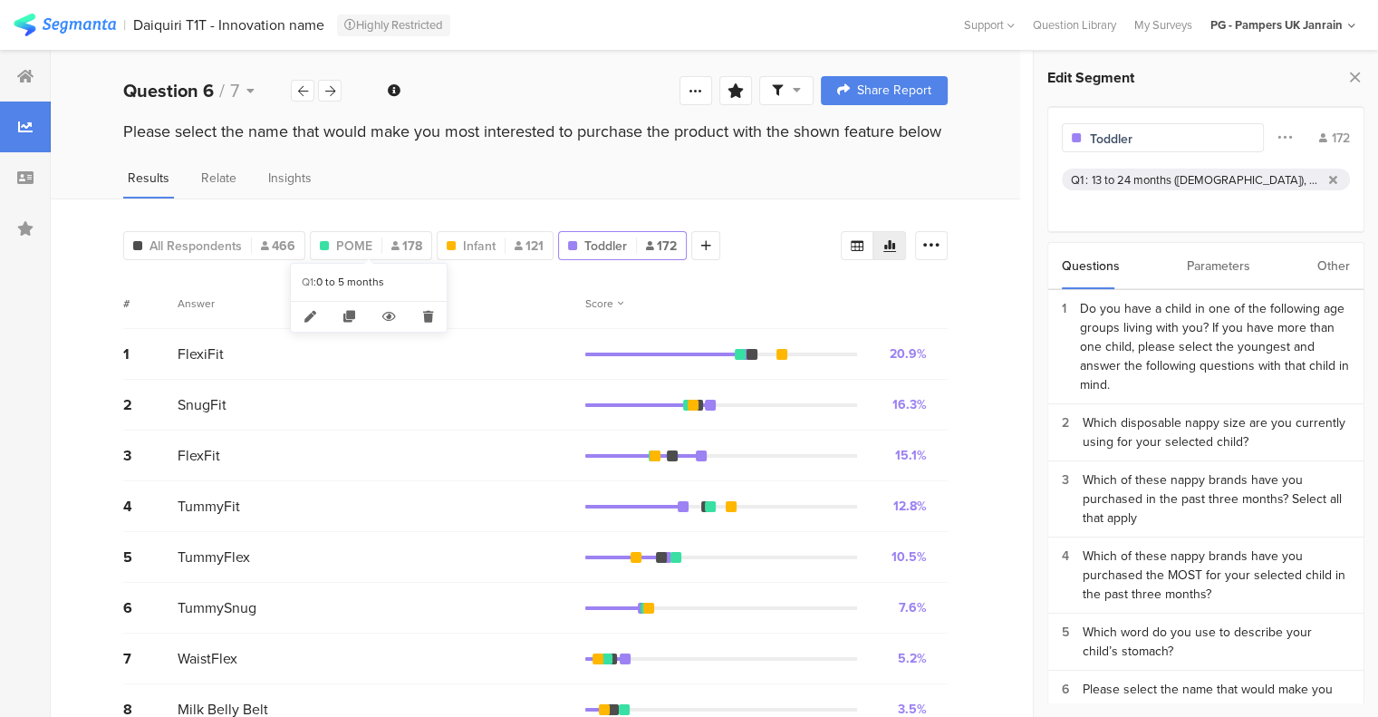
click at [359, 238] on span "POME" at bounding box center [354, 246] width 36 height 19
type input "POME"
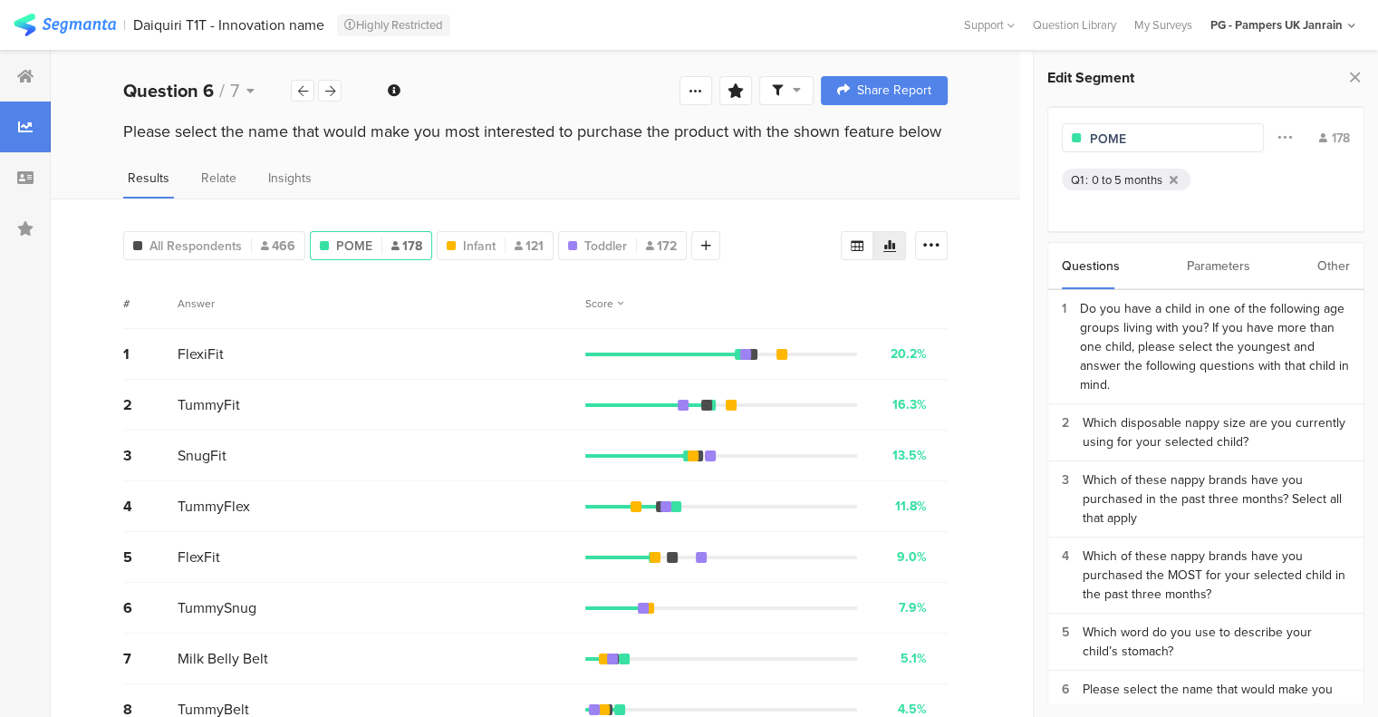
click at [330, 92] on icon at bounding box center [330, 91] width 10 height 12
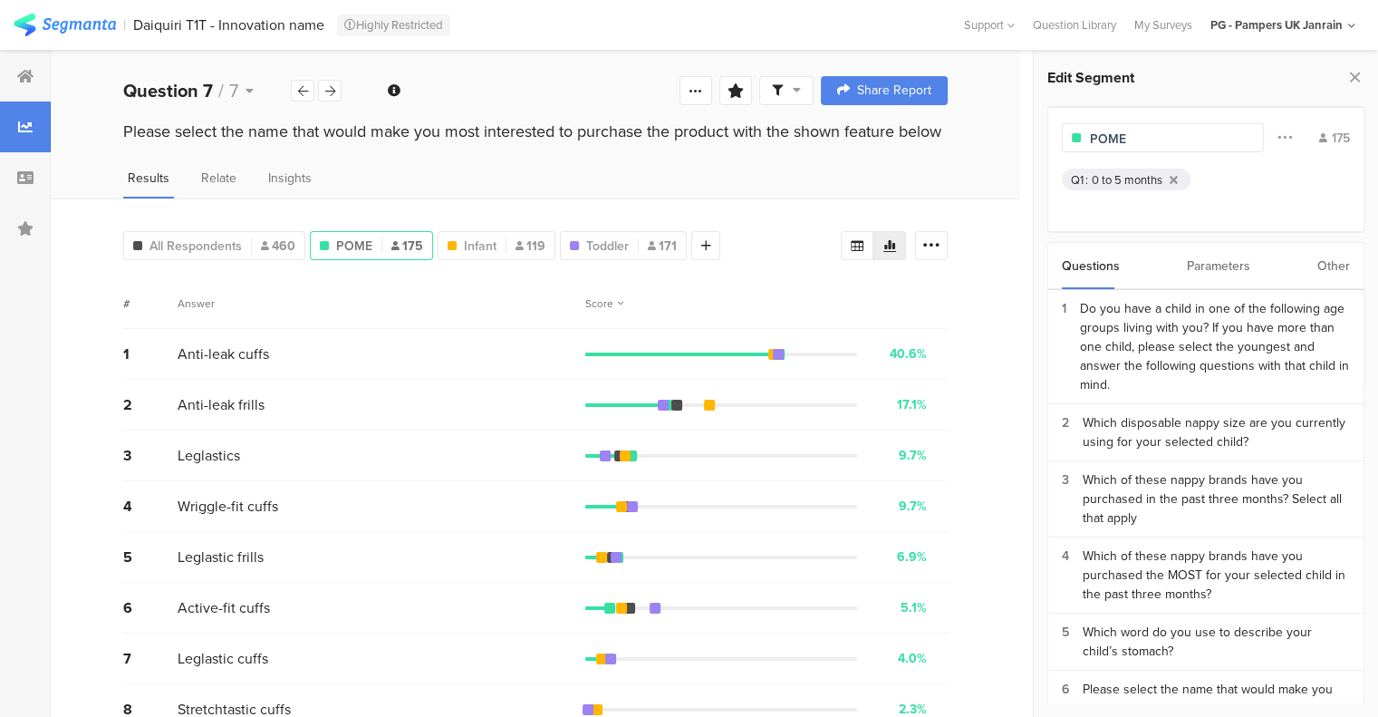
click at [301, 105] on div "Question 7 / 7 Question Type Multiple Choice Required This question was require…" at bounding box center [536, 91] width 970 height 58
click at [302, 86] on icon at bounding box center [303, 91] width 10 height 12
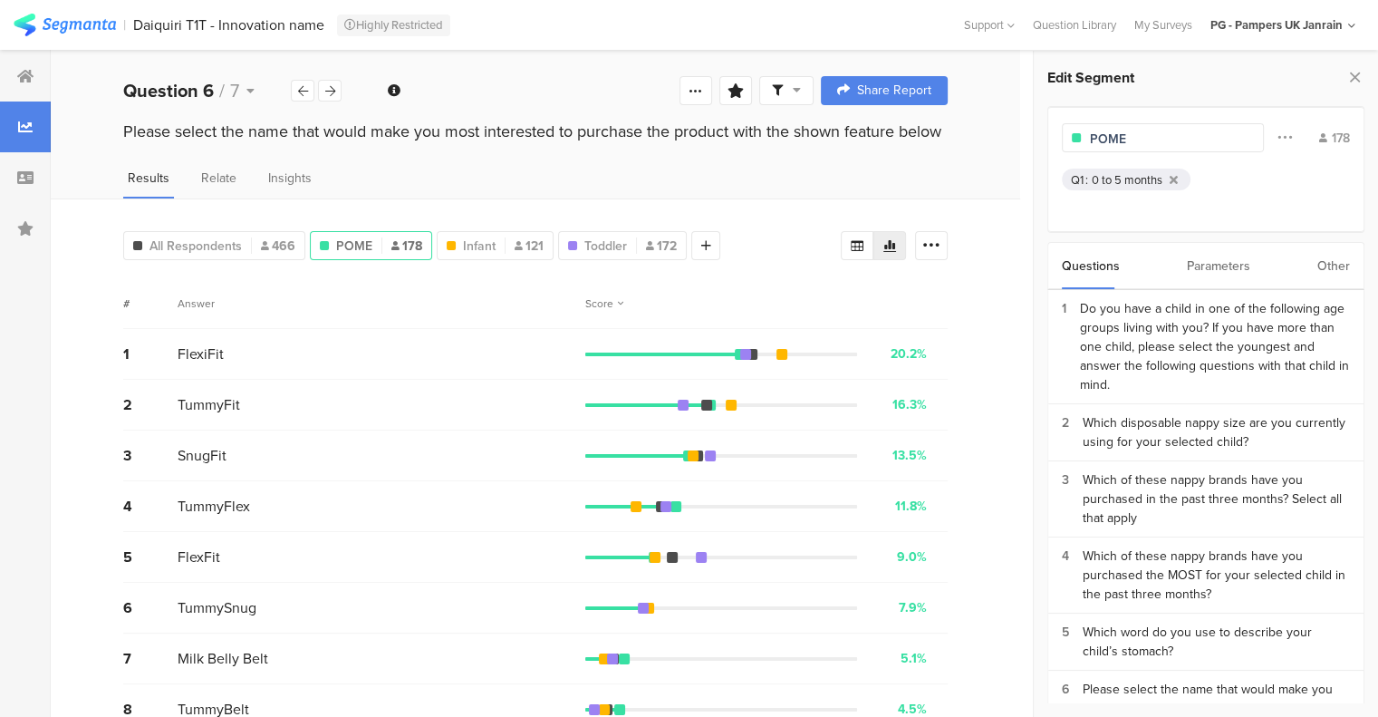
click at [302, 86] on icon at bounding box center [303, 91] width 10 height 12
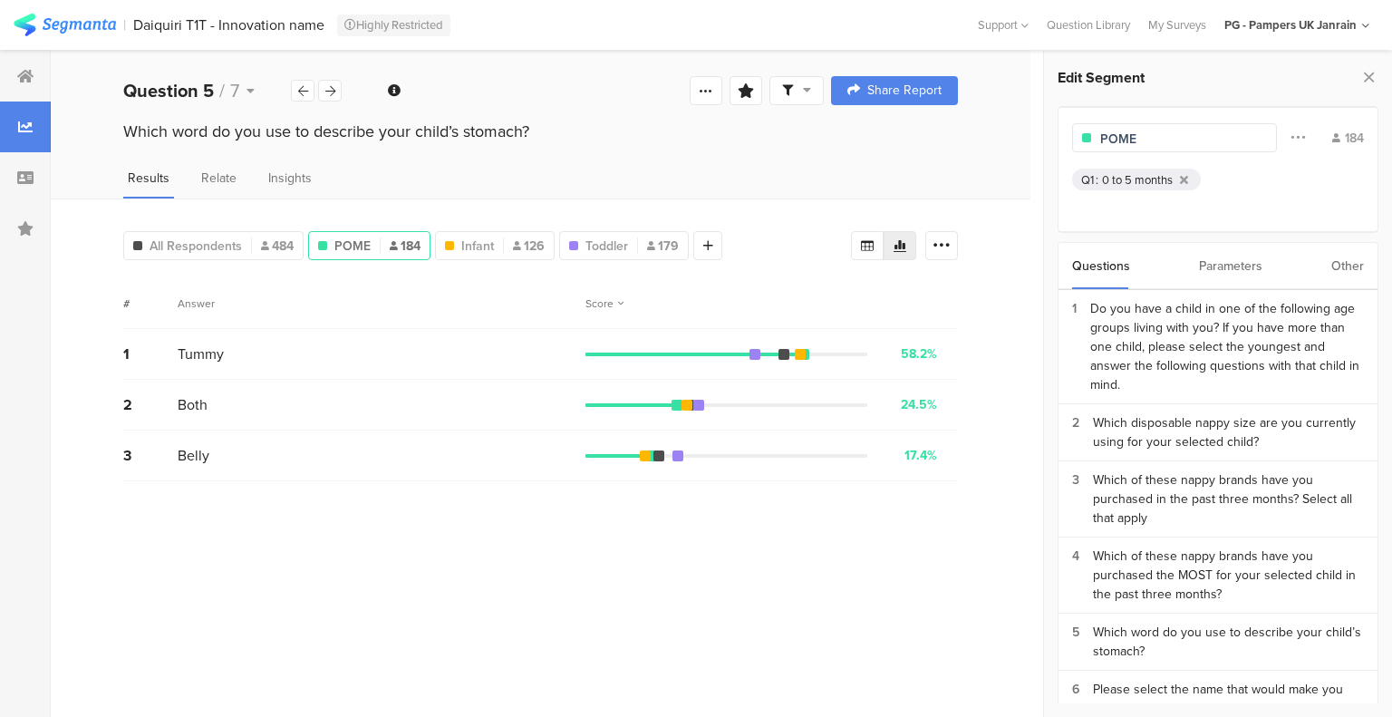
click at [199, 243] on span "All Respondents" at bounding box center [196, 246] width 92 height 19
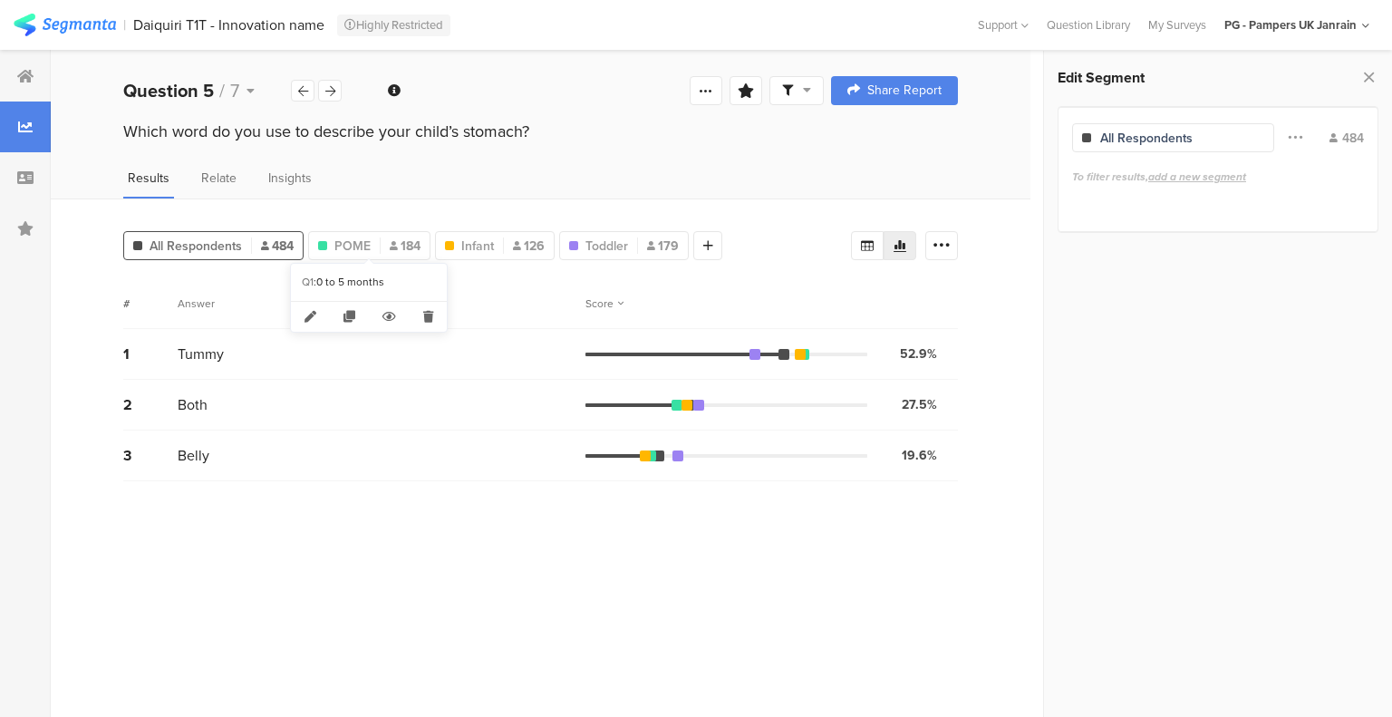
click at [365, 242] on span "POME" at bounding box center [352, 246] width 36 height 19
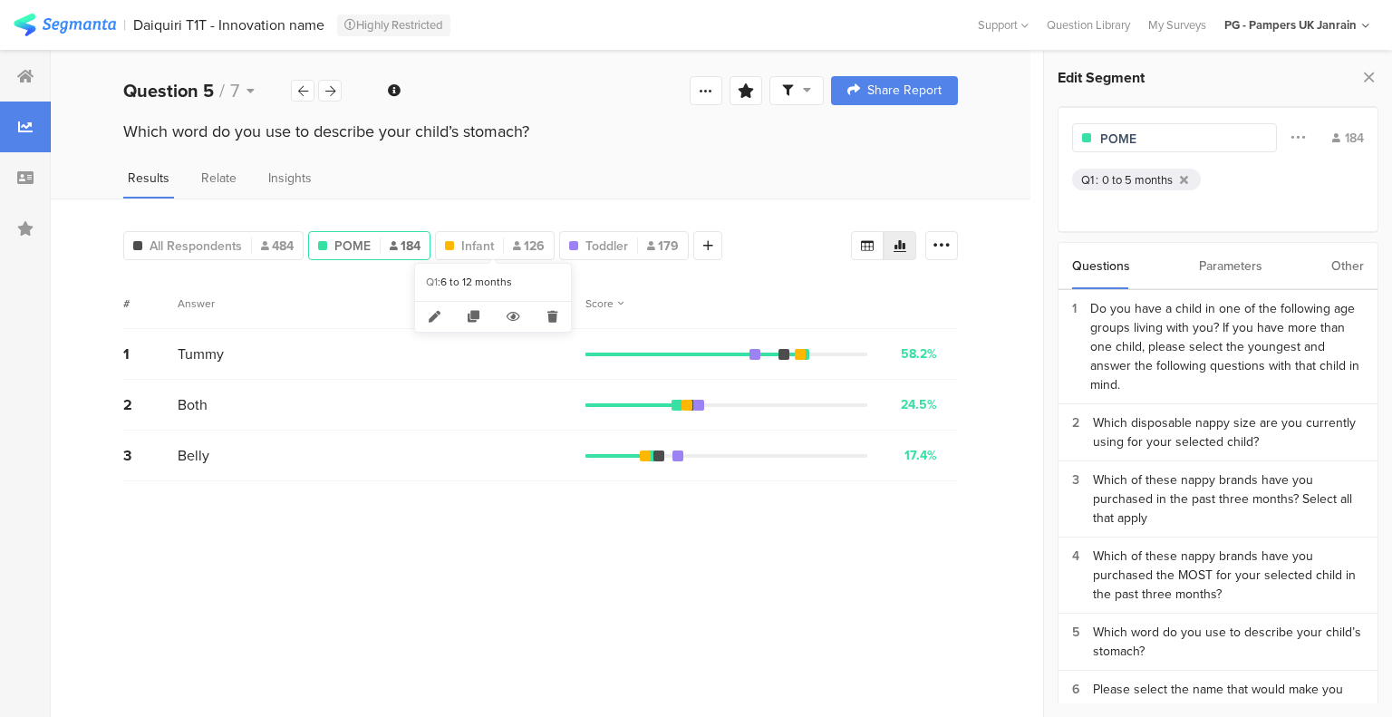
click at [479, 243] on span "Infant" at bounding box center [477, 246] width 33 height 19
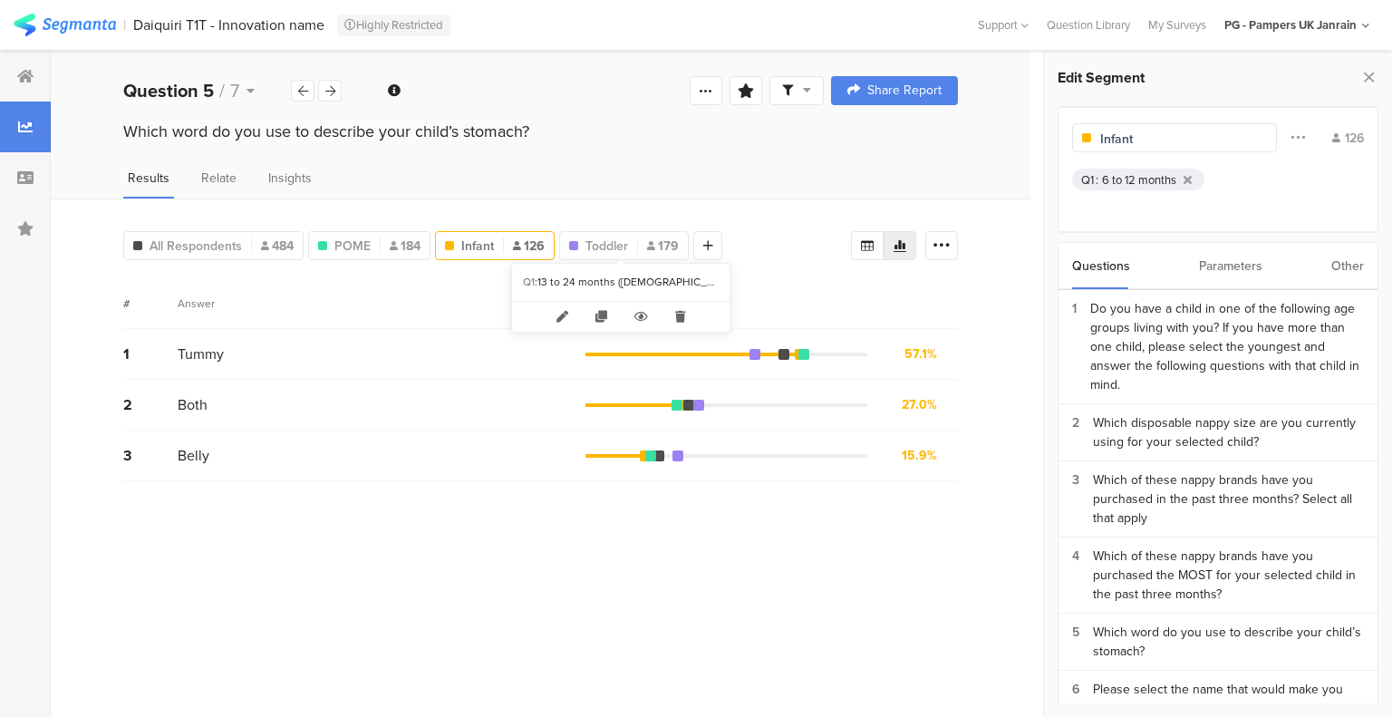
click at [605, 247] on span "Toddler" at bounding box center [606, 246] width 43 height 19
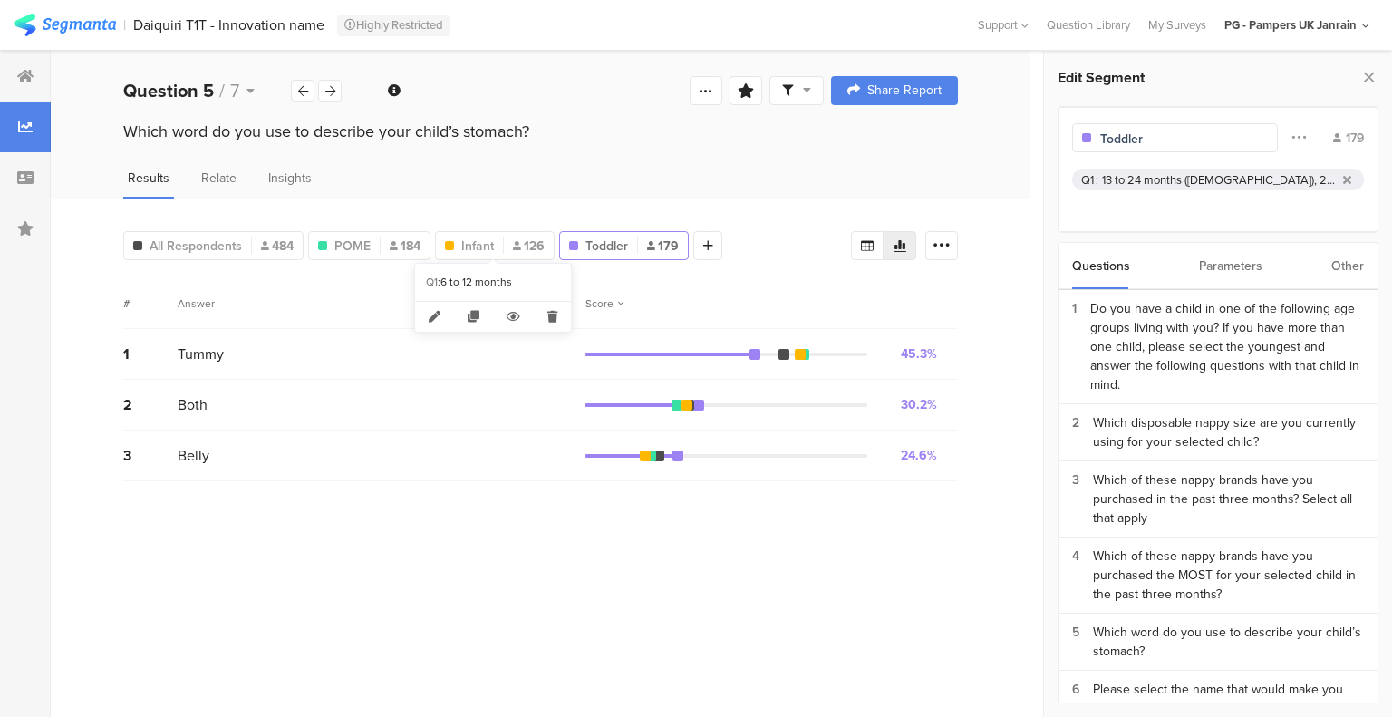
click at [497, 238] on div "Infant 126" at bounding box center [495, 246] width 118 height 19
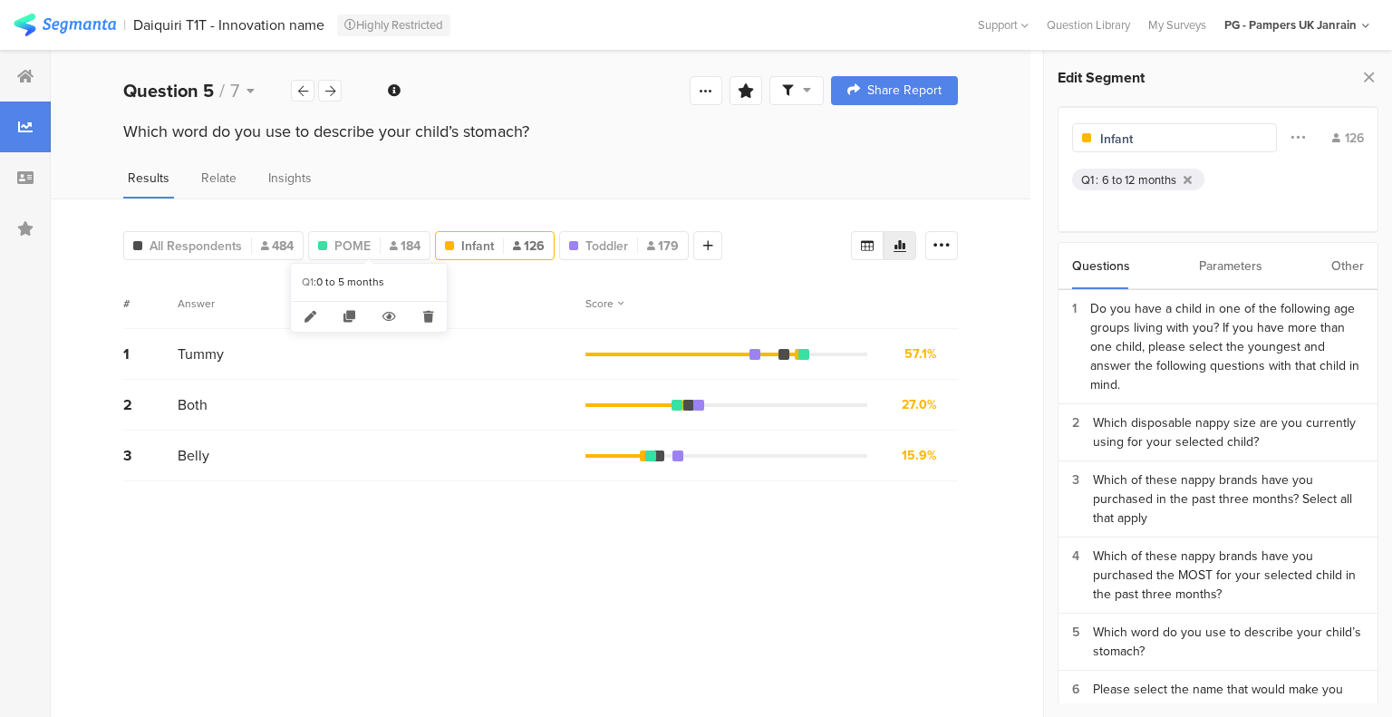
click at [366, 241] on span "POME" at bounding box center [352, 246] width 36 height 19
type input "POME"
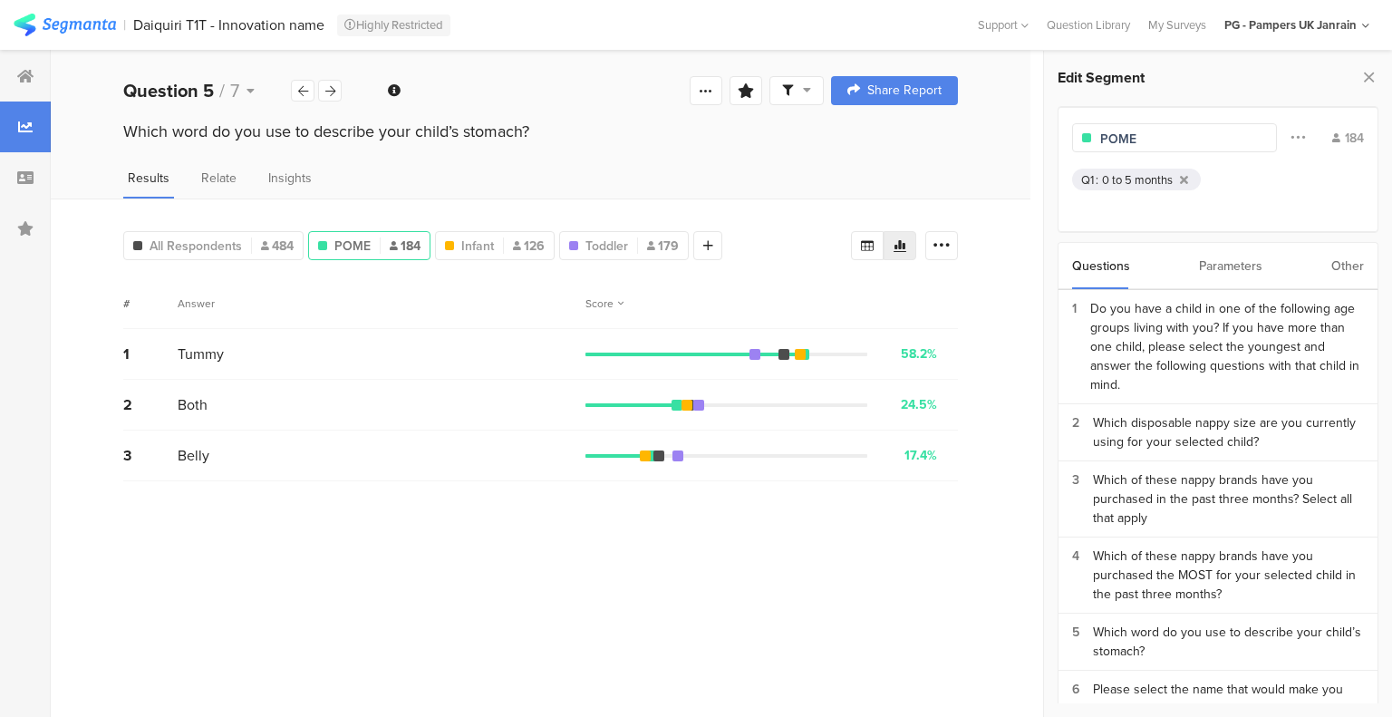
click at [226, 242] on span "All Respondents" at bounding box center [196, 246] width 92 height 19
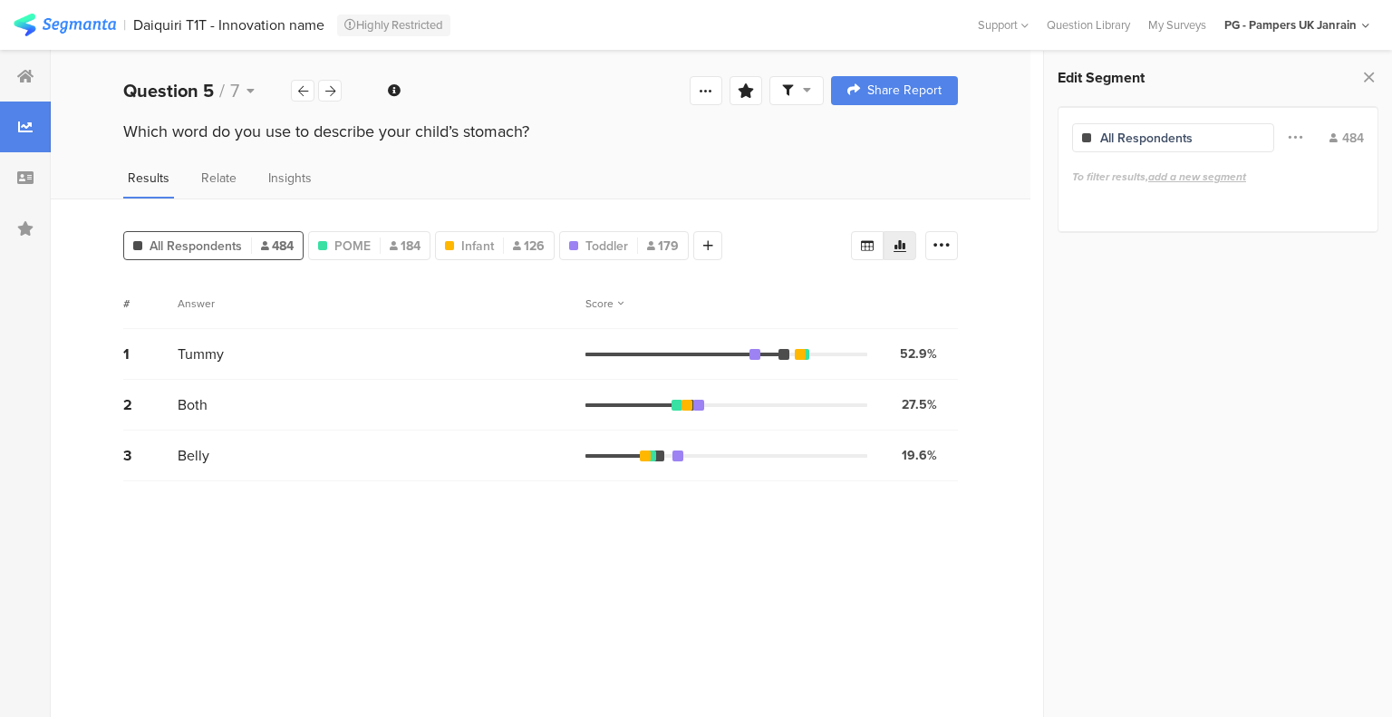
drag, startPoint x: 342, startPoint y: 82, endPoint x: 331, endPoint y: 85, distance: 11.2
click at [342, 82] on div "Question 5 / 7" at bounding box center [232, 90] width 219 height 27
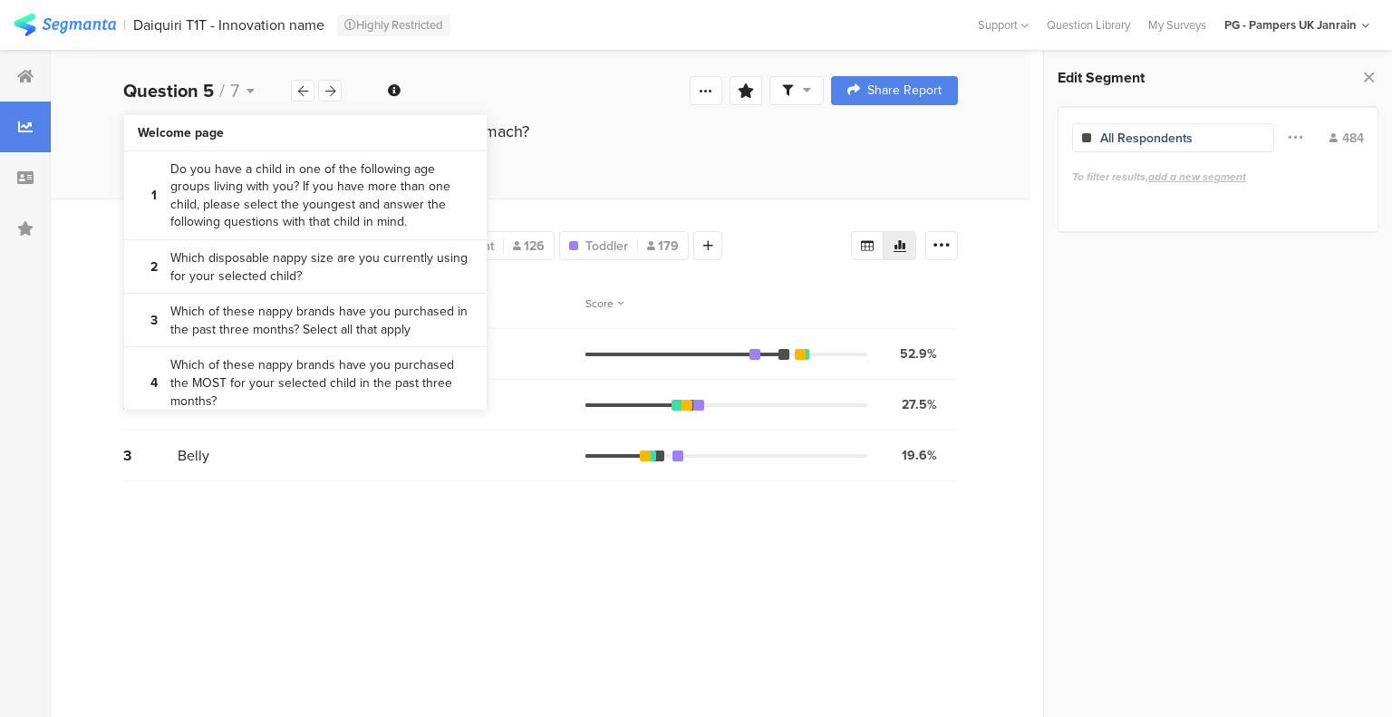
click at [329, 85] on icon at bounding box center [330, 91] width 10 height 12
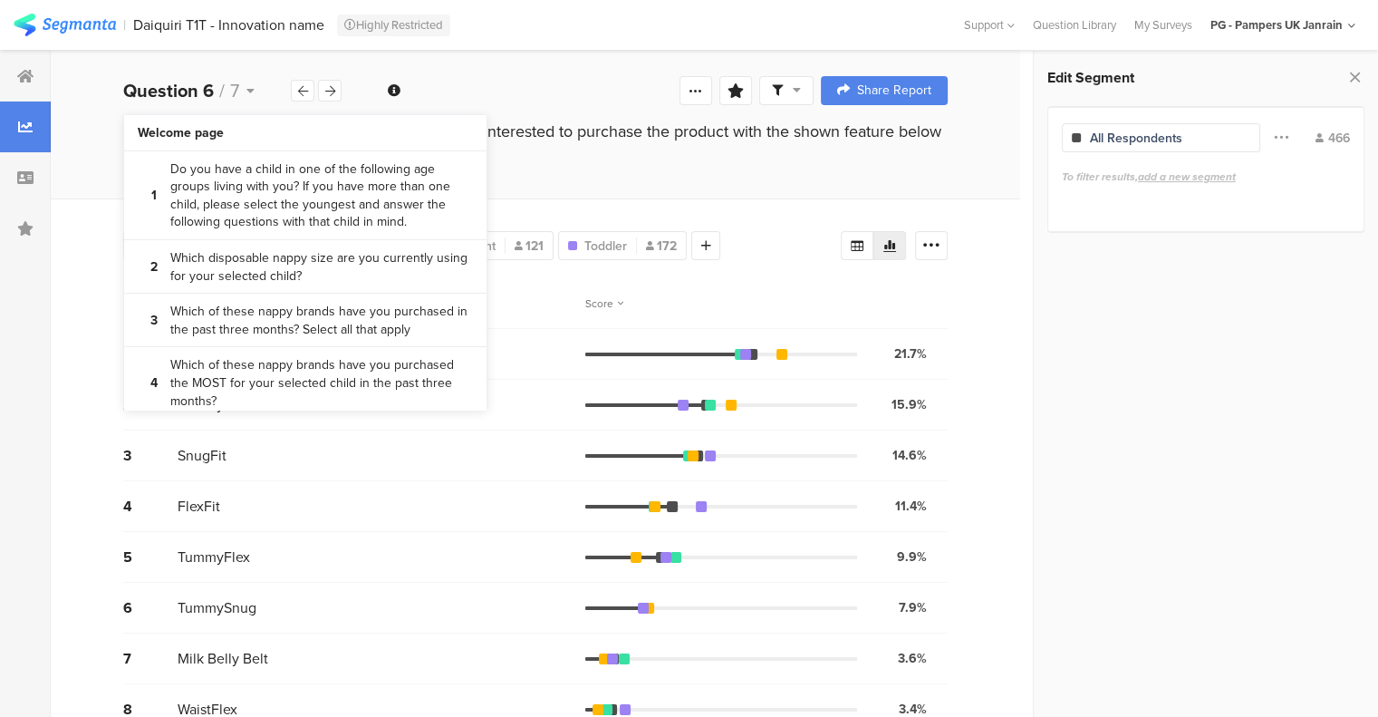
click at [329, 85] on icon at bounding box center [330, 91] width 10 height 12
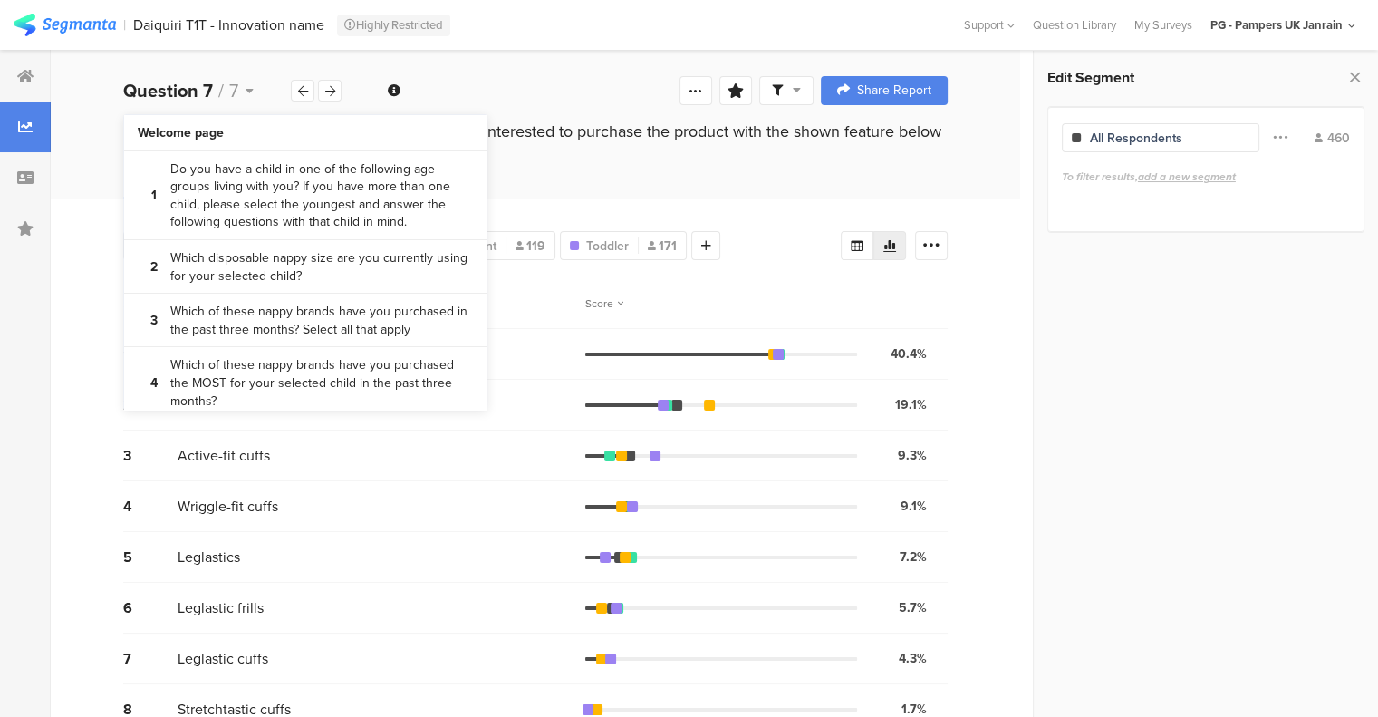
click at [631, 172] on div "Results Relate Insights" at bounding box center [536, 184] width 970 height 30
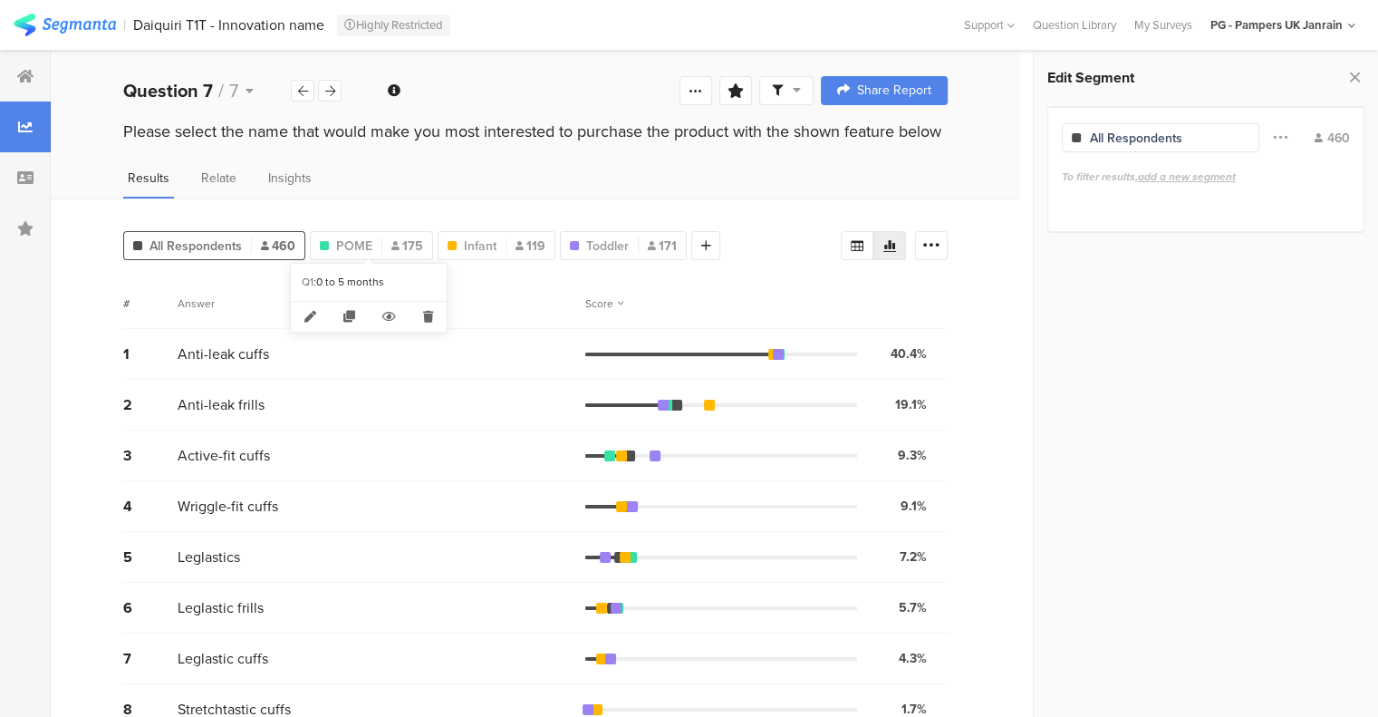
click at [372, 232] on div "POME 175" at bounding box center [371, 245] width 123 height 29
click at [373, 238] on div "POME 175" at bounding box center [371, 246] width 121 height 19
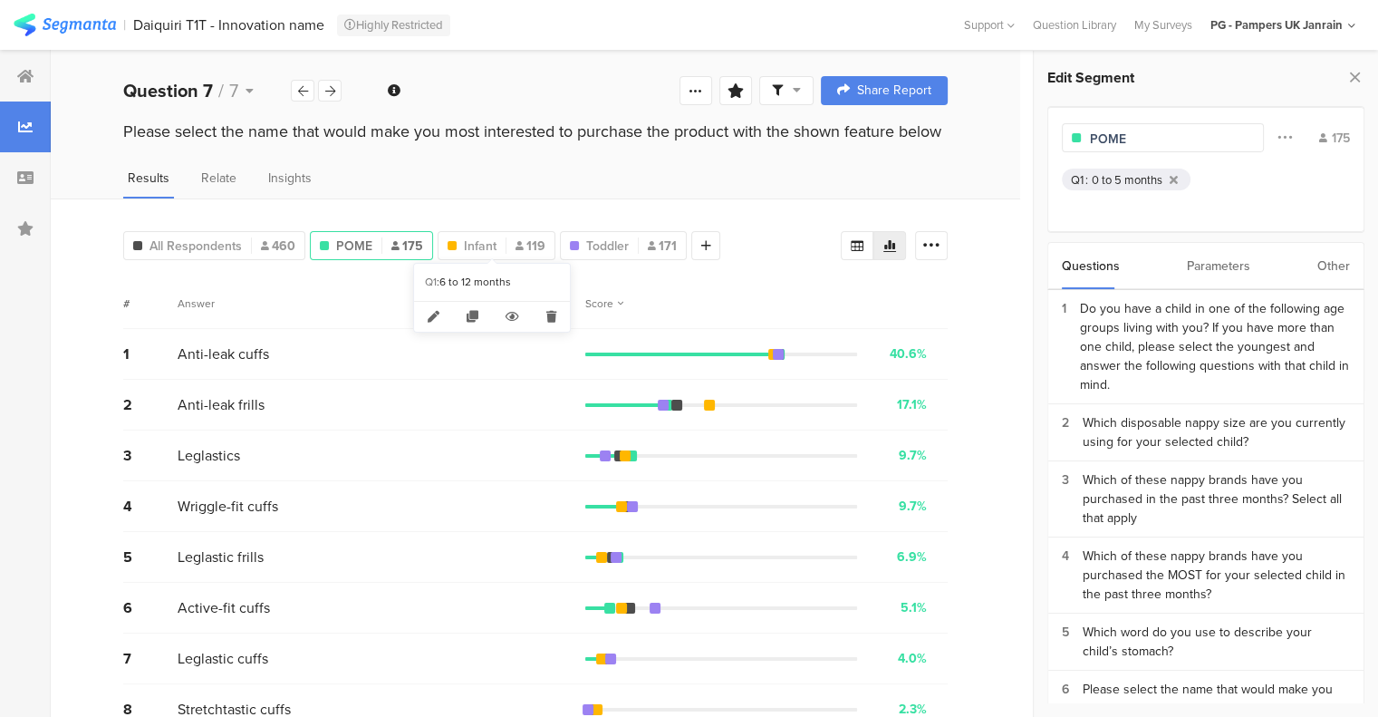
click at [479, 246] on span "Infant" at bounding box center [480, 246] width 33 height 19
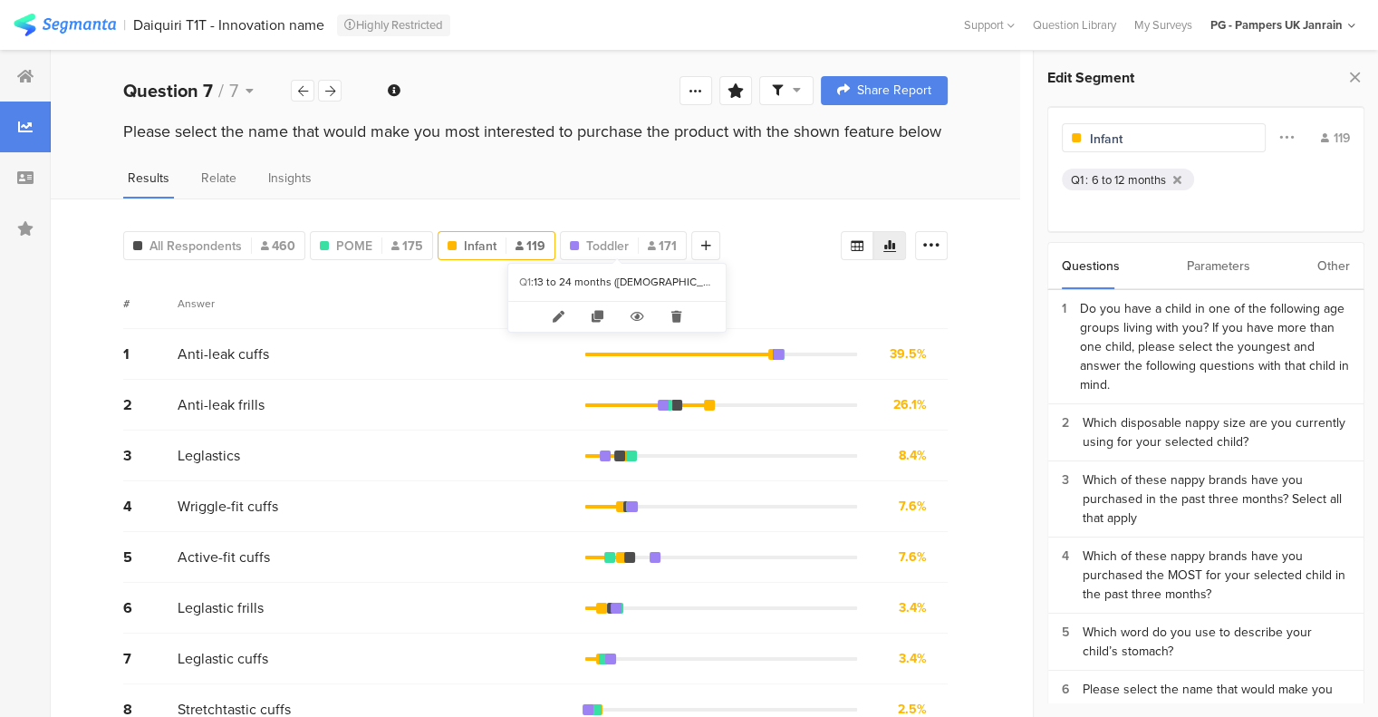
click at [631, 250] on div "Toddler 171" at bounding box center [623, 246] width 125 height 19
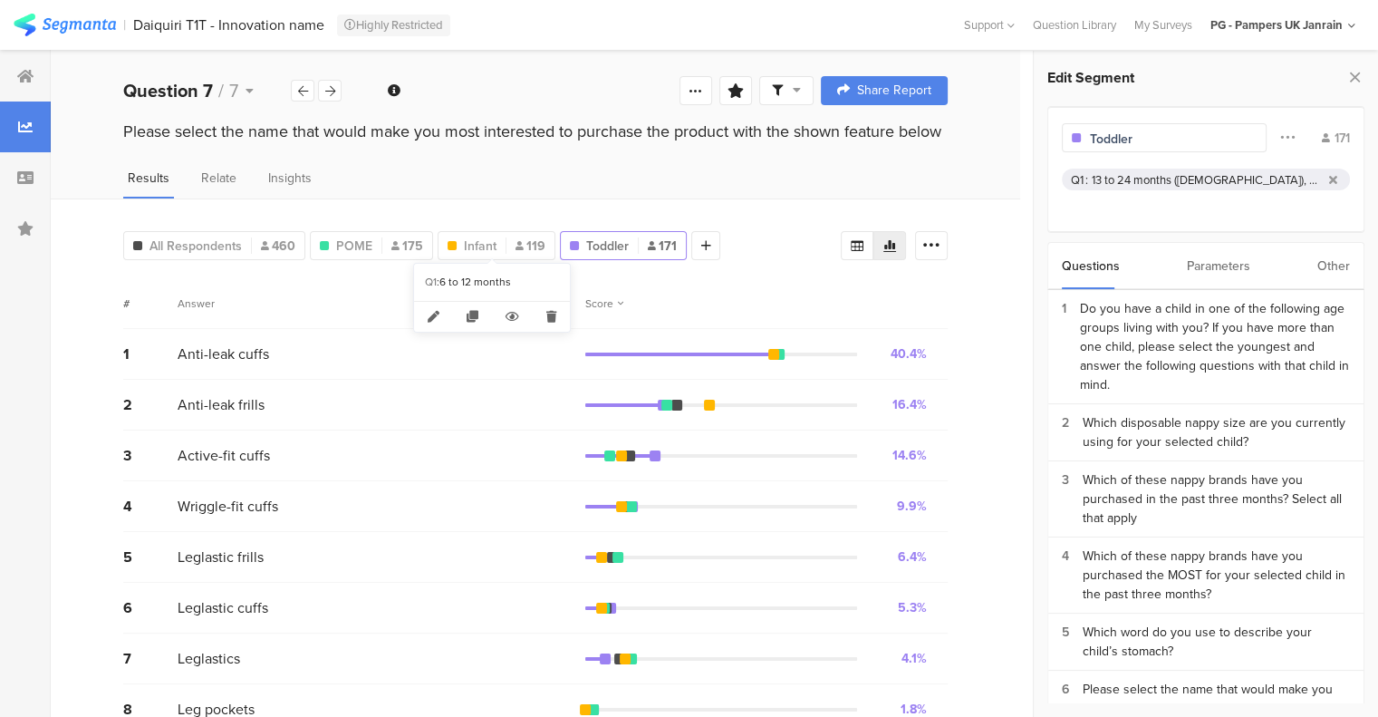
click at [483, 242] on span "Infant" at bounding box center [480, 246] width 33 height 19
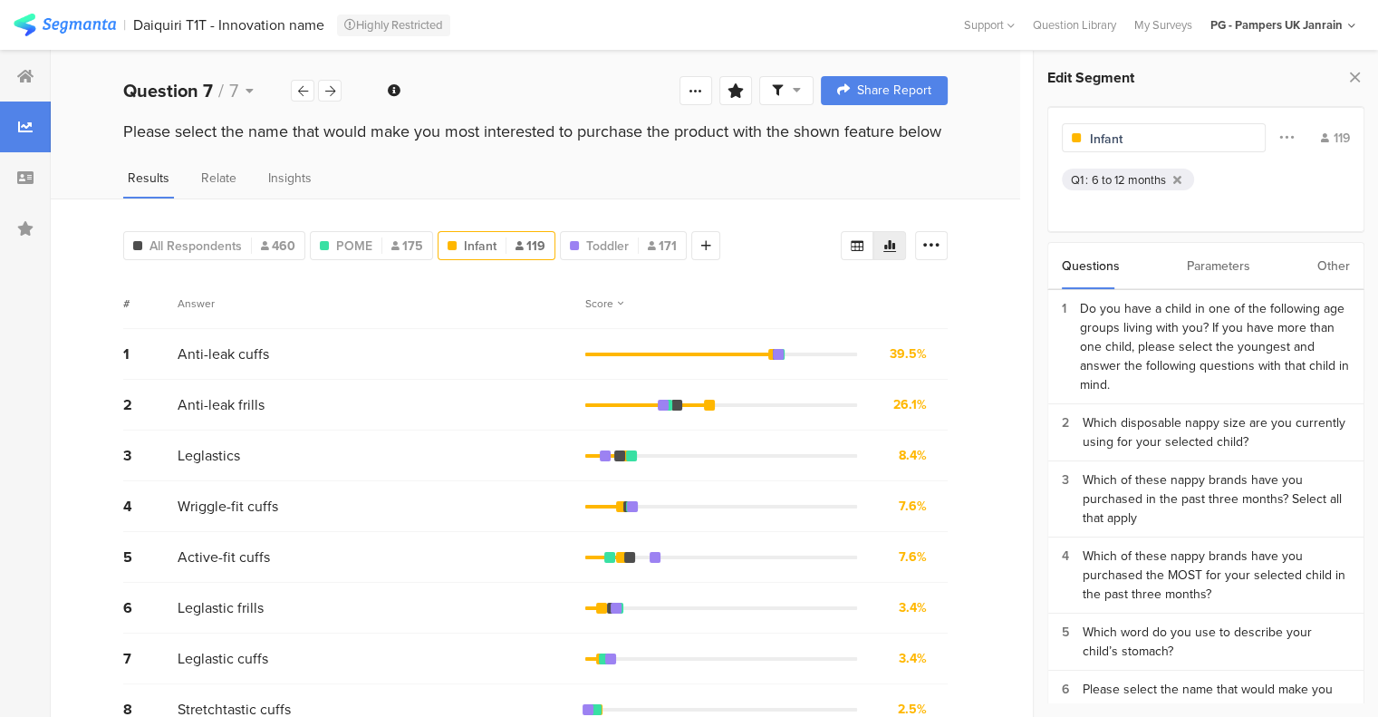
click at [364, 231] on div "POME 175" at bounding box center [371, 245] width 123 height 29
click at [344, 249] on span "POME" at bounding box center [354, 246] width 36 height 19
type input "POME"
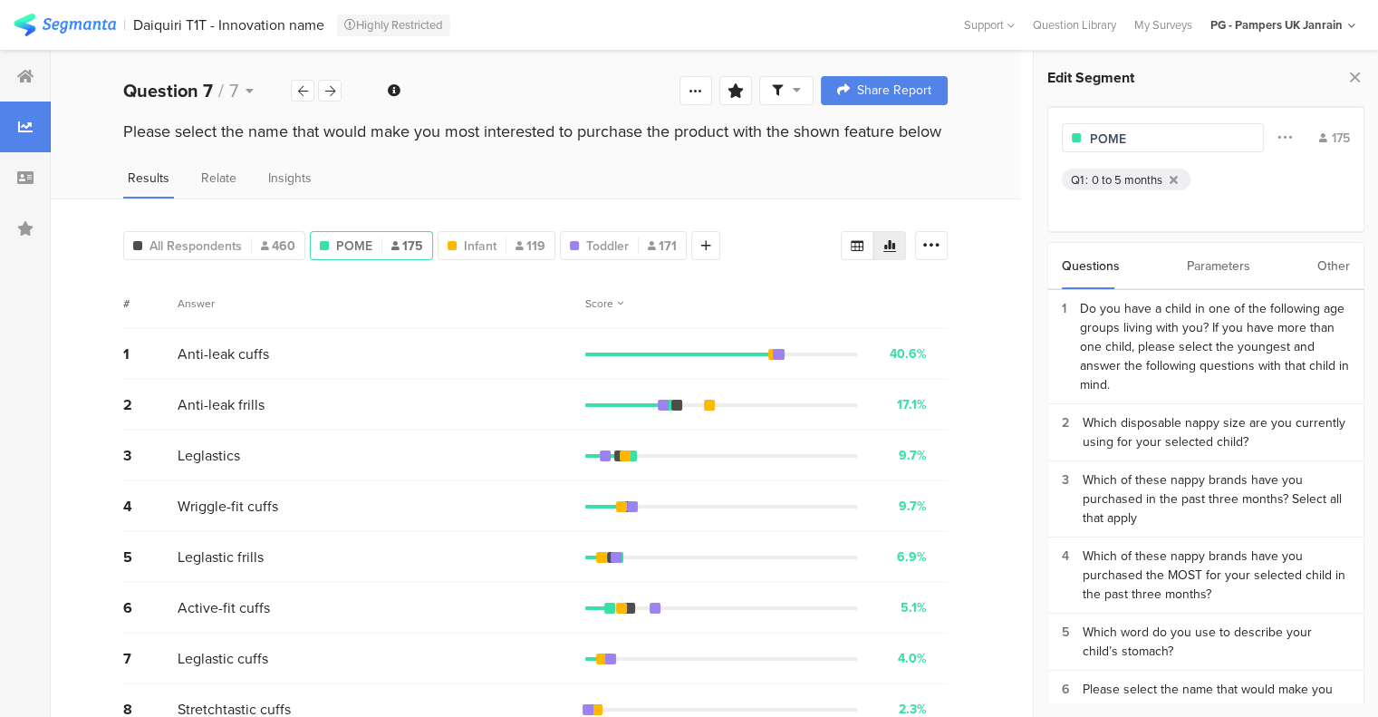
click at [207, 237] on span "All Respondents" at bounding box center [196, 246] width 92 height 19
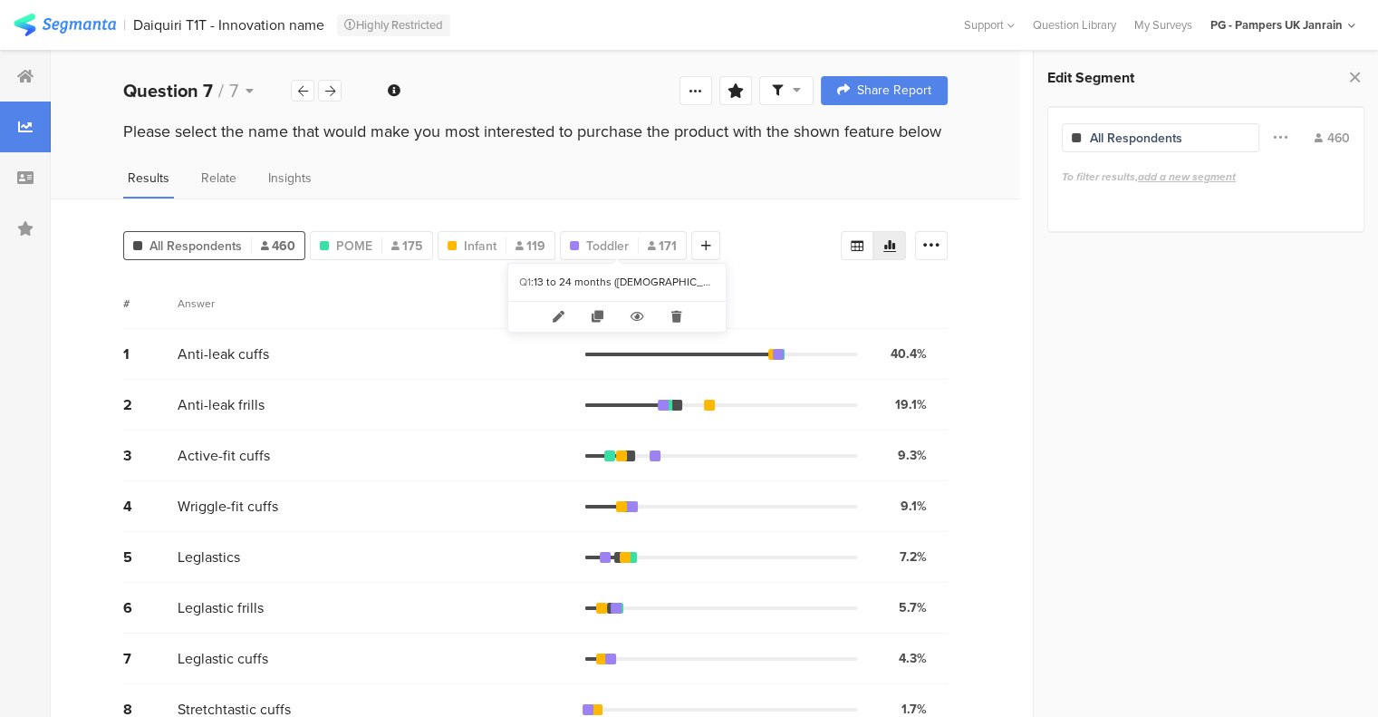
click at [623, 240] on span "Toddler" at bounding box center [607, 246] width 43 height 19
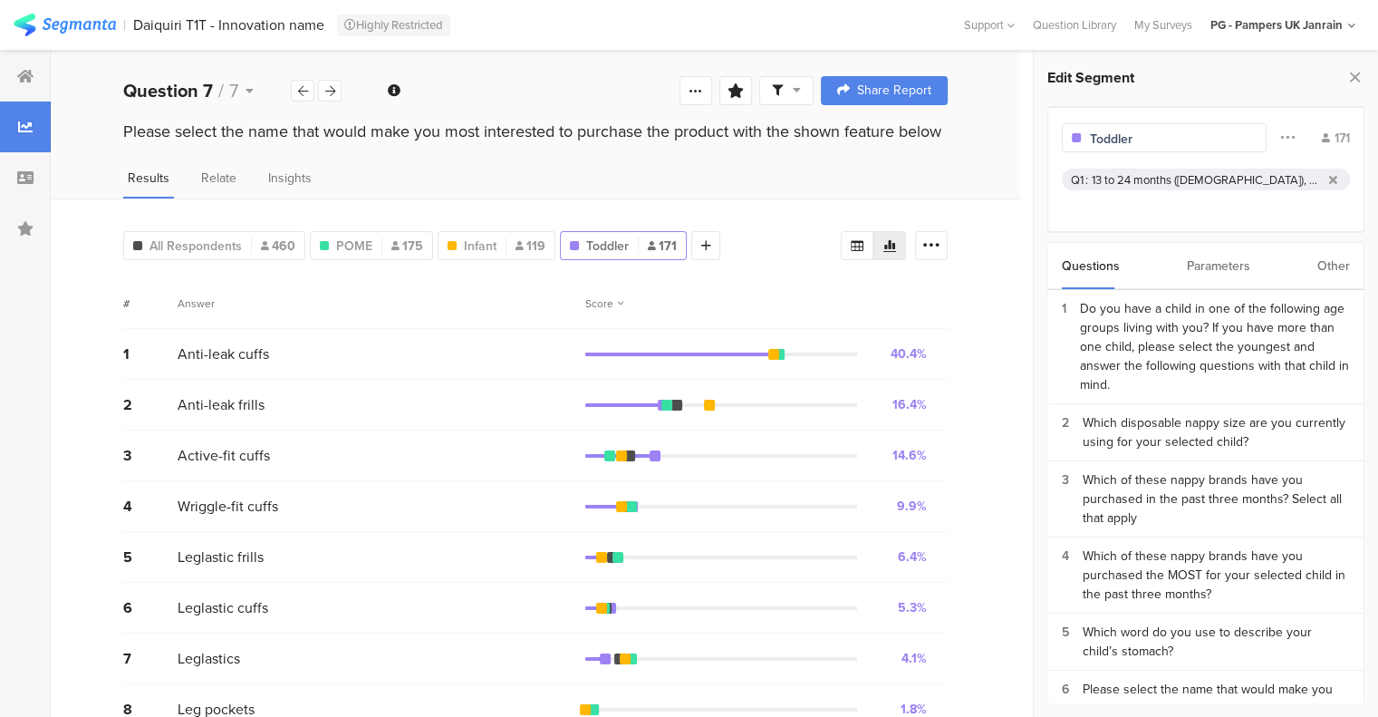
click at [206, 242] on span "All Respondents" at bounding box center [196, 246] width 92 height 19
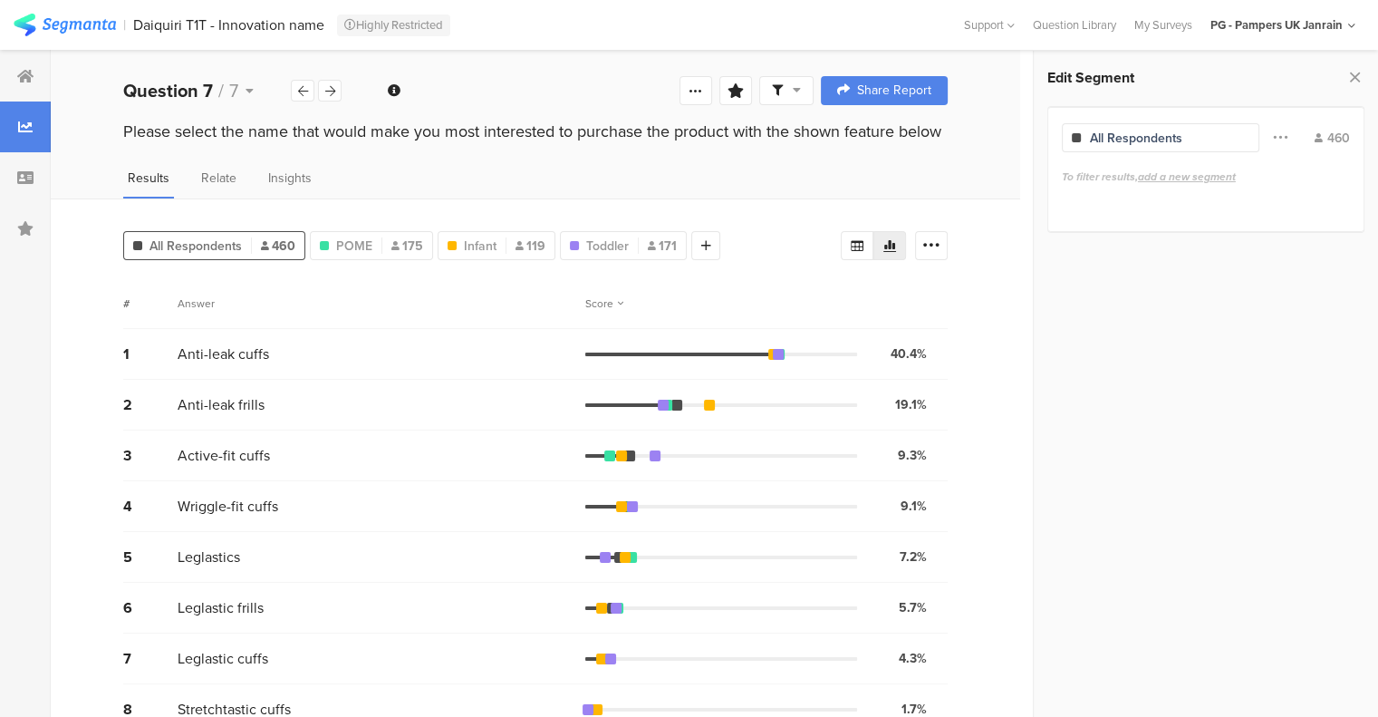
click at [303, 97] on div at bounding box center [303, 91] width 24 height 22
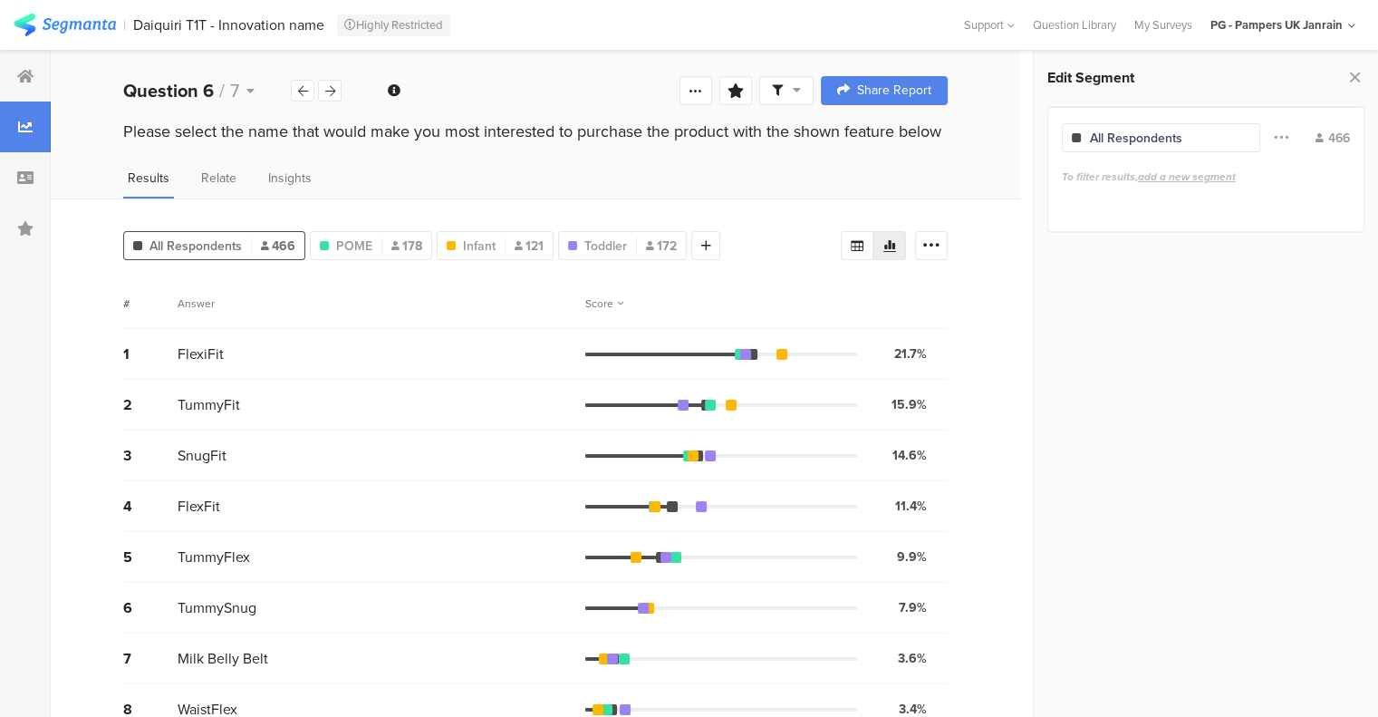
click at [1356, 75] on icon at bounding box center [1355, 76] width 19 height 25
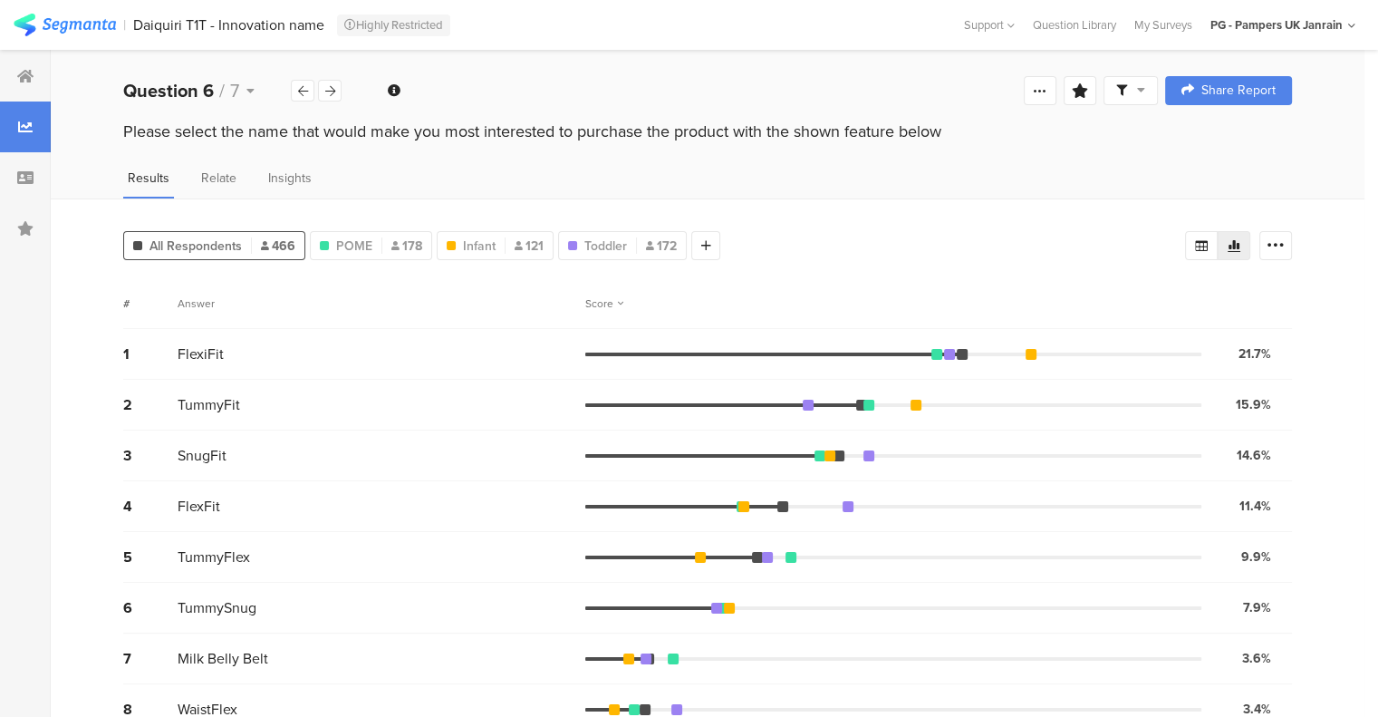
click at [1086, 90] on icon at bounding box center [1080, 90] width 16 height 14
click at [919, 197] on input "text" at bounding box center [967, 203] width 239 height 29
type input "BSOD"
click at [738, 264] on span "Save" at bounding box center [751, 266] width 33 height 21
click at [360, 249] on span "POME" at bounding box center [354, 246] width 36 height 19
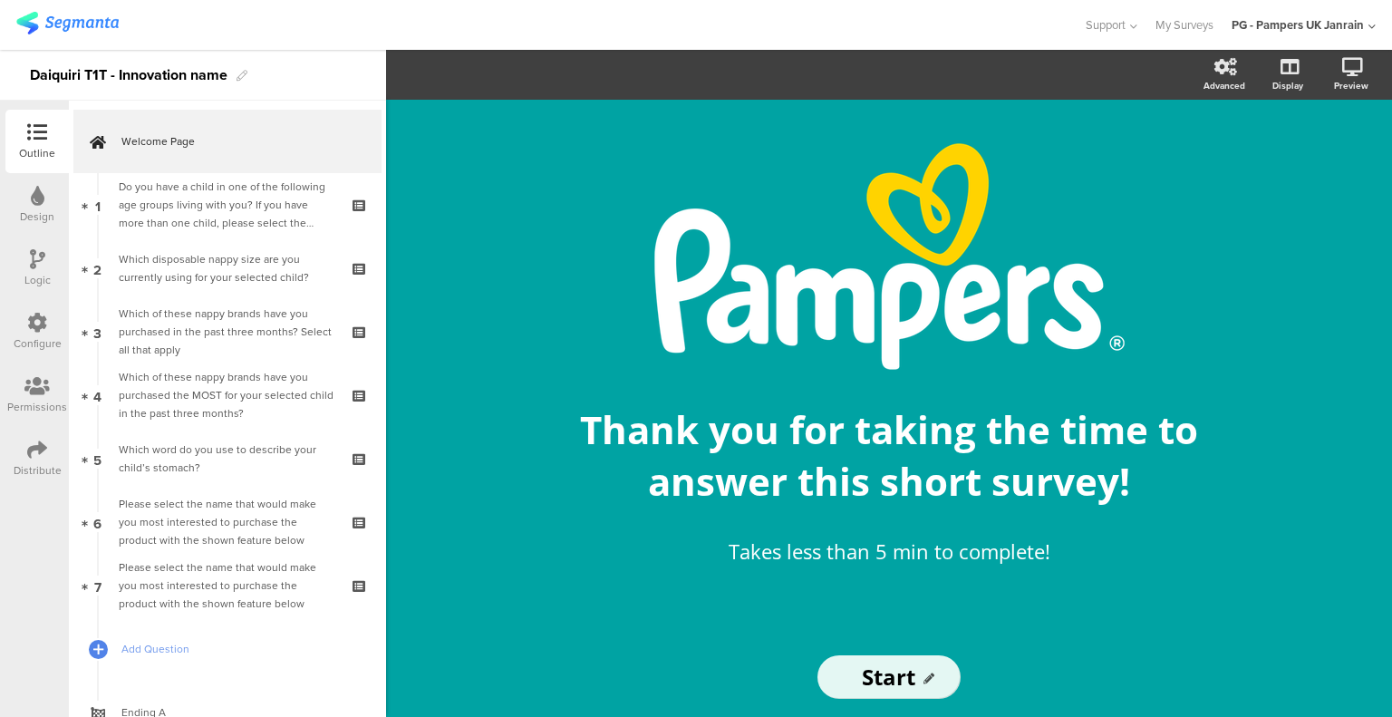
click at [61, 459] on div "Distribute" at bounding box center [36, 458] width 63 height 63
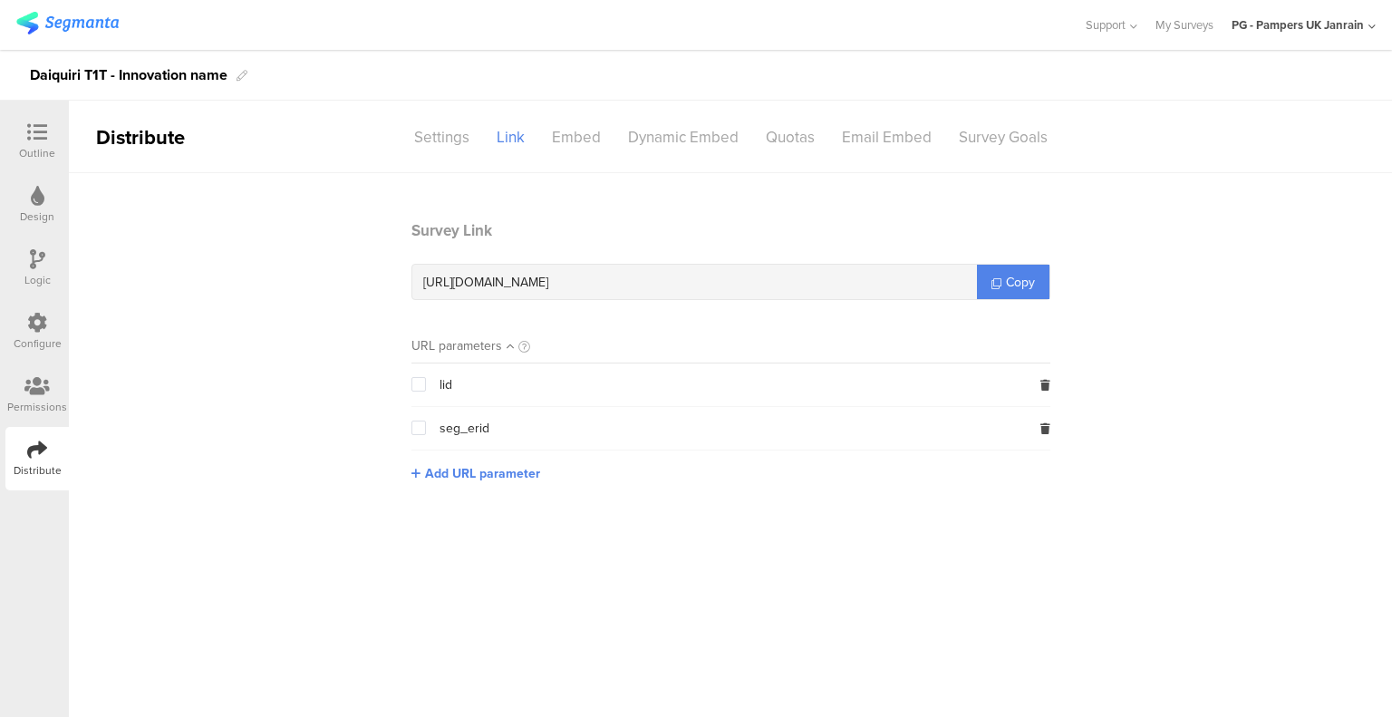
click at [24, 391] on icon at bounding box center [36, 386] width 25 height 20
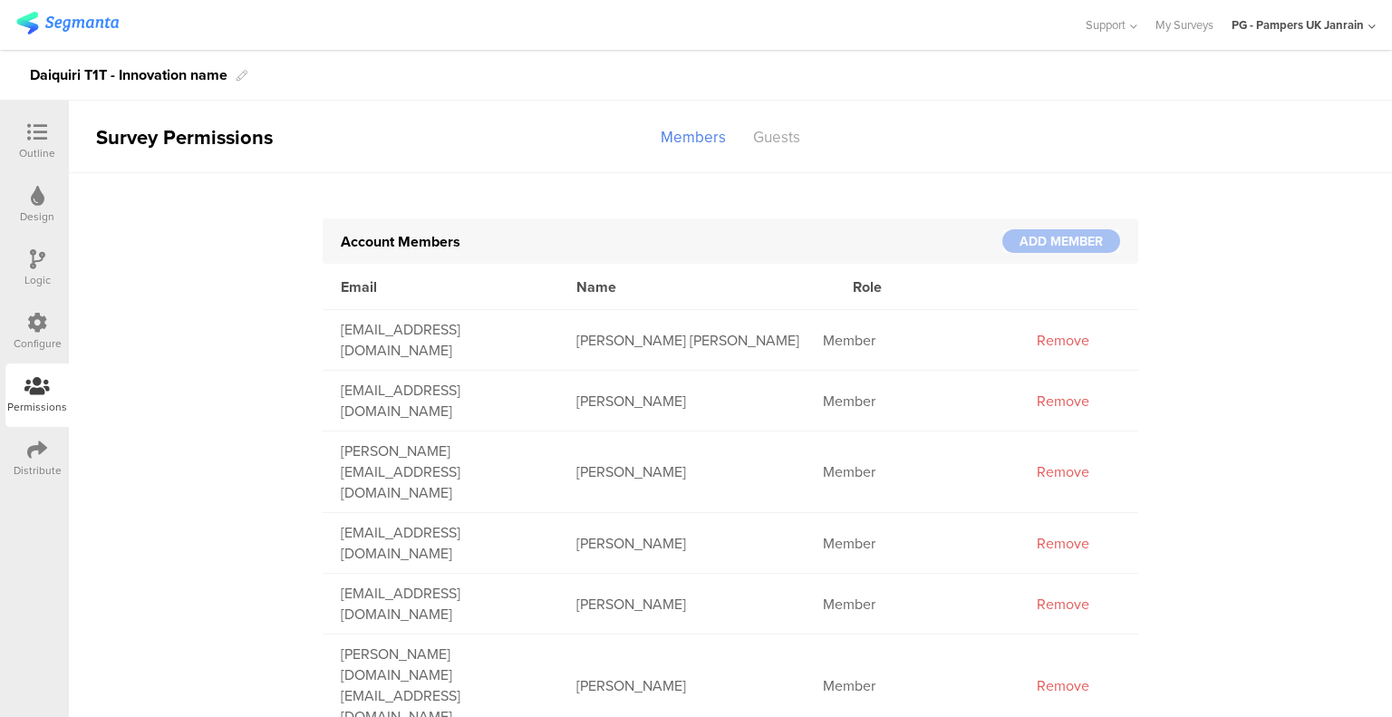
click at [761, 139] on div "Guests" at bounding box center [776, 137] width 74 height 32
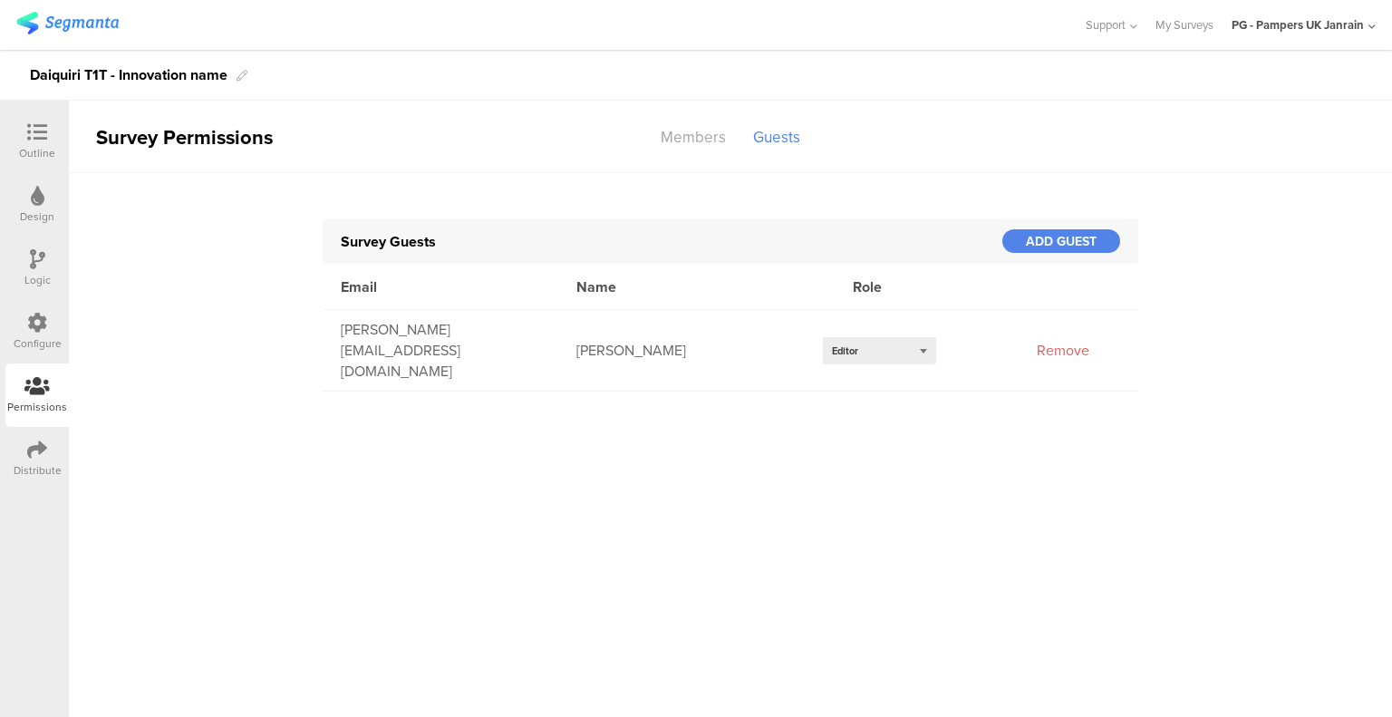
click at [910, 337] on div "Select role... Editor" at bounding box center [879, 350] width 113 height 27
click at [892, 392] on div "Analyst" at bounding box center [879, 405] width 113 height 27
click at [29, 144] on div at bounding box center [37, 133] width 36 height 23
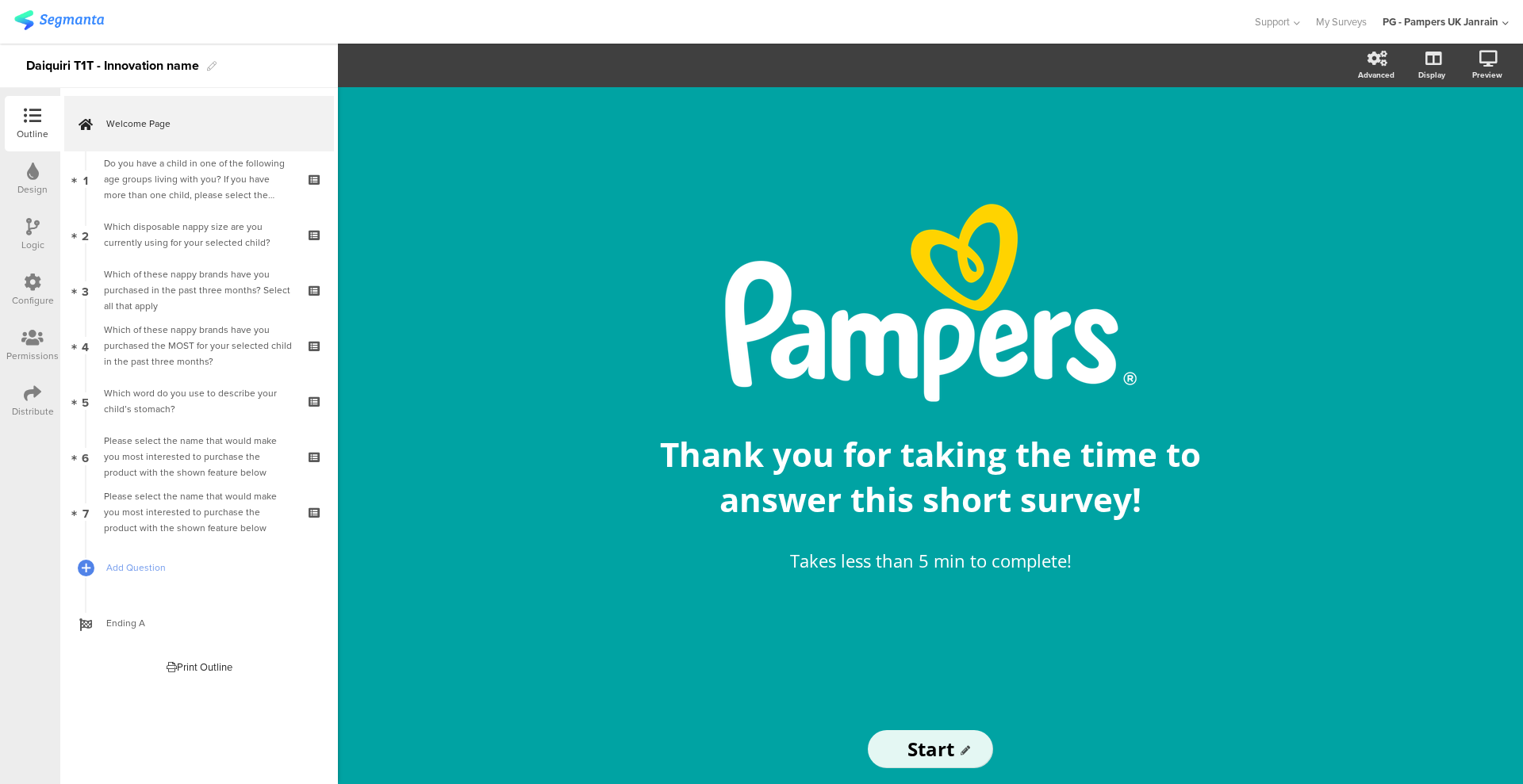
drag, startPoint x: 171, startPoint y: 469, endPoint x: 227, endPoint y: 506, distance: 67.1
click at [172, 469] on div "Please select the name that would make you most interested to purchase the prod…" at bounding box center [199, 457] width 190 height 47
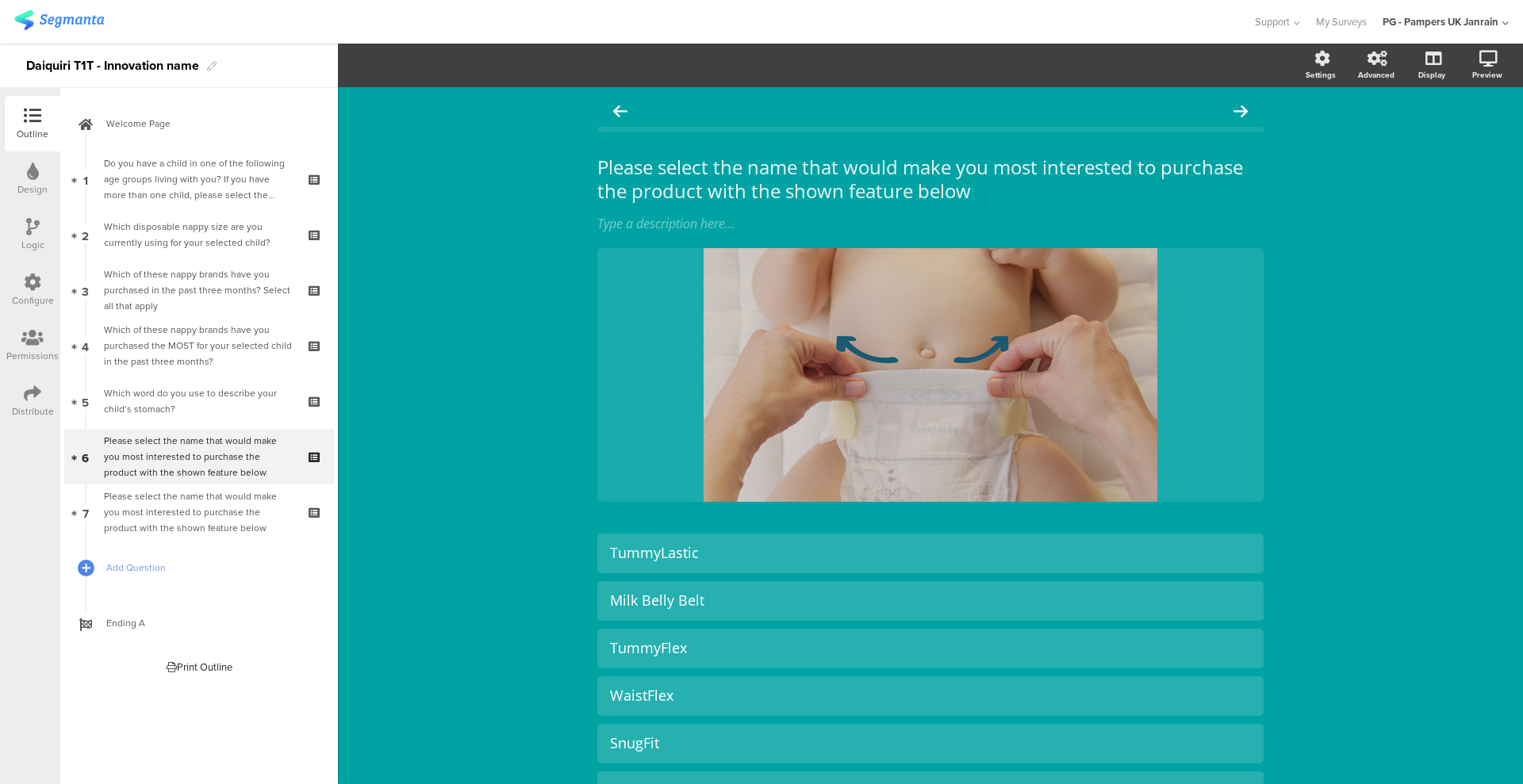
click at [227, 506] on div "Please select the name that would make you most interested to purchase the prod…" at bounding box center [199, 512] width 190 height 47
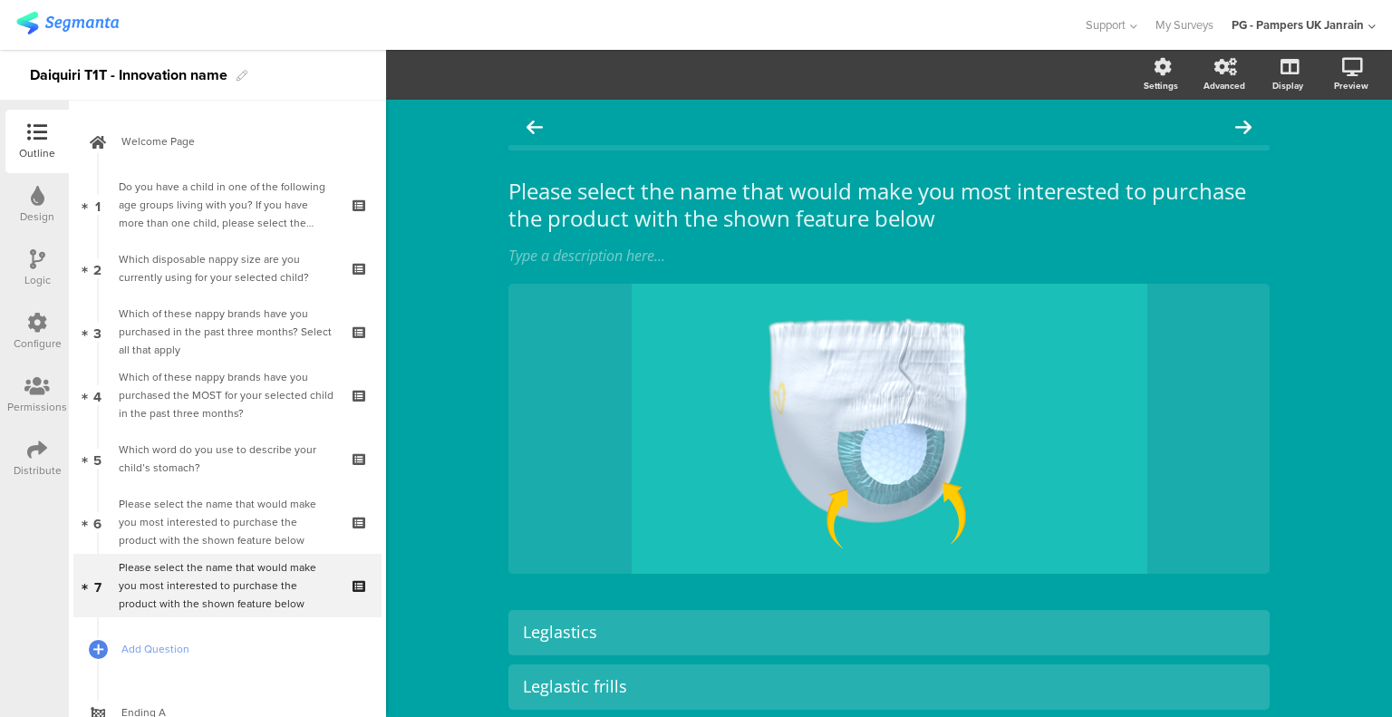
click at [188, 507] on div "Please select the name that would make you most interested to purchase the prod…" at bounding box center [227, 522] width 217 height 54
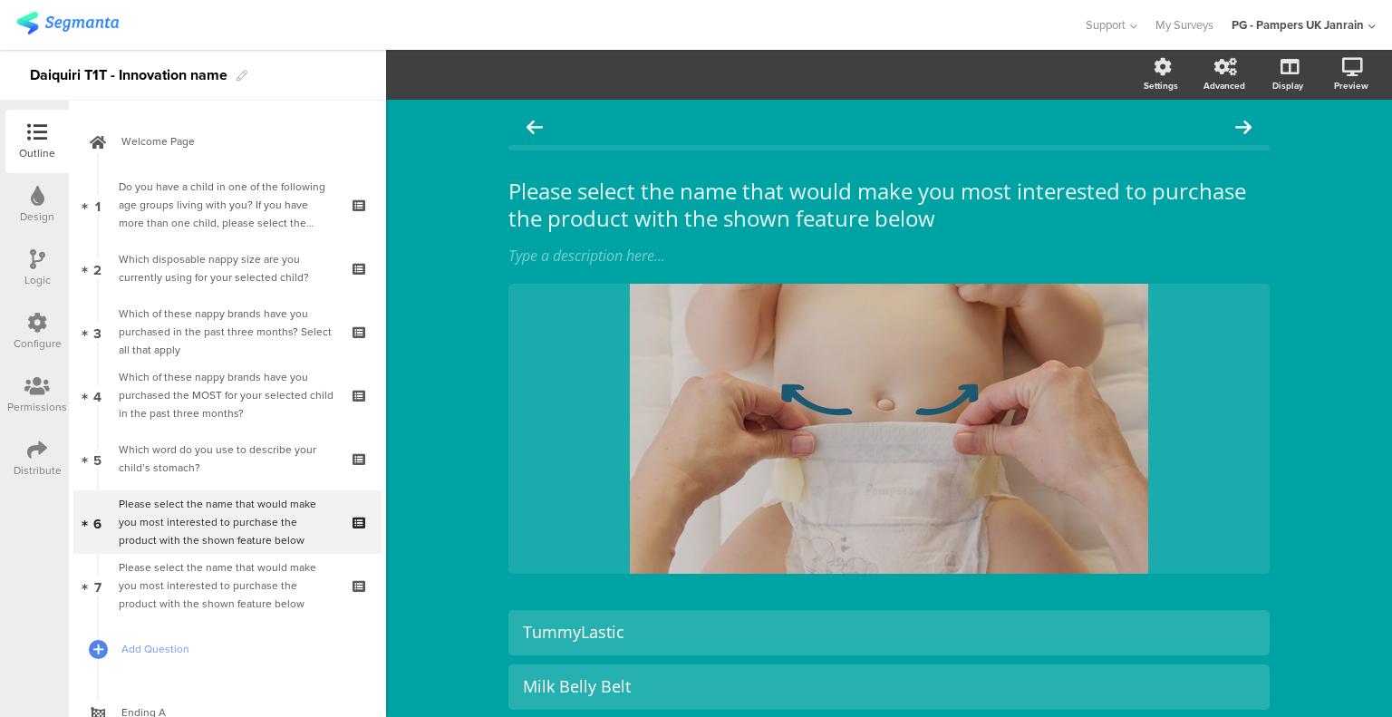
click at [232, 602] on div "Please select the name that would make you most interested to purchase the prod…" at bounding box center [227, 585] width 217 height 54
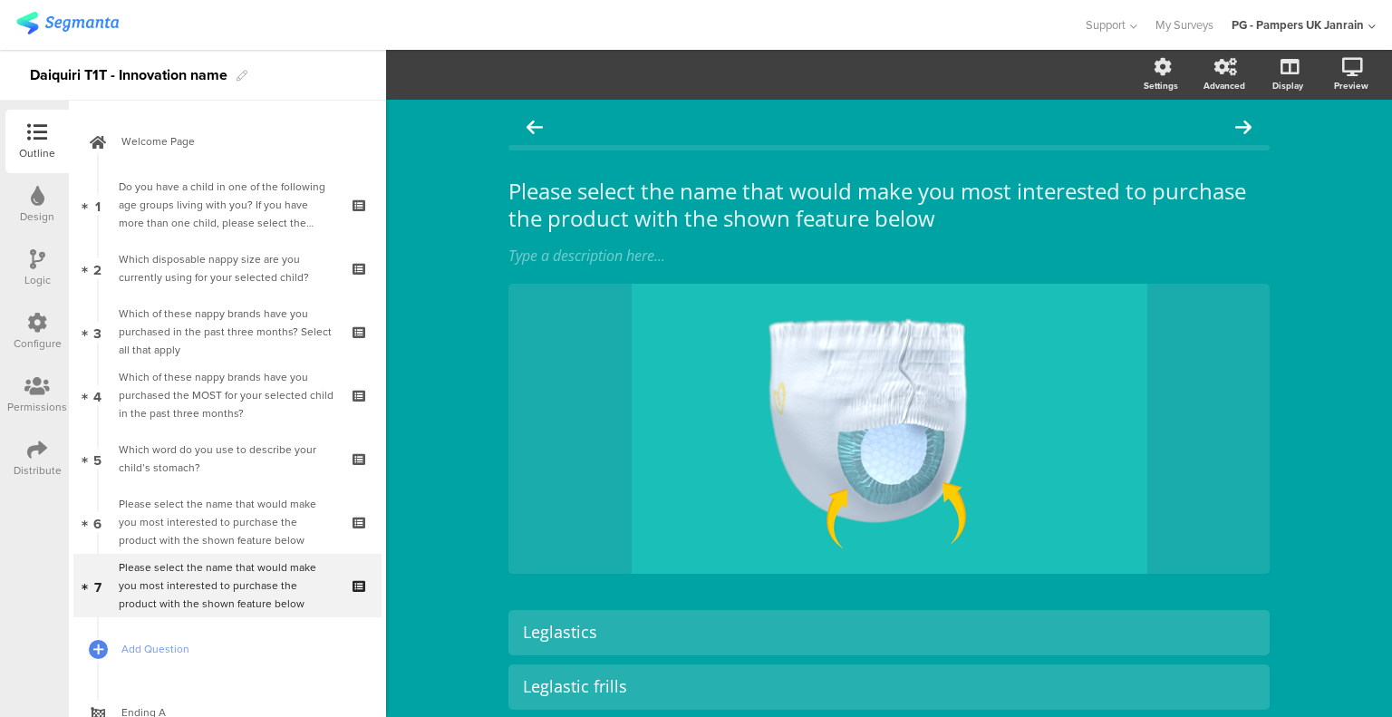
scroll to position [91, 0]
